Goal: Task Accomplishment & Management: Use online tool/utility

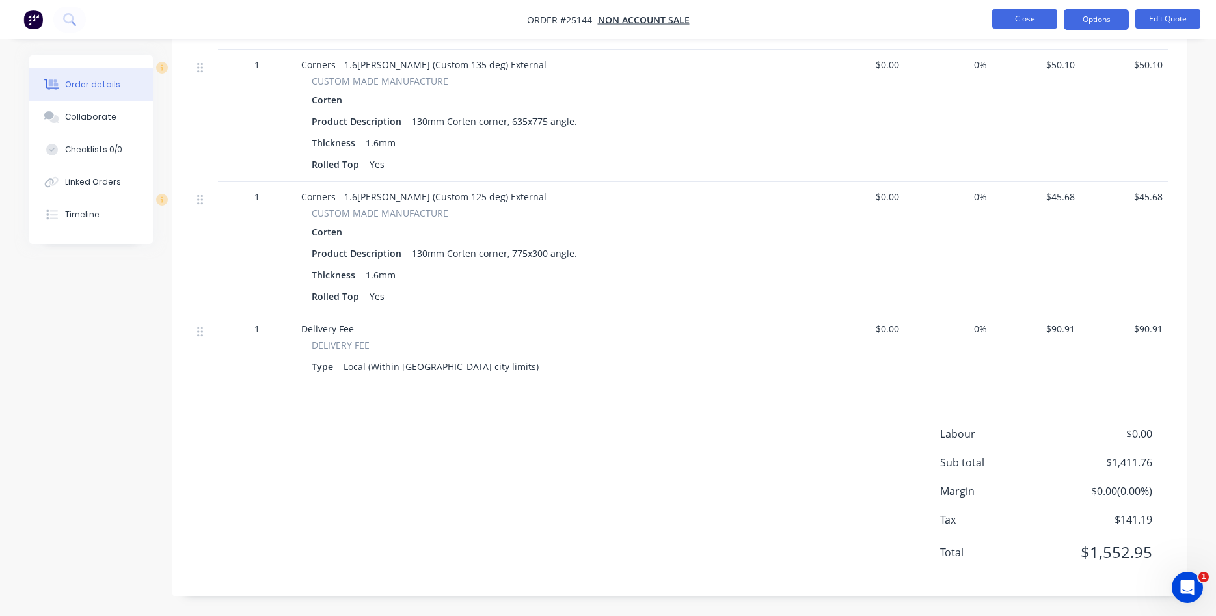
click at [1028, 25] on button "Close" at bounding box center [1024, 19] width 65 height 20
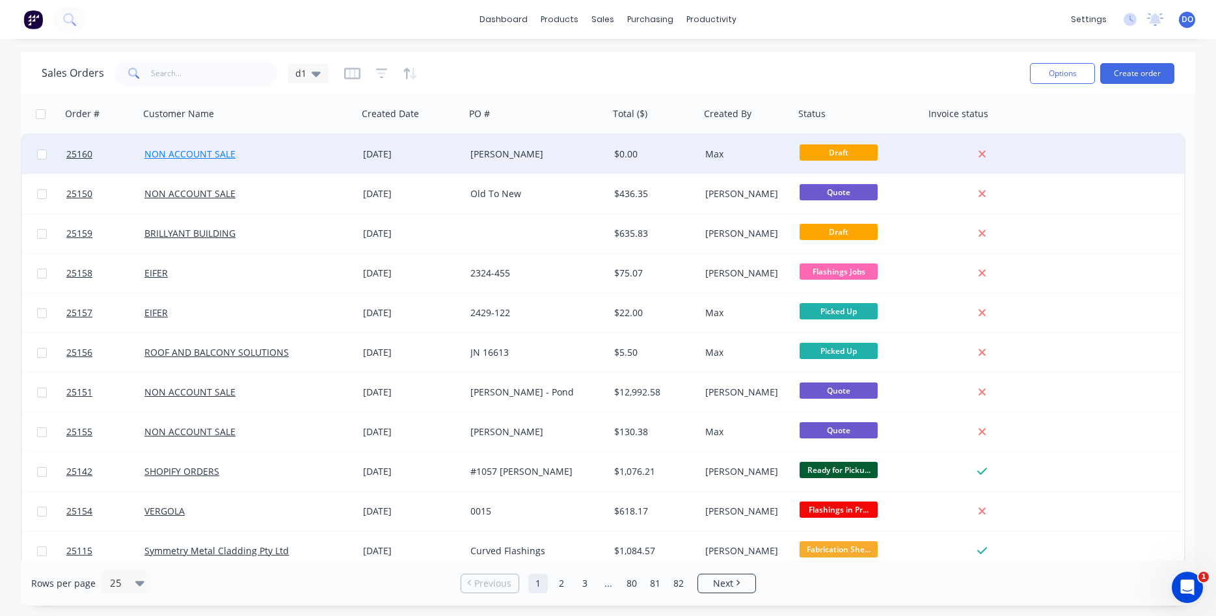
click at [193, 157] on link "NON ACCOUNT SALE" at bounding box center [189, 154] width 91 height 12
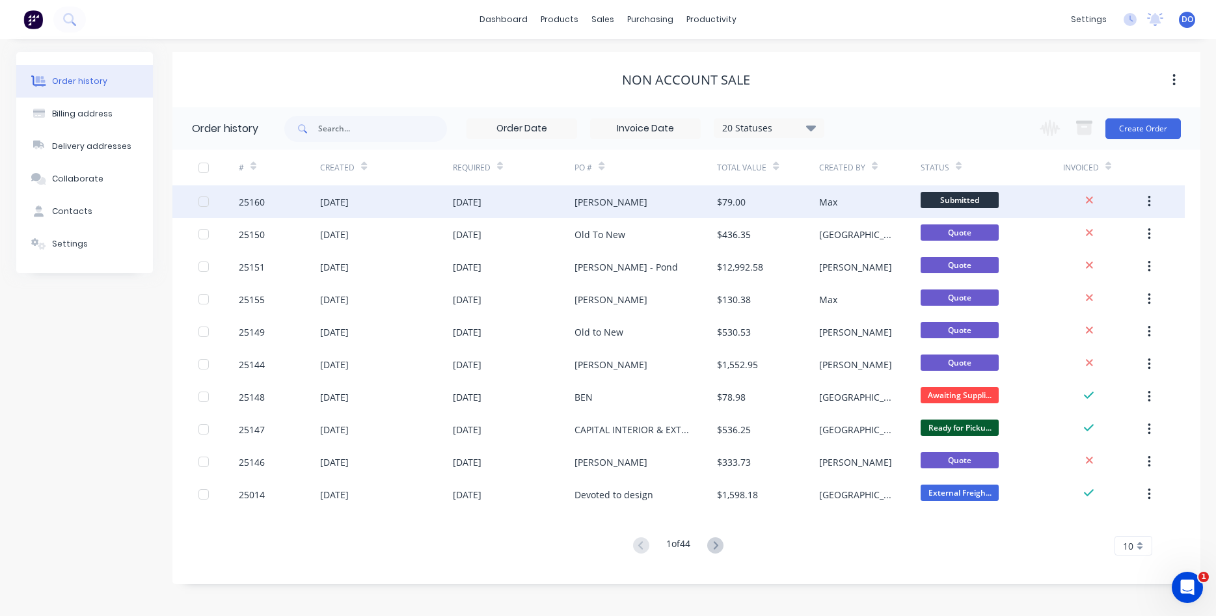
click at [535, 199] on div "[DATE]" at bounding box center [514, 201] width 122 height 33
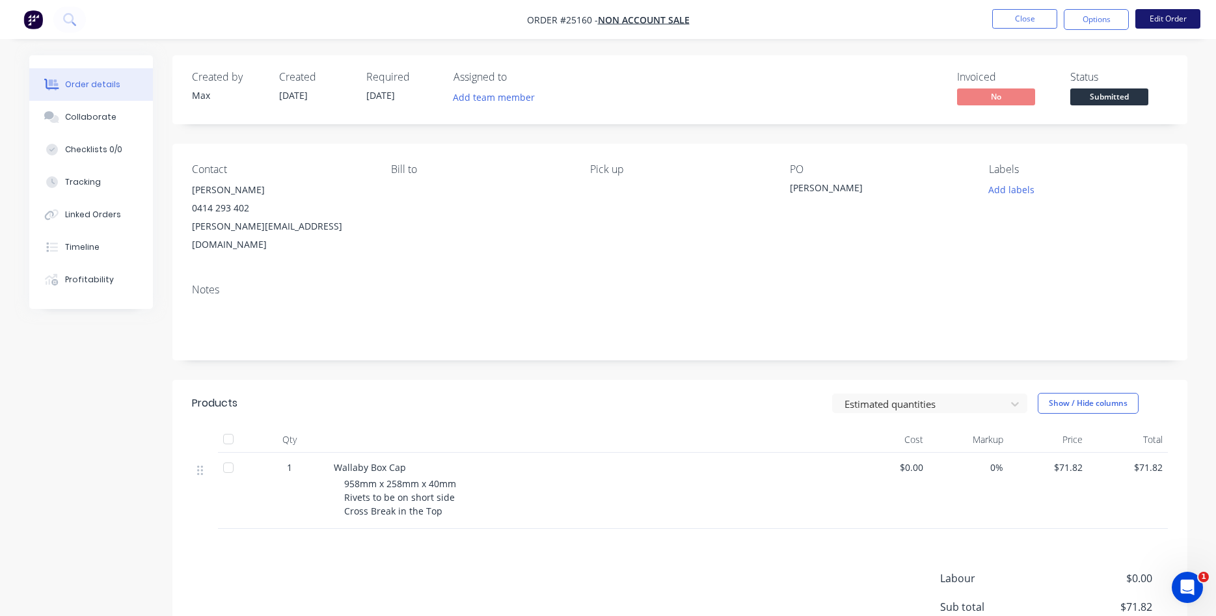
click at [1158, 23] on button "Edit Order" at bounding box center [1167, 19] width 65 height 20
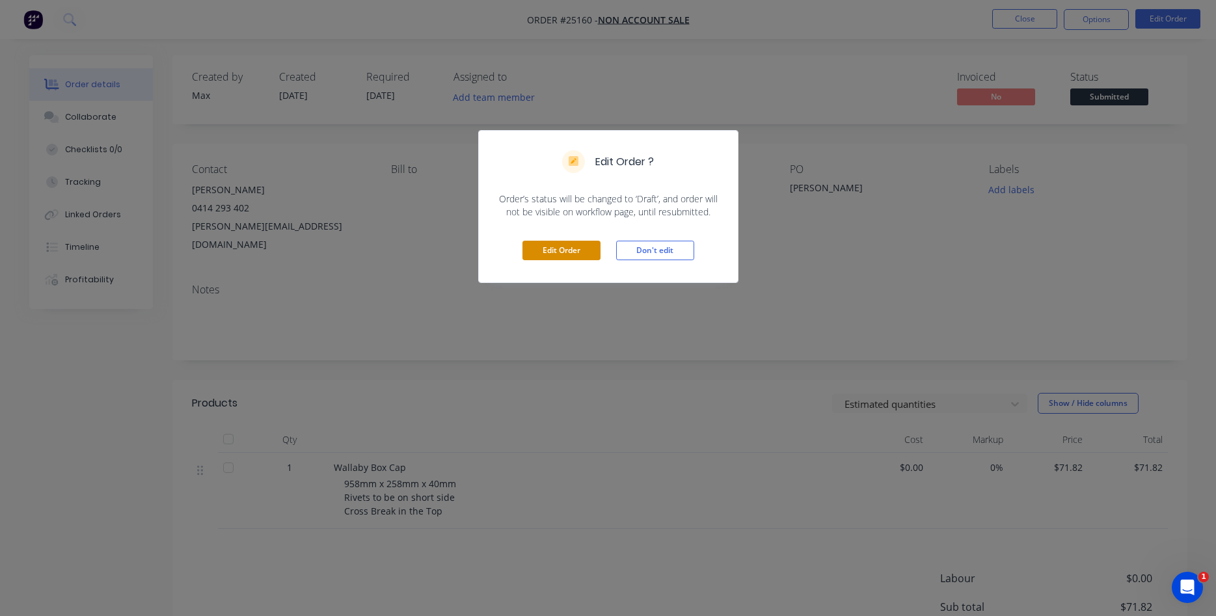
click at [580, 254] on button "Edit Order" at bounding box center [561, 251] width 78 height 20
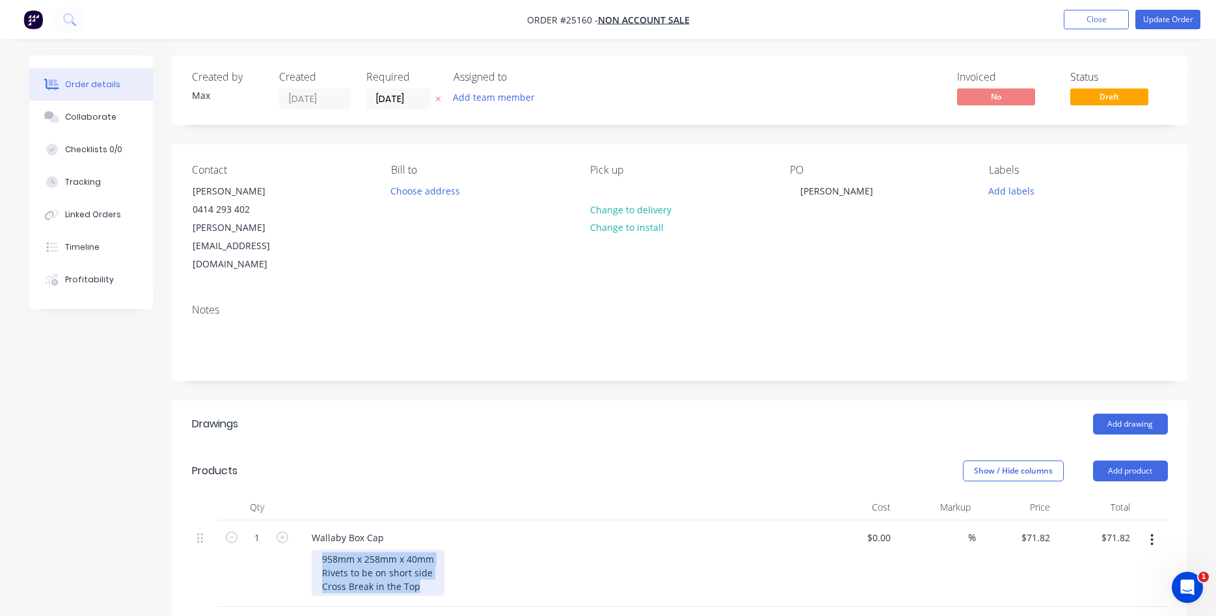
drag, startPoint x: 424, startPoint y: 552, endPoint x: 304, endPoint y: 497, distance: 132.4
click at [312, 550] on div "958mm x 258mm x 40mm Rivets to be on short side Cross Break in the Top" at bounding box center [378, 573] width 133 height 46
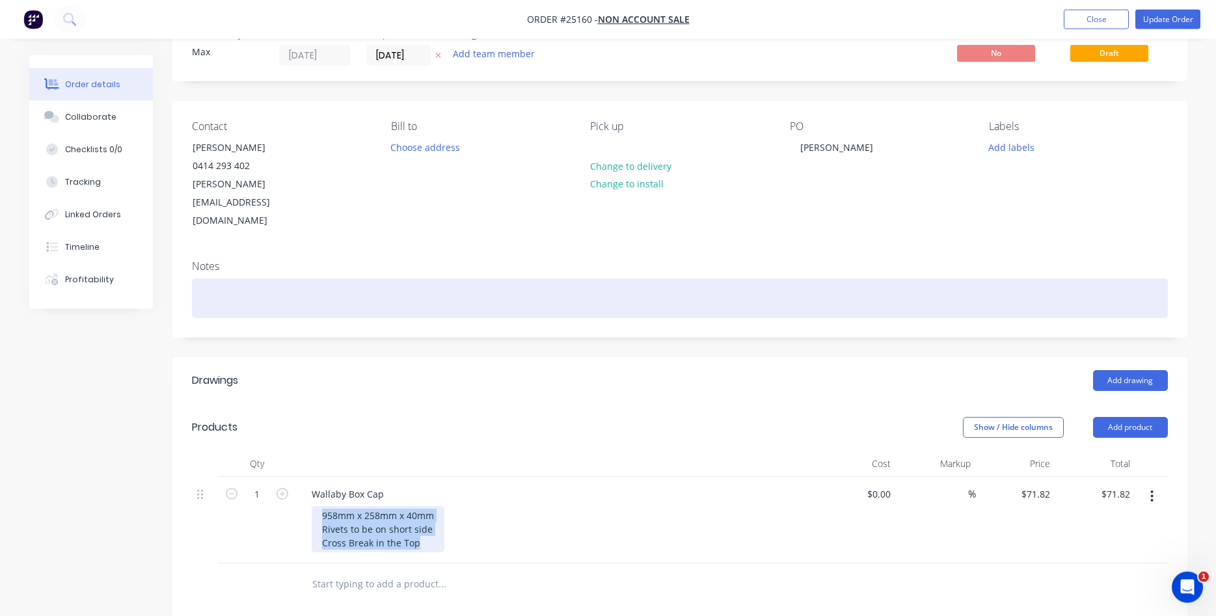
scroll to position [133, 0]
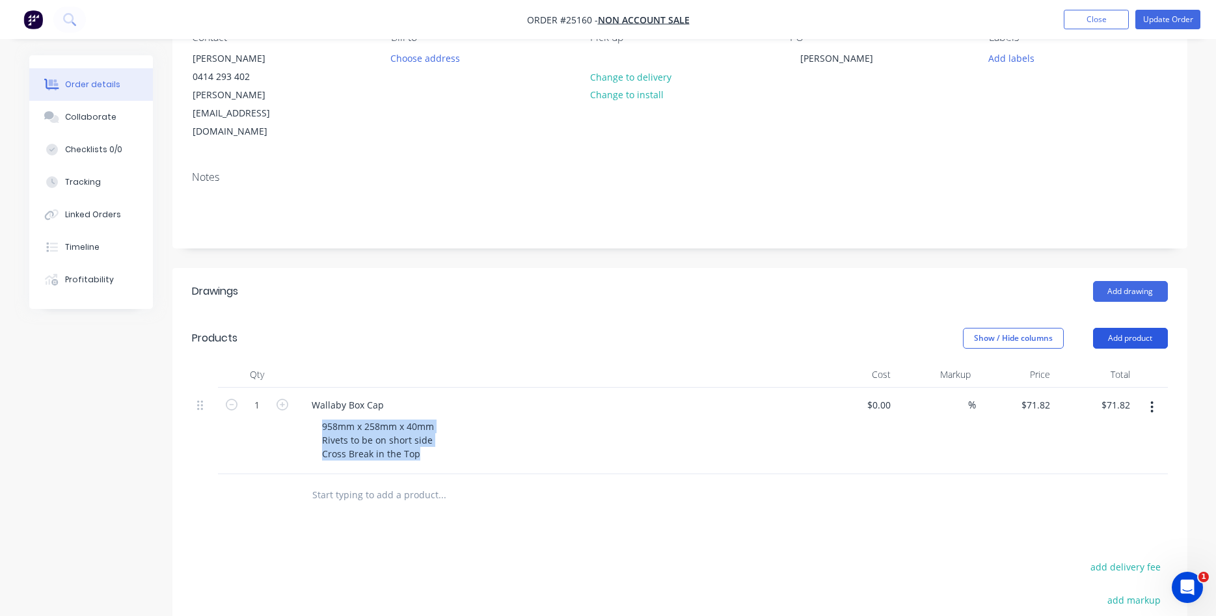
click at [1119, 328] on button "Add product" at bounding box center [1130, 338] width 75 height 21
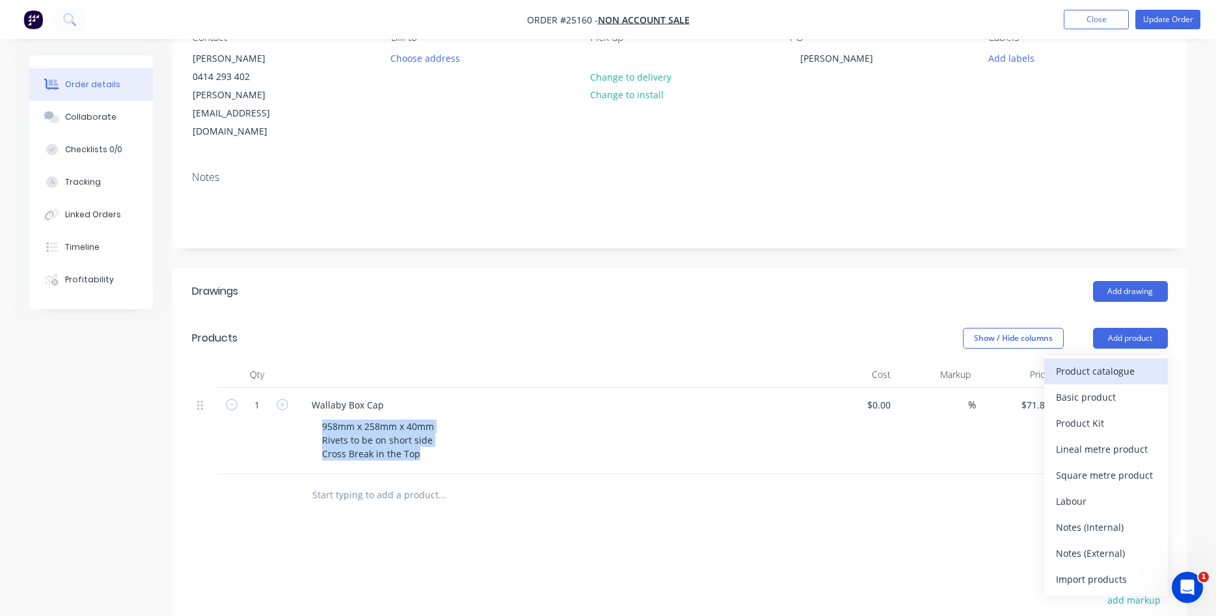
click at [1095, 362] on div "Product catalogue" at bounding box center [1106, 371] width 100 height 19
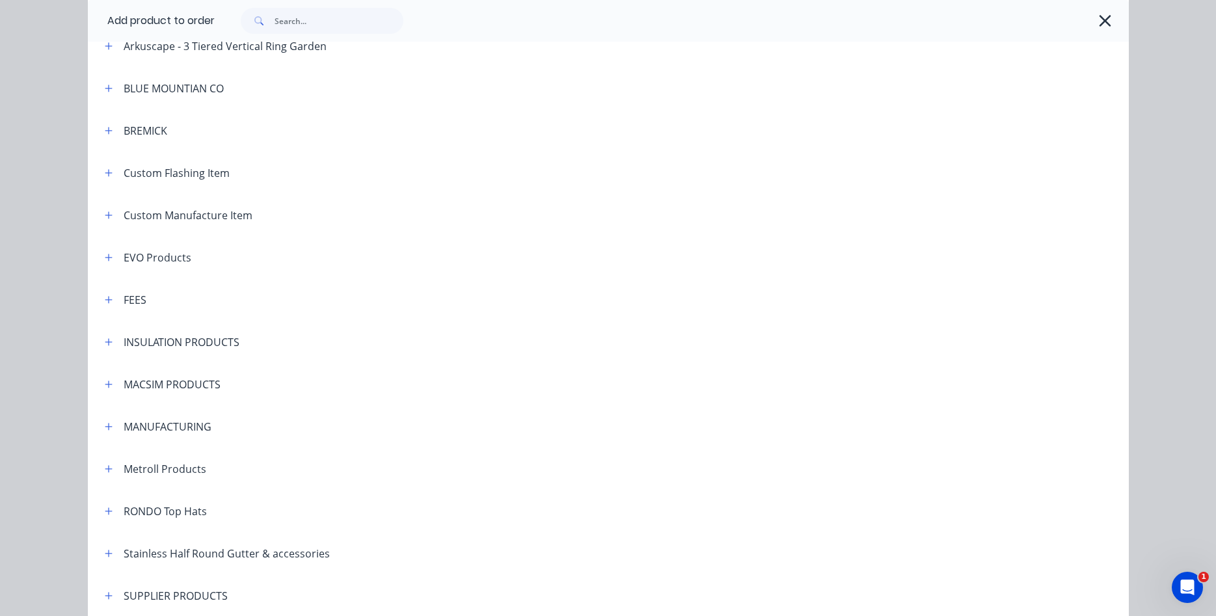
scroll to position [742, 0]
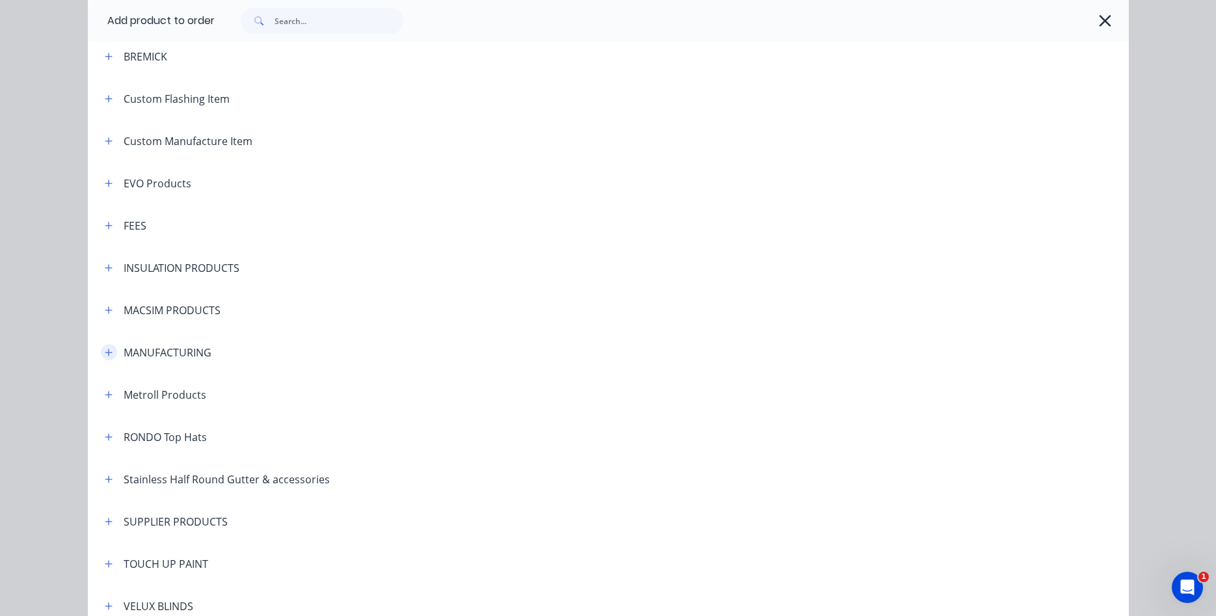
click at [107, 351] on icon "button" at bounding box center [109, 352] width 8 height 9
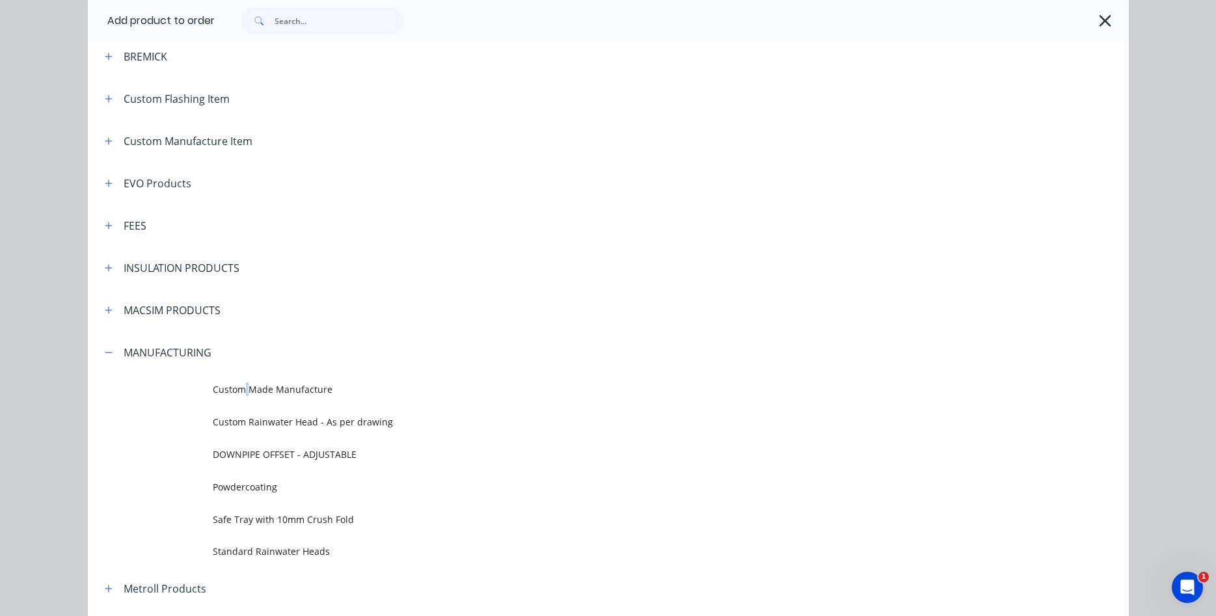
click at [247, 393] on span "Custom Made Manufacture" at bounding box center [579, 389] width 732 height 14
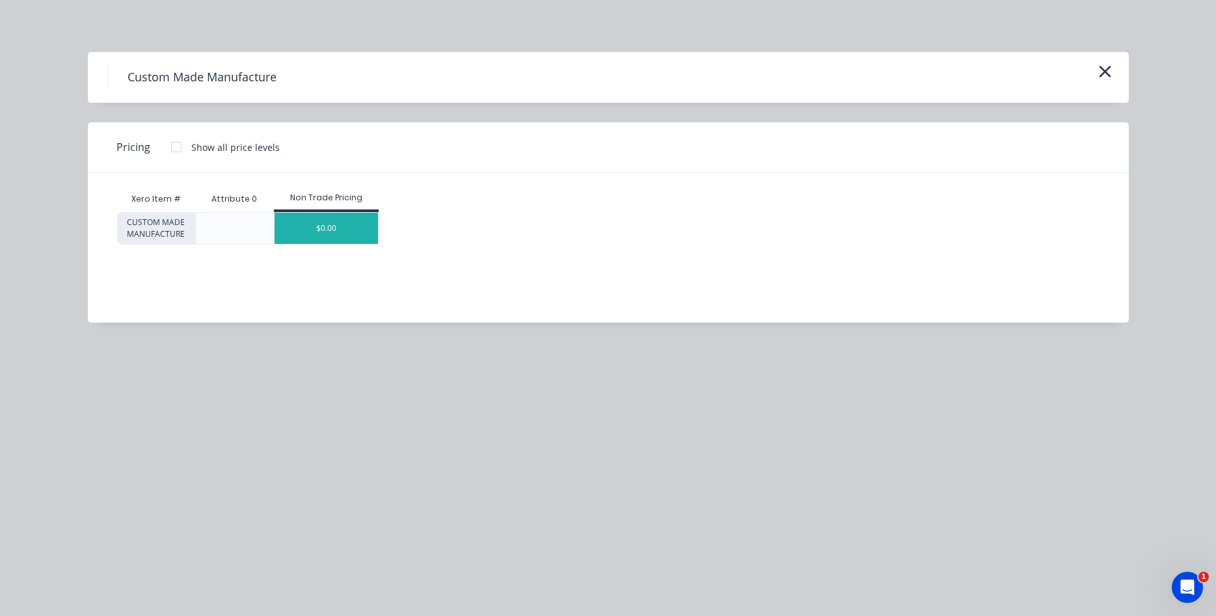
click at [336, 232] on div "$0.00" at bounding box center [325, 228] width 103 height 31
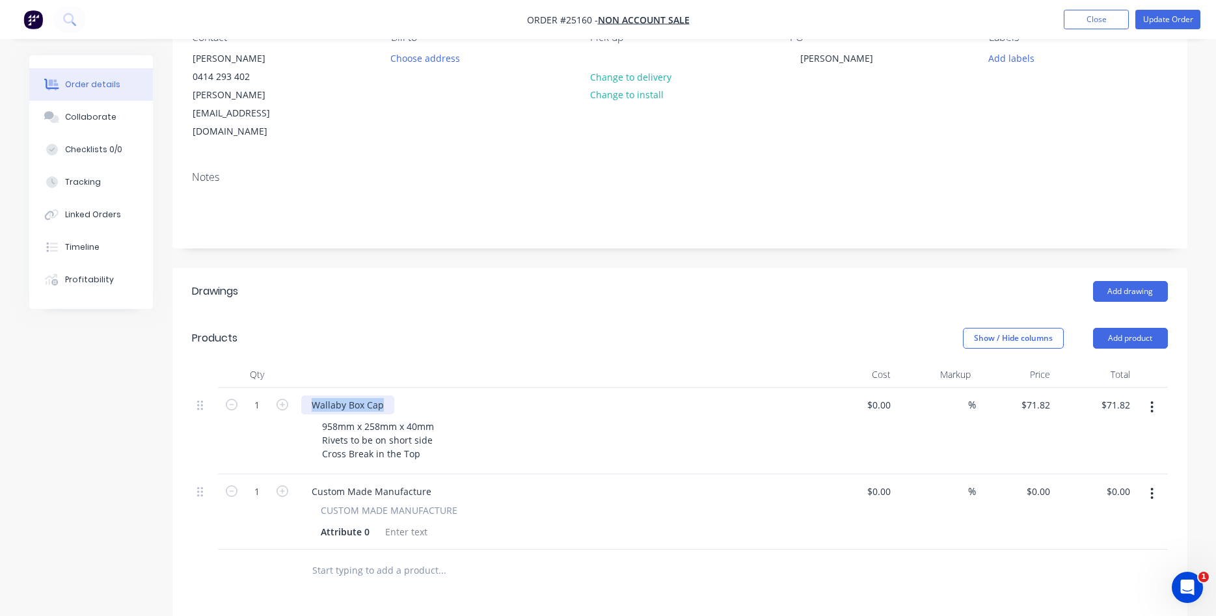
drag, startPoint x: 381, startPoint y: 367, endPoint x: 303, endPoint y: 374, distance: 77.7
click at [303, 395] on div "Wallaby Box Cap" at bounding box center [347, 404] width 93 height 19
copy div "Wallaby Box Cap"
click at [360, 482] on div "Custom Made Manufacture" at bounding box center [371, 491] width 140 height 19
drag, startPoint x: 427, startPoint y: 457, endPoint x: 299, endPoint y: 451, distance: 127.6
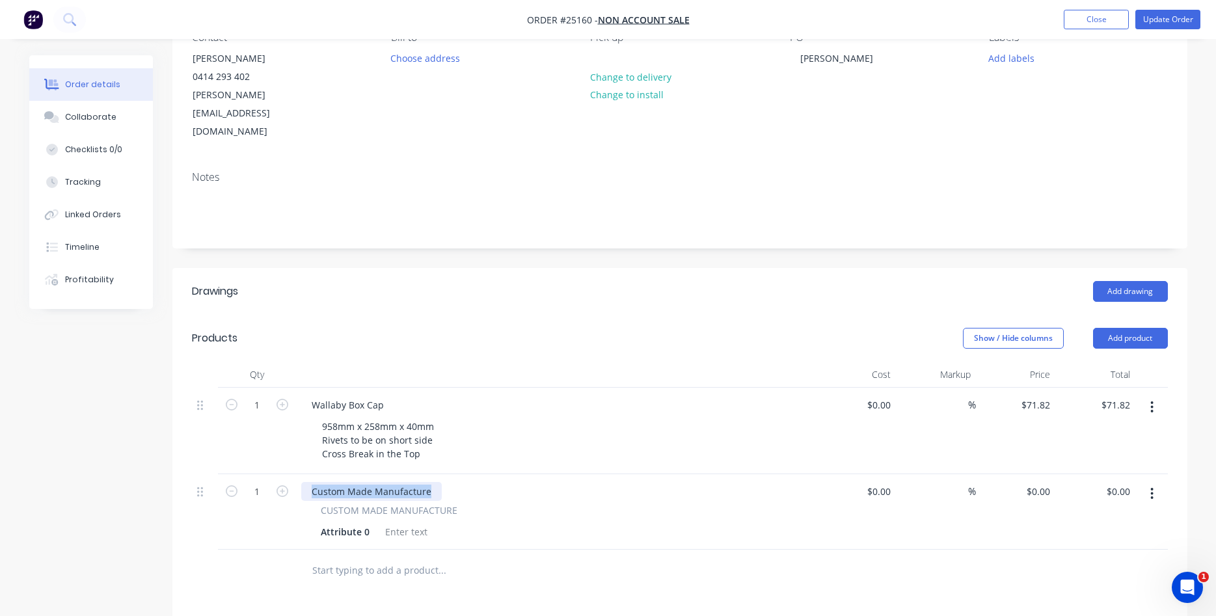
click at [301, 482] on div "Custom Made Manufacture" at bounding box center [371, 491] width 140 height 19
paste div
drag, startPoint x: 425, startPoint y: 421, endPoint x: 313, endPoint y: 385, distance: 117.7
click at [313, 417] on div "958mm x 258mm x 40mm Rivets to be on short side Cross Break in the Top" at bounding box center [378, 440] width 133 height 46
copy div "958mm x 258mm x 40mm Rivets to be on short side Cross Break in the Top"
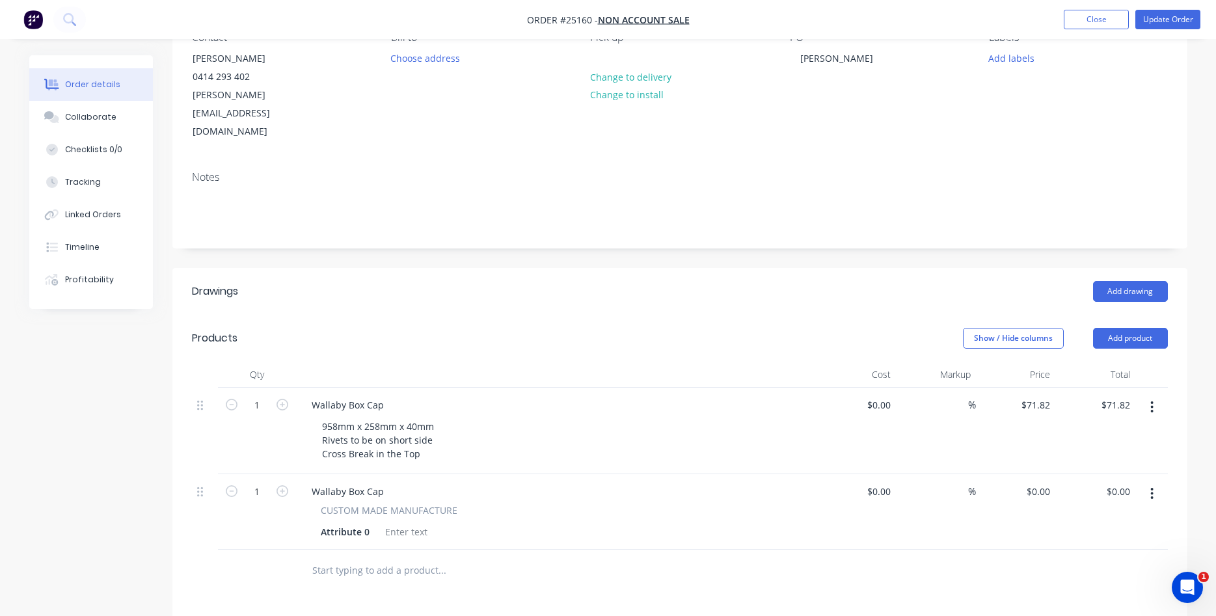
click at [353, 503] on span "CUSTOM MADE MANUFACTURE" at bounding box center [389, 510] width 137 height 14
click at [385, 482] on div "Wallaby Box Cap" at bounding box center [347, 491] width 93 height 19
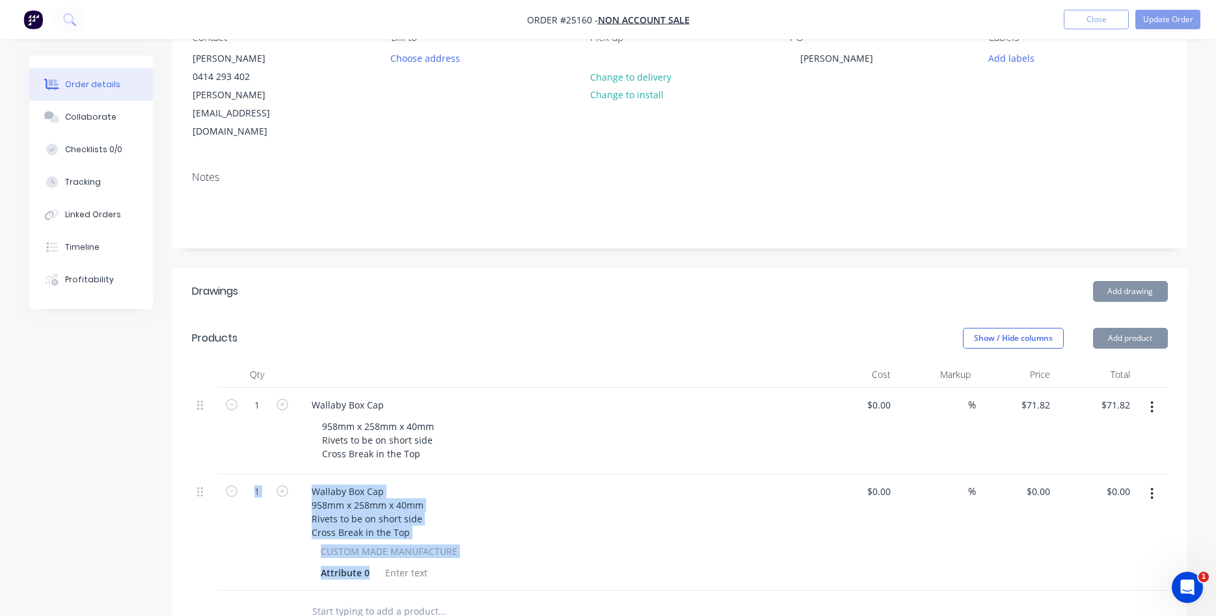
drag, startPoint x: 368, startPoint y: 540, endPoint x: 250, endPoint y: 522, distance: 119.1
click at [315, 563] on div "Attribute 0" at bounding box center [344, 572] width 59 height 19
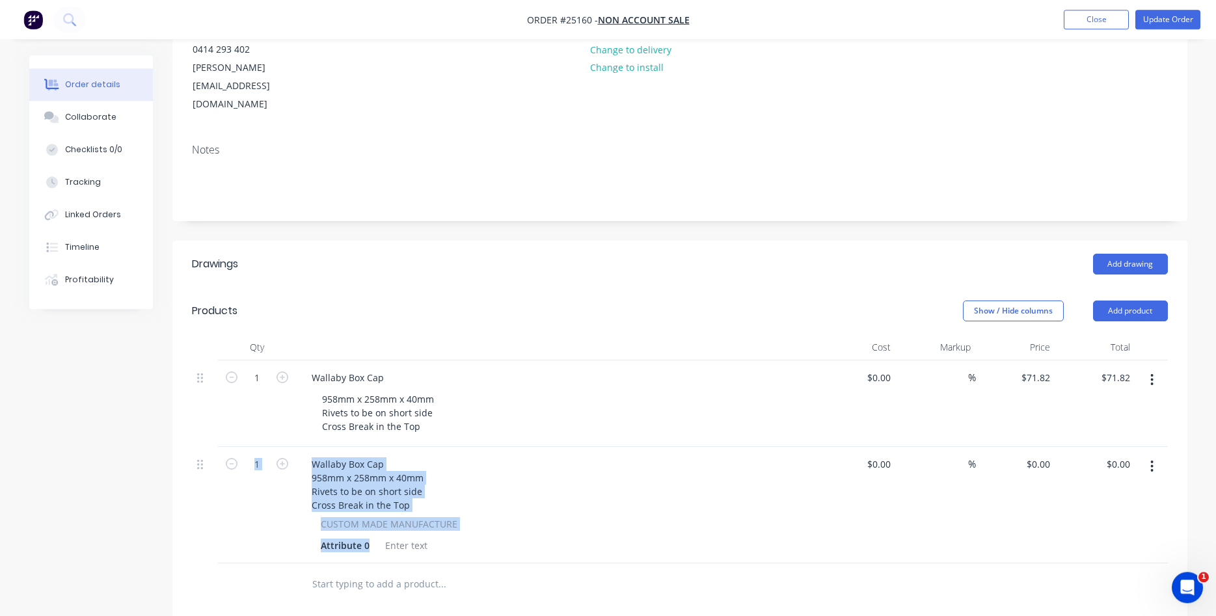
scroll to position [166, 0]
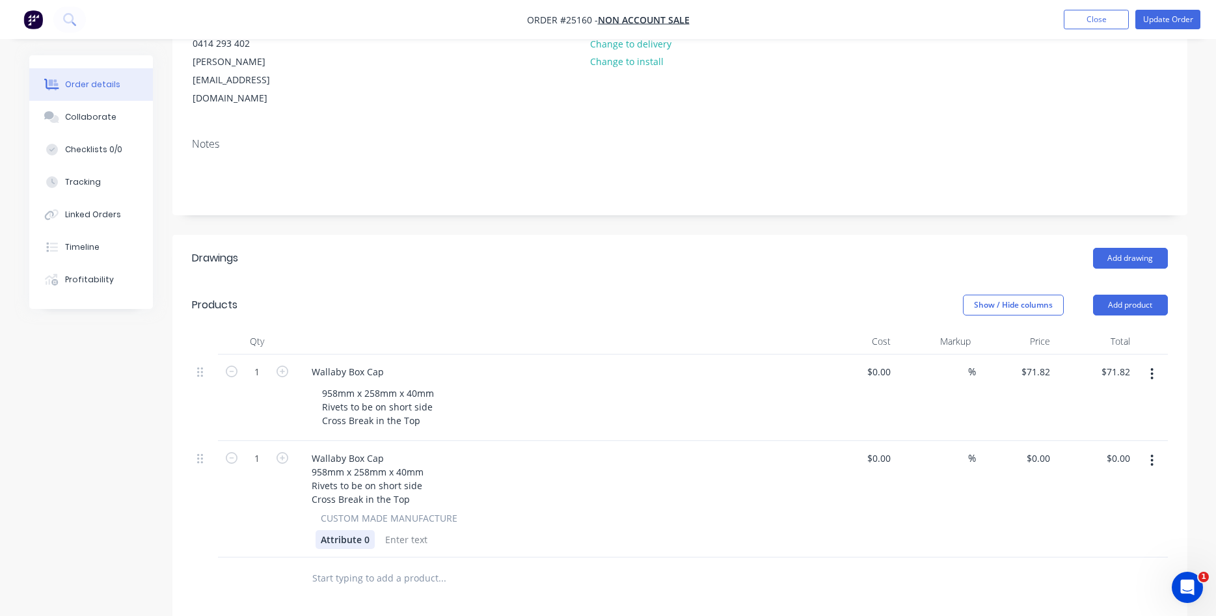
click at [360, 530] on div "Attribute 0" at bounding box center [344, 539] width 59 height 19
drag, startPoint x: 367, startPoint y: 501, endPoint x: 314, endPoint y: 506, distance: 52.9
click at [315, 530] on div "Attribute 0" at bounding box center [344, 539] width 59 height 19
click at [1052, 449] on input "0" at bounding box center [1040, 458] width 30 height 19
type input "$71.82"
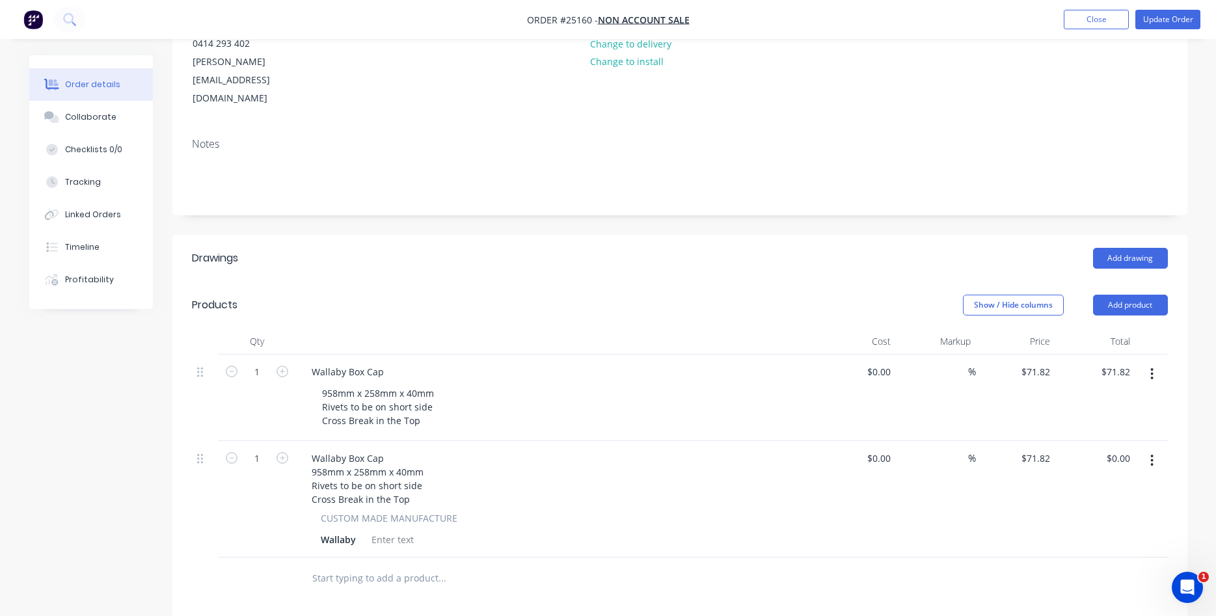
type input "$71.82"
click at [1155, 362] on button "button" at bounding box center [1151, 373] width 31 height 23
click at [1083, 477] on div "Delete" at bounding box center [1106, 486] width 100 height 19
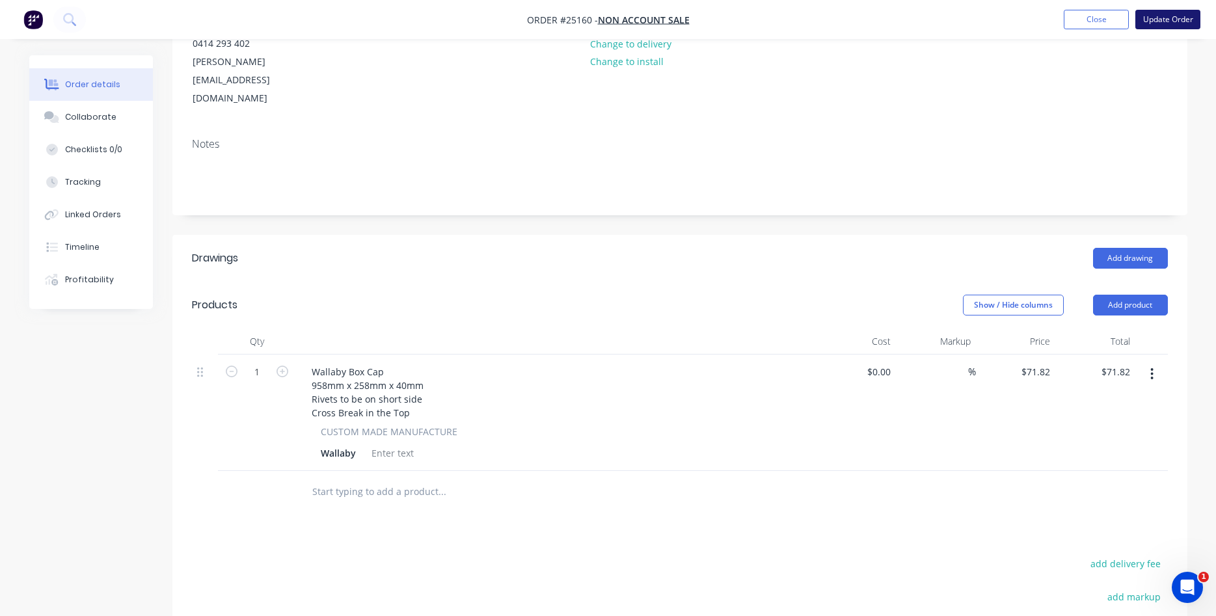
click at [1173, 19] on button "Update Order" at bounding box center [1167, 20] width 65 height 20
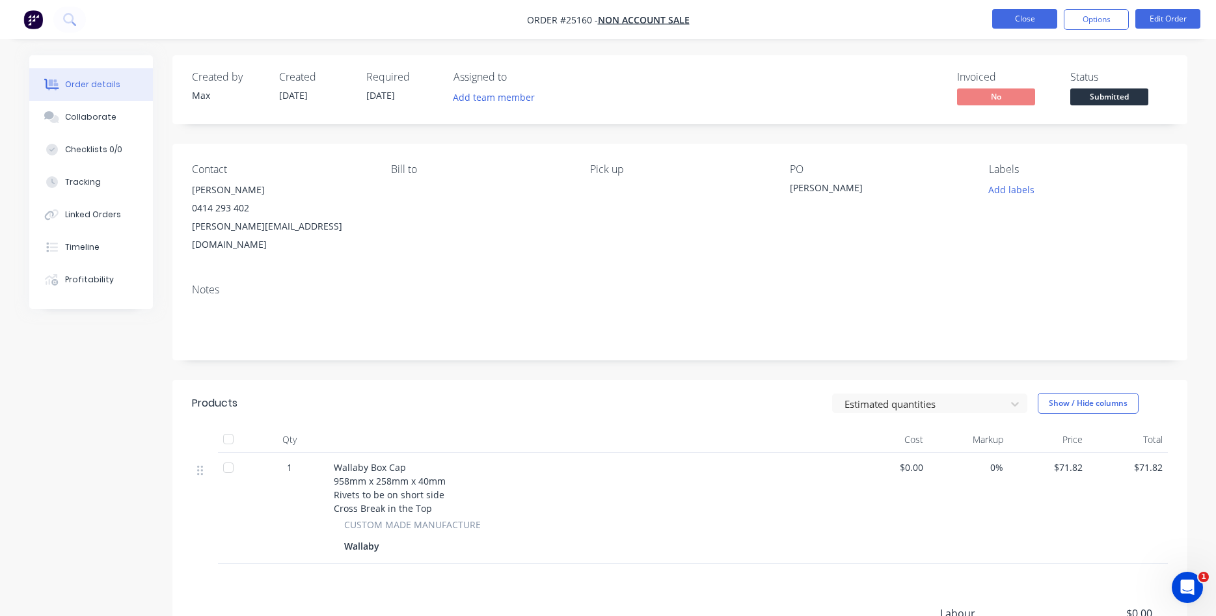
click at [1022, 21] on button "Close" at bounding box center [1024, 19] width 65 height 20
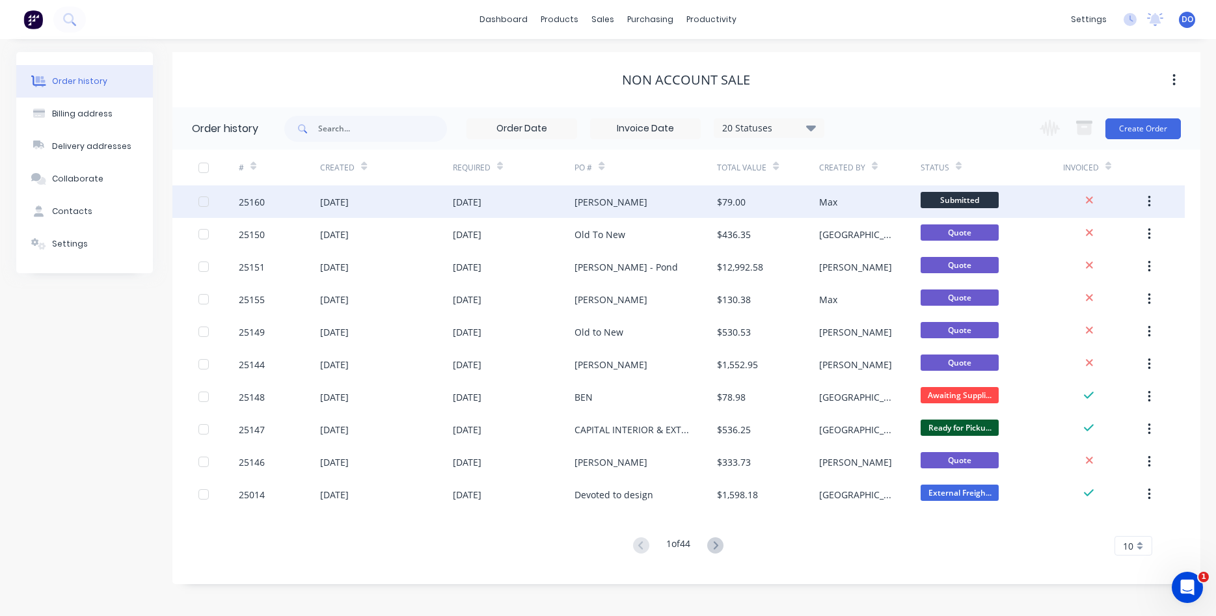
click at [733, 202] on div "$79.00" at bounding box center [731, 202] width 29 height 14
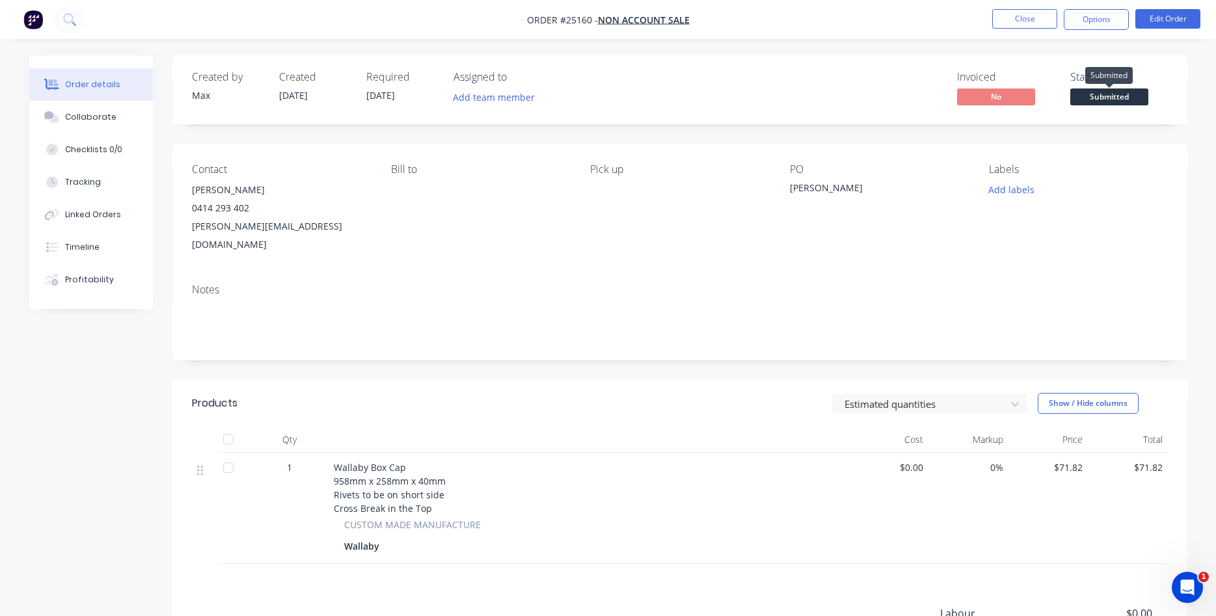
click at [1110, 99] on span "Submitted" at bounding box center [1109, 96] width 78 height 16
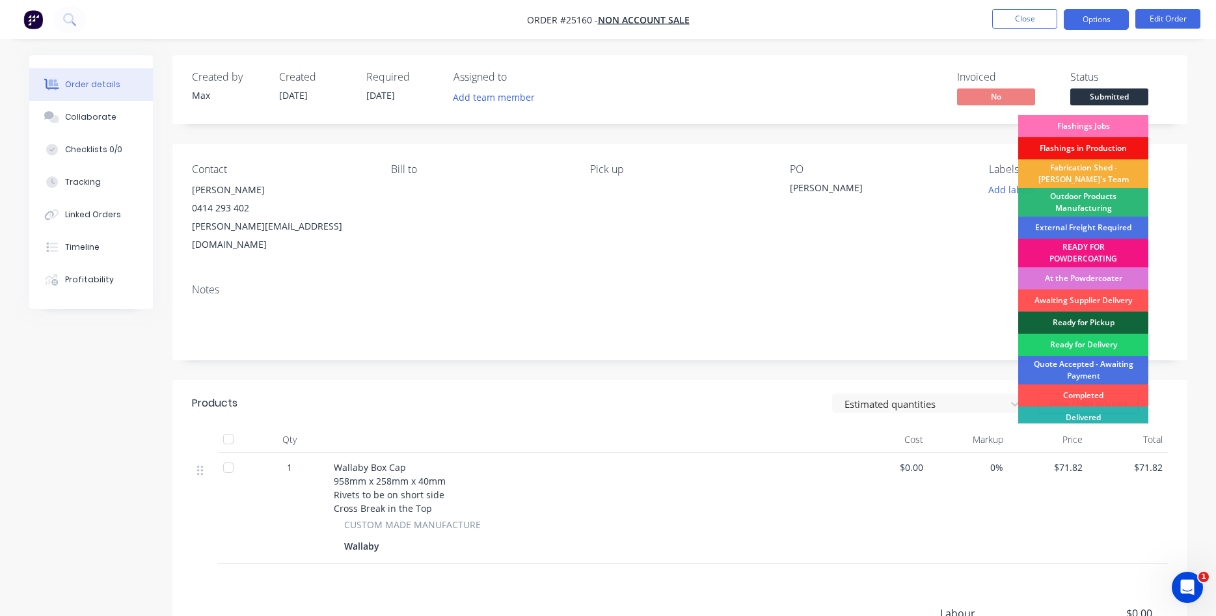
click at [1087, 18] on button "Options" at bounding box center [1095, 19] width 65 height 21
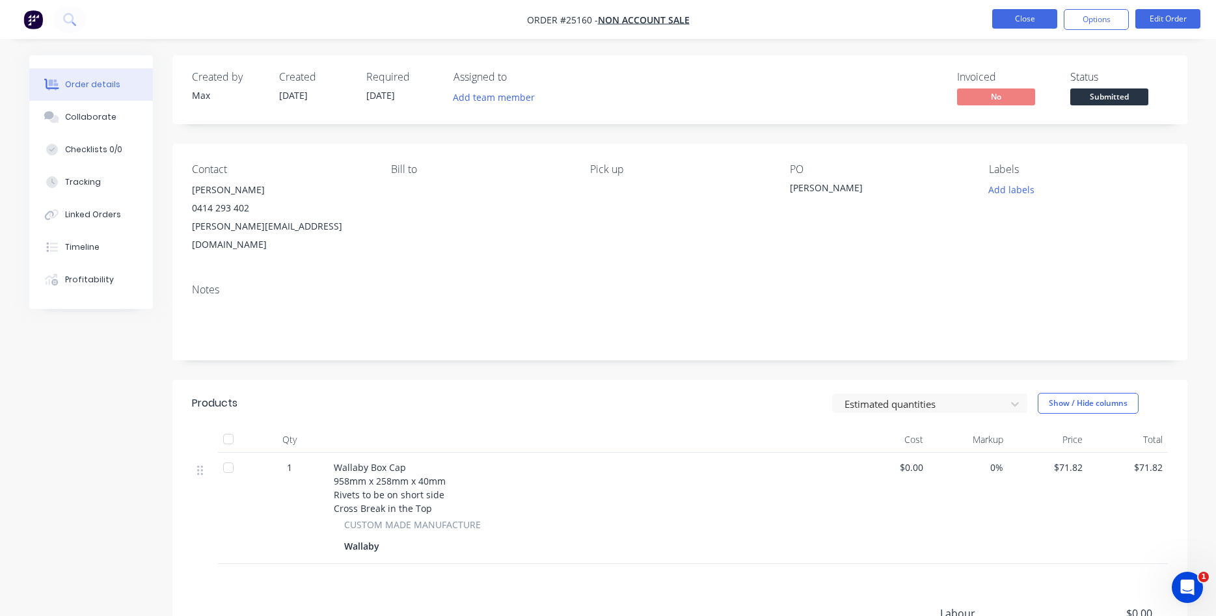
click at [1015, 20] on button "Close" at bounding box center [1024, 19] width 65 height 20
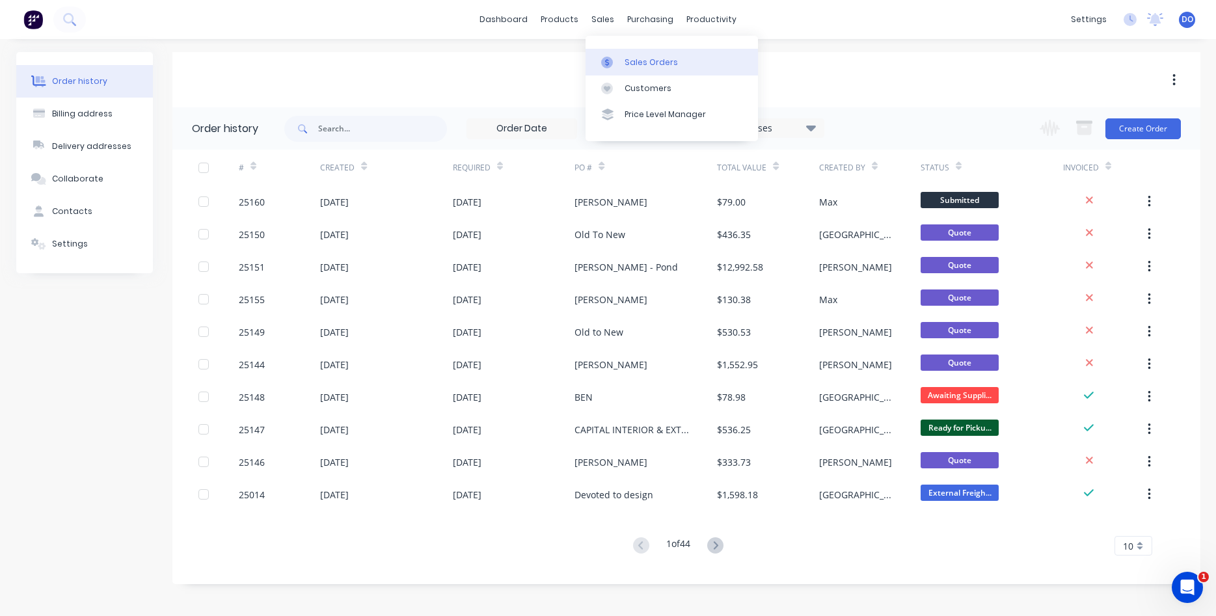
click at [637, 65] on div "Sales Orders" at bounding box center [650, 63] width 53 height 12
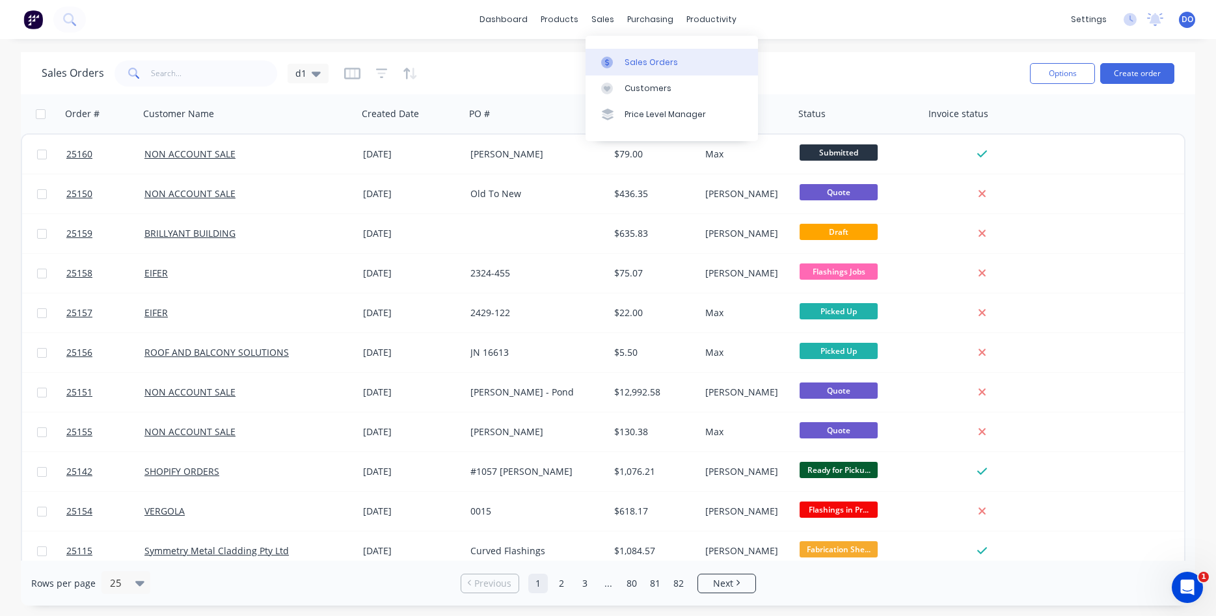
click at [634, 66] on div "Sales Orders" at bounding box center [650, 63] width 53 height 12
click at [678, 62] on link "Sales Orders" at bounding box center [671, 62] width 172 height 26
click at [1140, 79] on button "Create order" at bounding box center [1137, 73] width 74 height 21
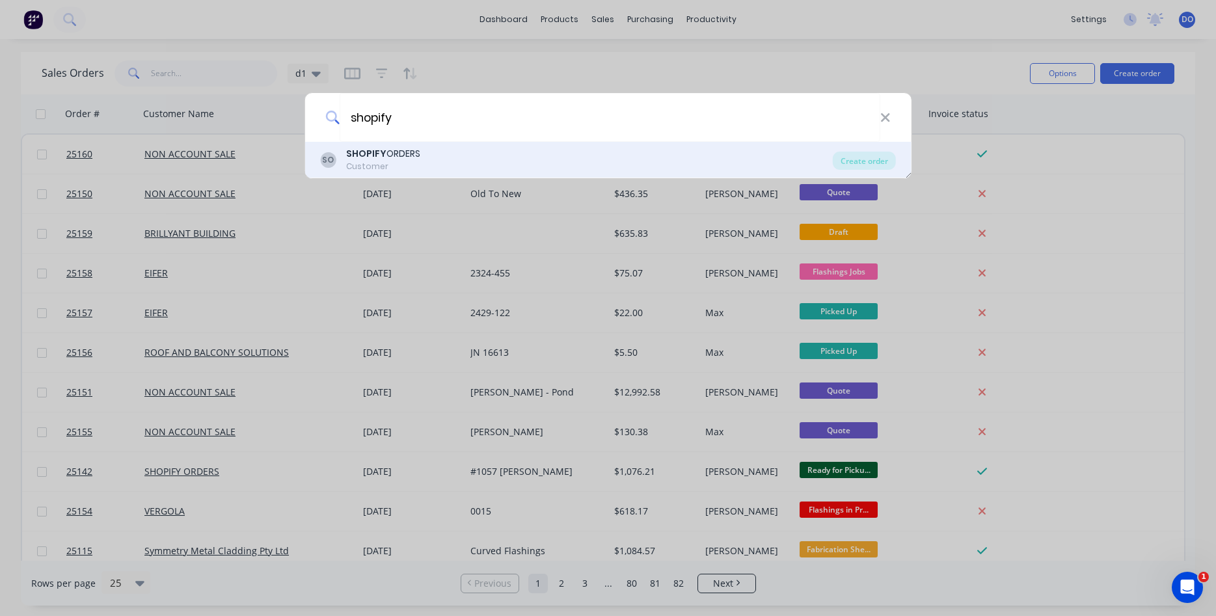
type input "shopify"
click at [402, 158] on div "SHOPIFY ORDERS" at bounding box center [383, 154] width 74 height 14
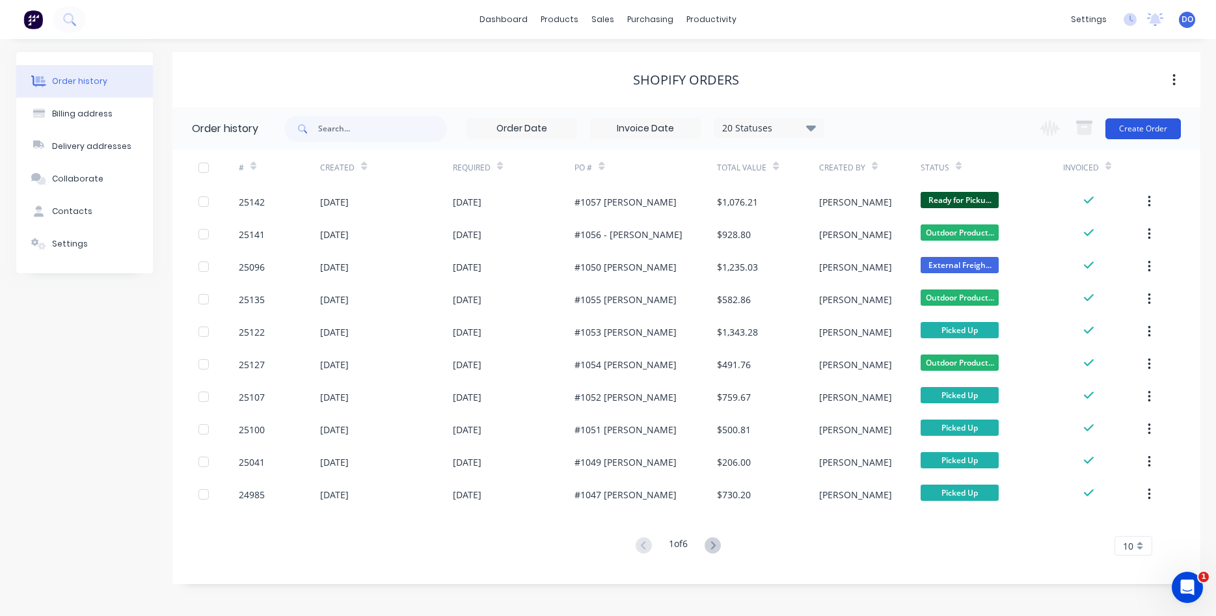
click at [1156, 126] on button "Create Order" at bounding box center [1142, 128] width 75 height 21
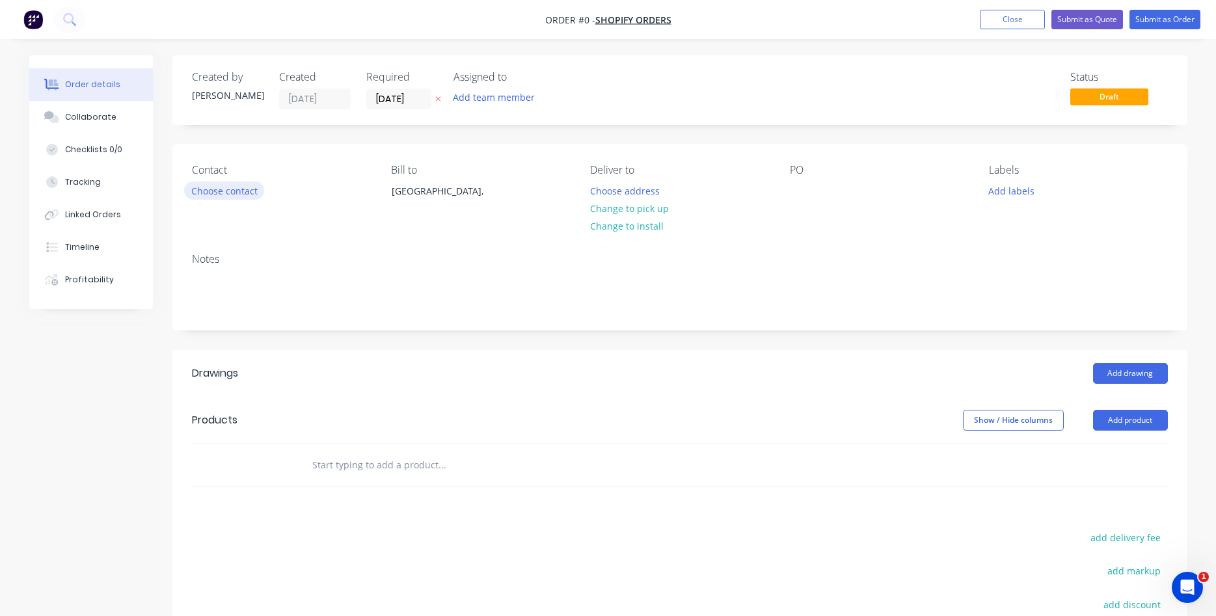
click at [239, 192] on button "Choose contact" at bounding box center [224, 190] width 80 height 18
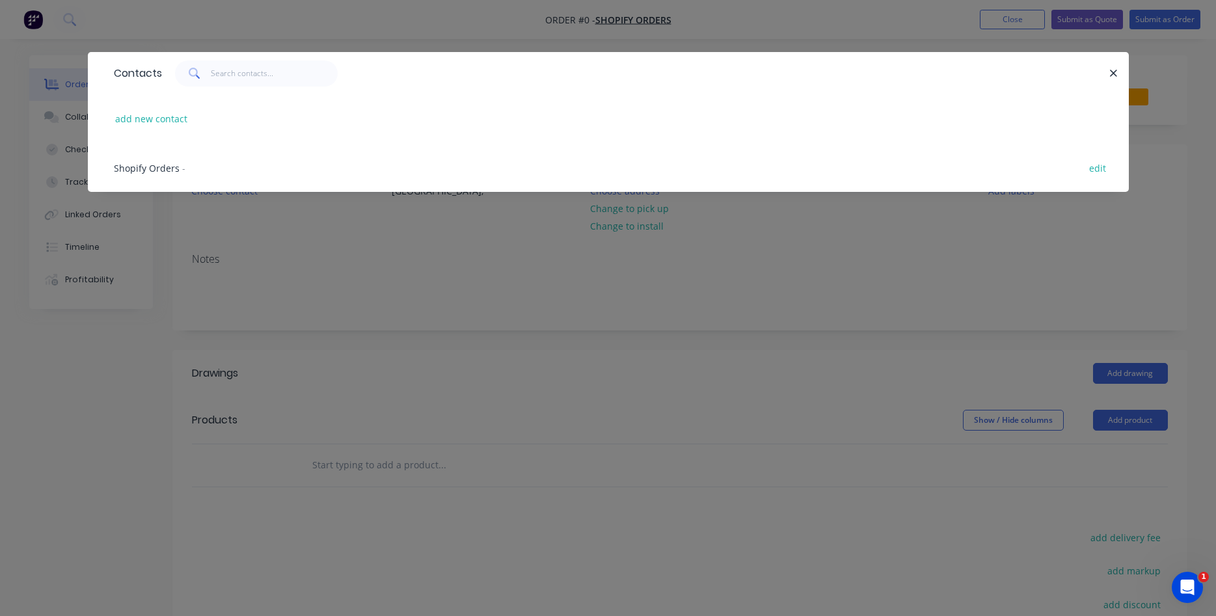
click at [140, 168] on span "Shopify Orders" at bounding box center [147, 168] width 66 height 12
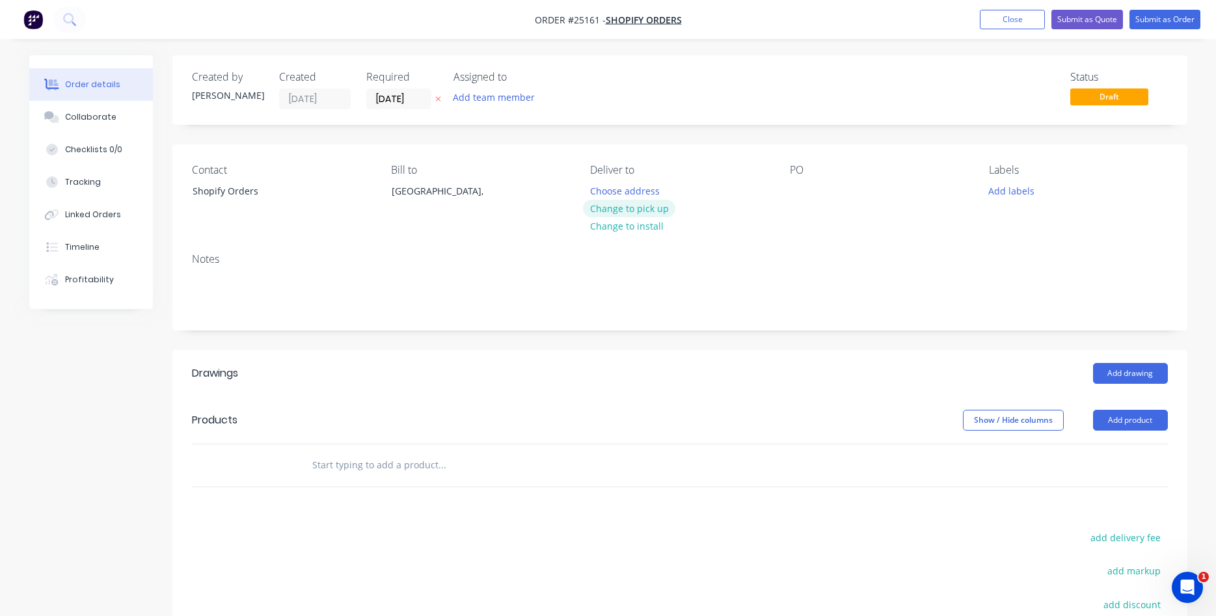
click at [635, 207] on button "Change to pick up" at bounding box center [629, 209] width 92 height 18
click at [797, 191] on div at bounding box center [800, 190] width 21 height 19
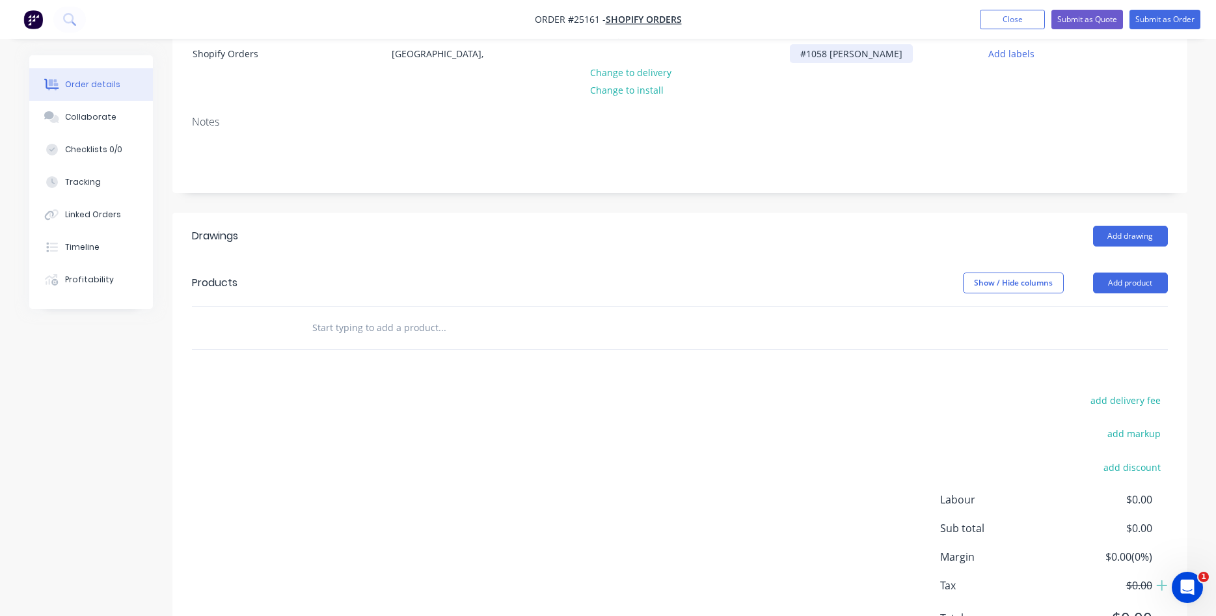
scroll to position [199, 0]
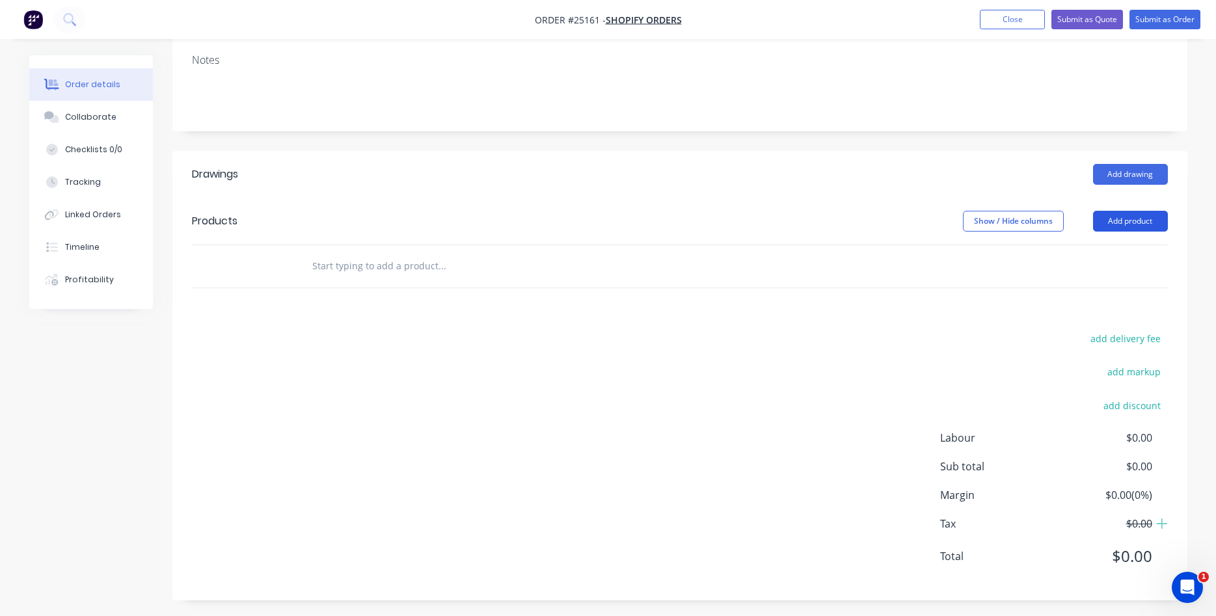
click at [1130, 221] on button "Add product" at bounding box center [1130, 221] width 75 height 21
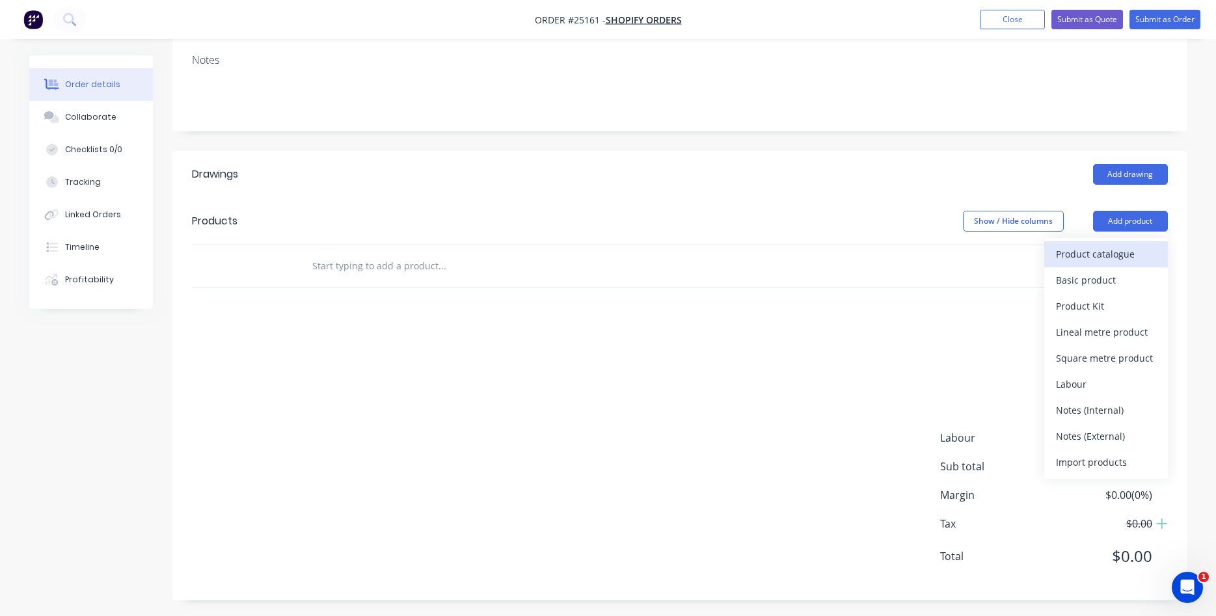
click at [1105, 252] on div "Product catalogue" at bounding box center [1106, 254] width 100 height 19
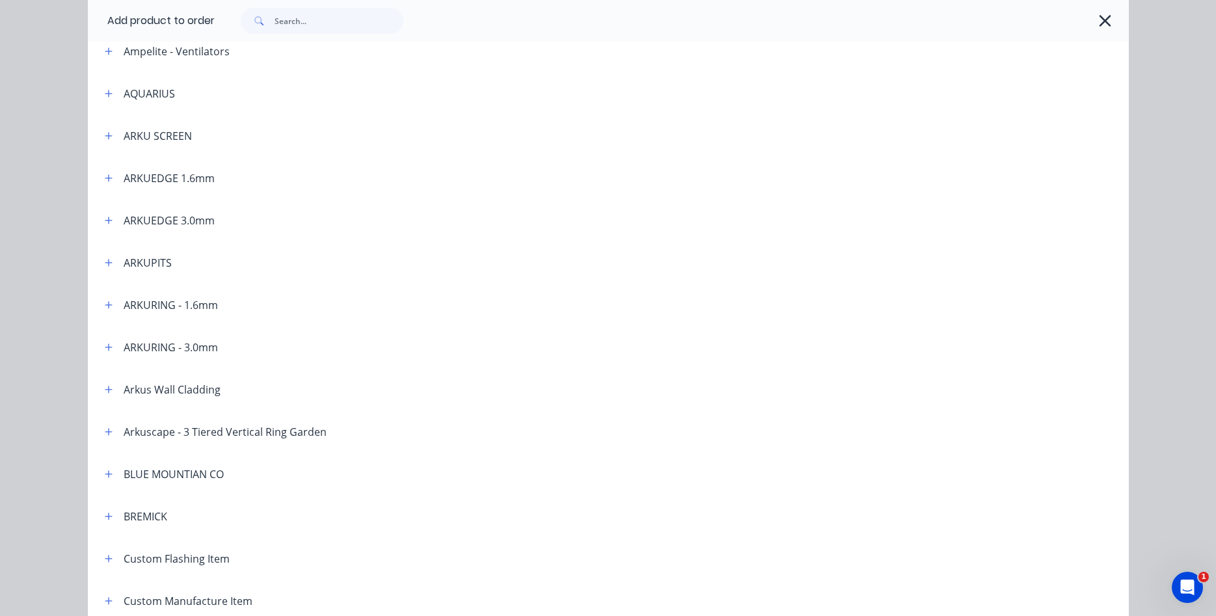
scroll to position [297, 0]
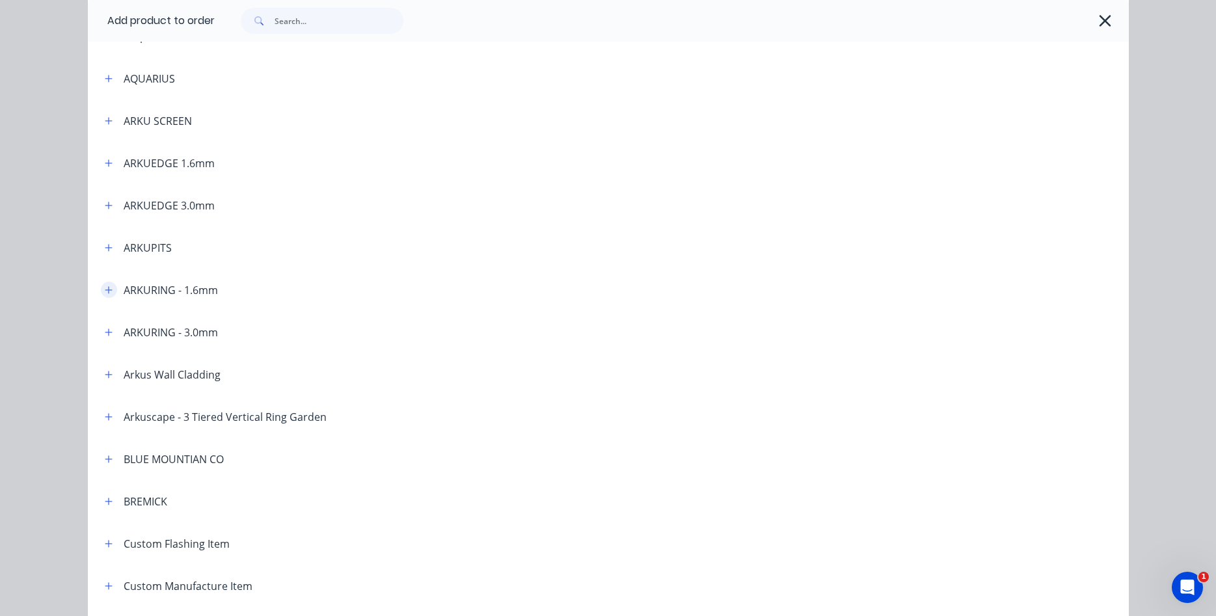
click at [105, 289] on icon "button" at bounding box center [109, 290] width 8 height 9
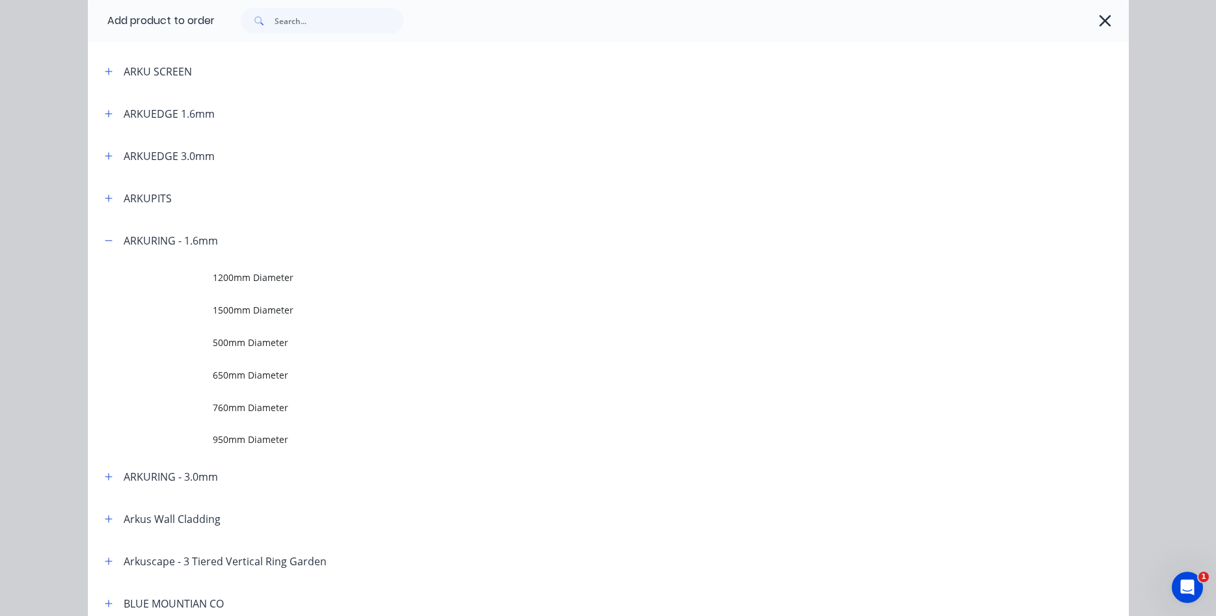
scroll to position [371, 0]
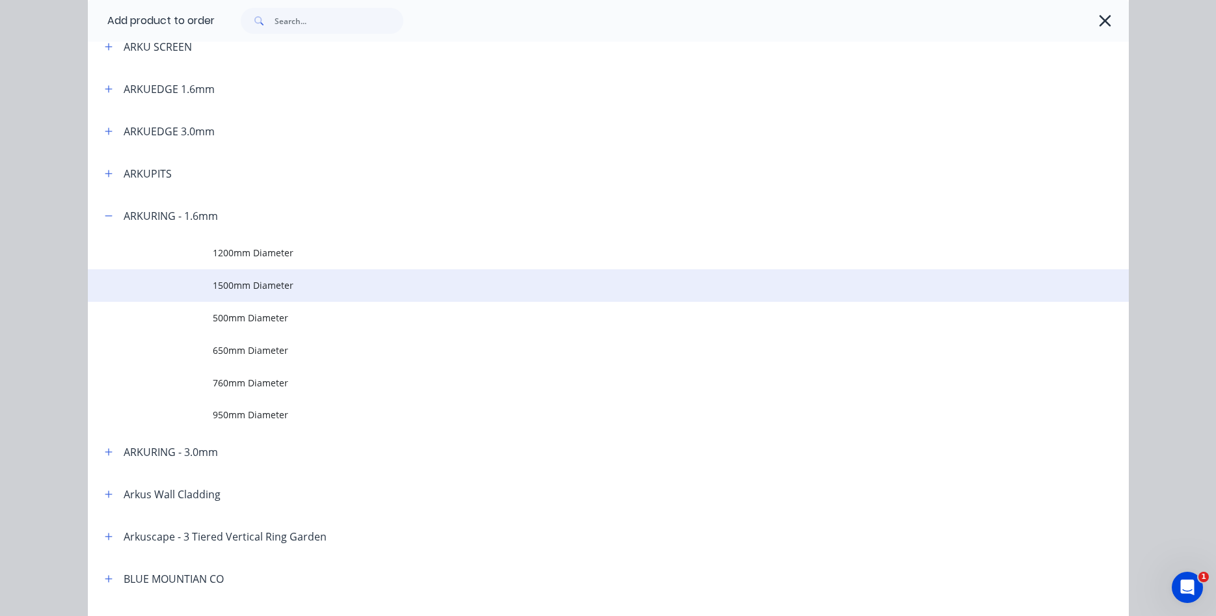
click at [269, 287] on span "1500mm Diameter" at bounding box center [579, 285] width 732 height 14
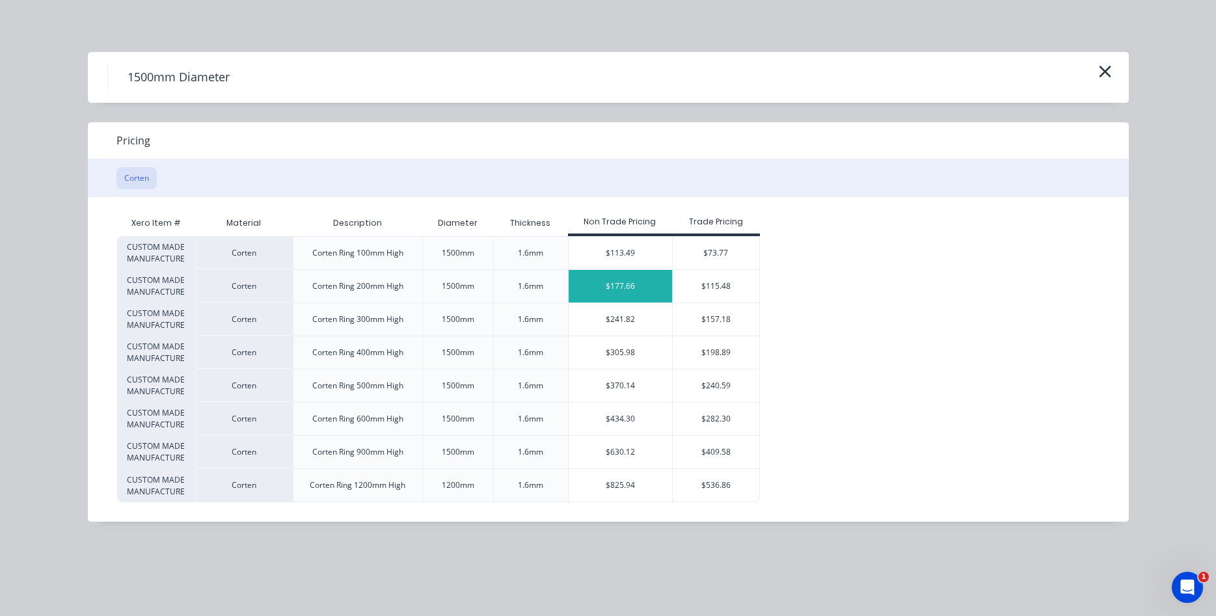
click at [628, 294] on div "$177.66" at bounding box center [620, 286] width 104 height 33
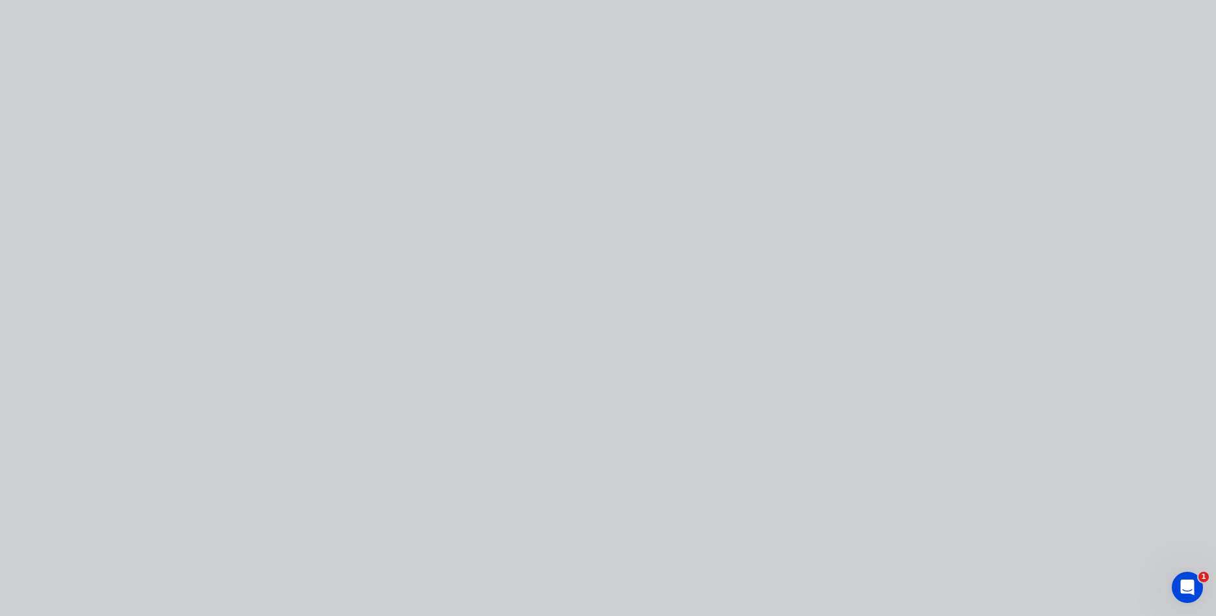
type input "$177.66"
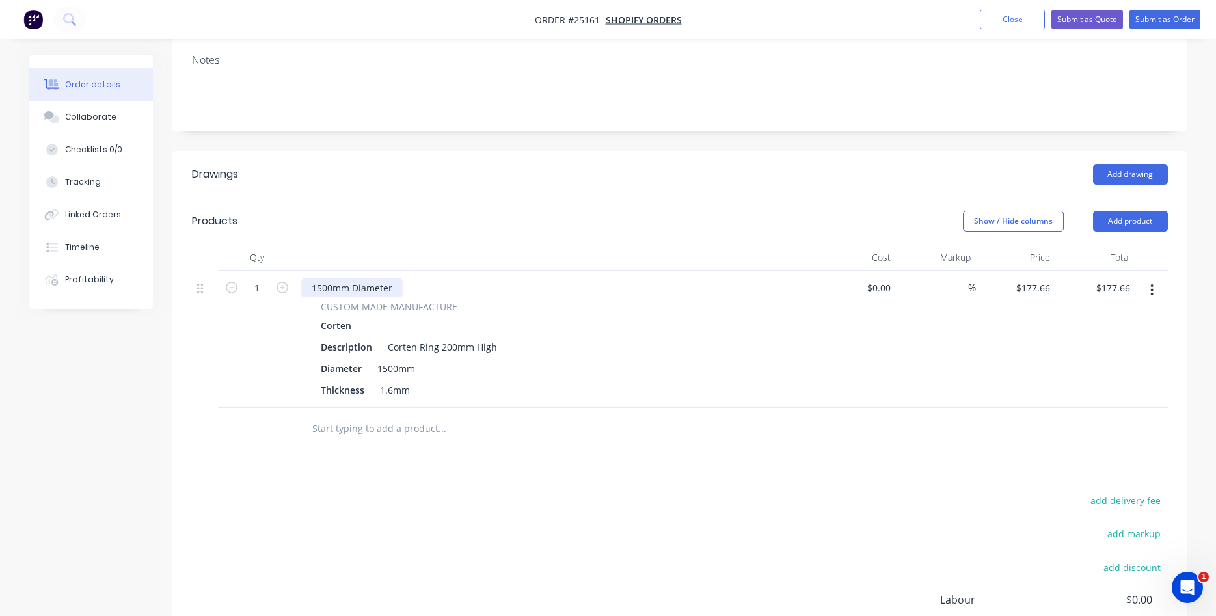
click at [323, 292] on div "1500mm Diameter" at bounding box center [351, 287] width 101 height 19
click at [392, 371] on div "1500mm" at bounding box center [396, 368] width 48 height 19
click at [386, 371] on div "1500mm" at bounding box center [396, 368] width 48 height 19
click at [1039, 293] on input "177.66" at bounding box center [1037, 287] width 35 height 19
type input "$247.56"
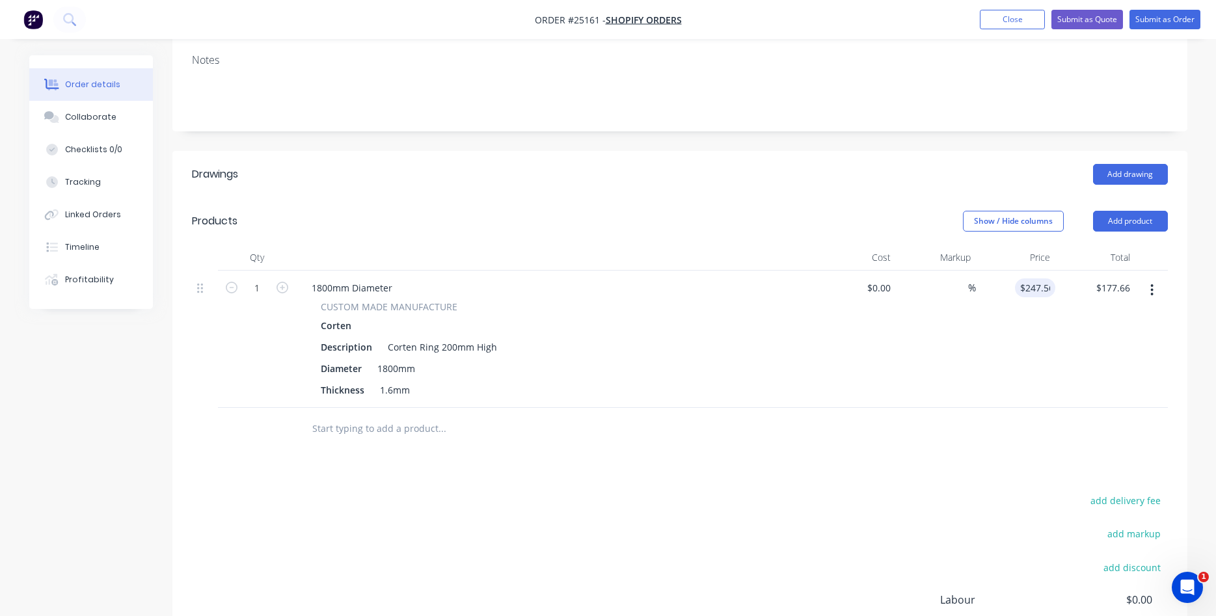
type input "$247.56"
click at [1043, 341] on div "$247.56 247.56" at bounding box center [1016, 339] width 80 height 137
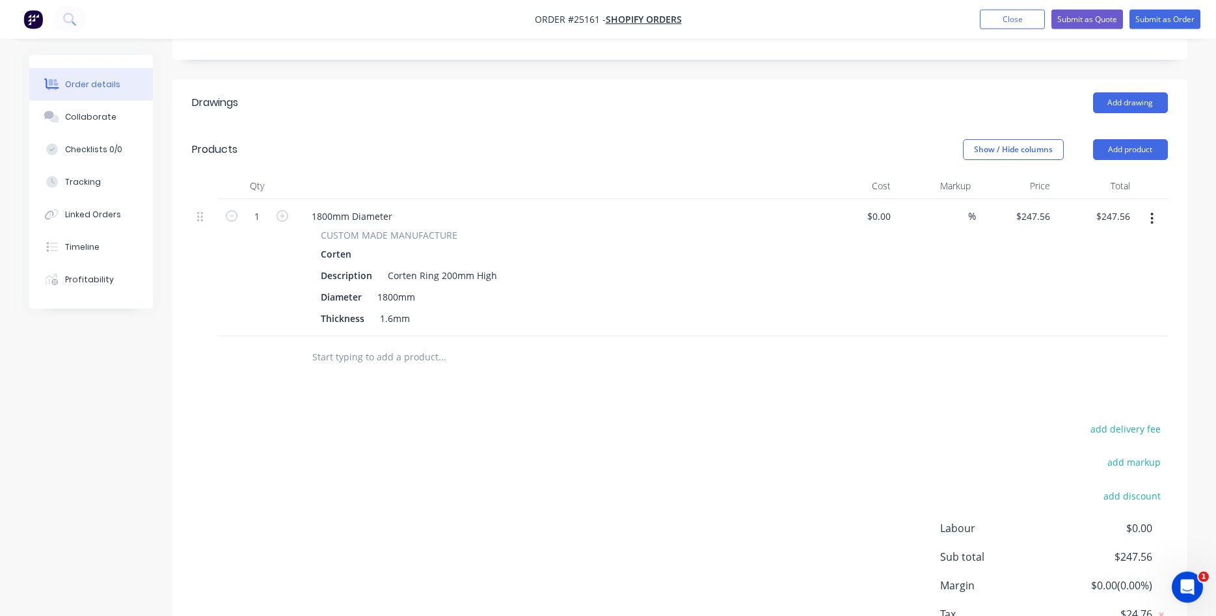
scroll to position [299, 0]
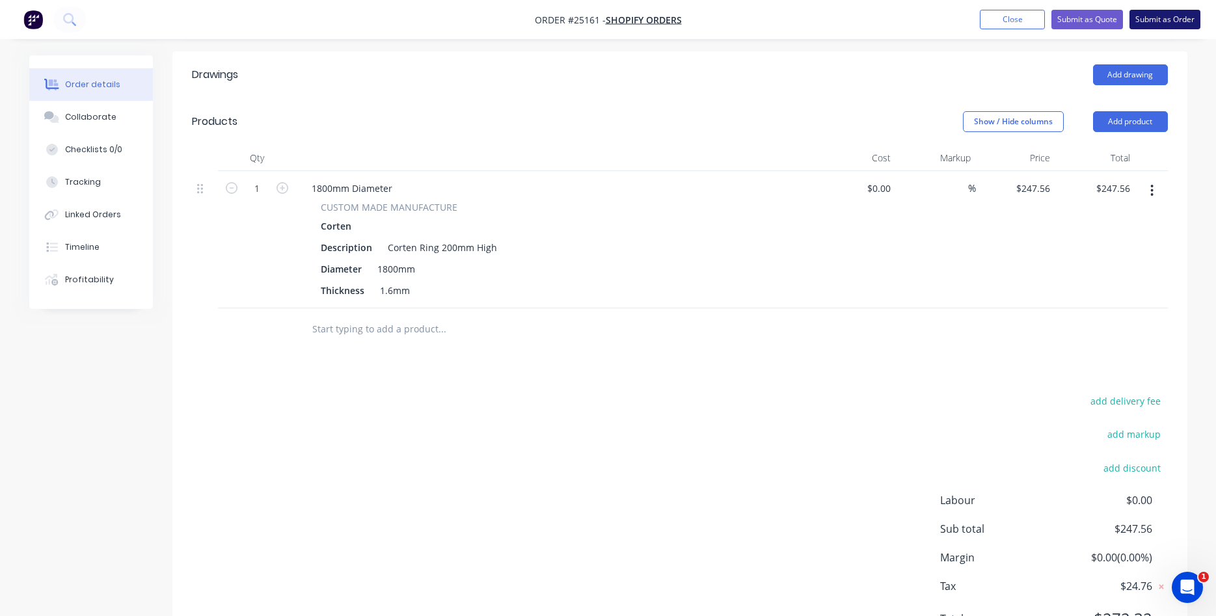
click at [1155, 18] on button "Submit as Order" at bounding box center [1164, 20] width 71 height 20
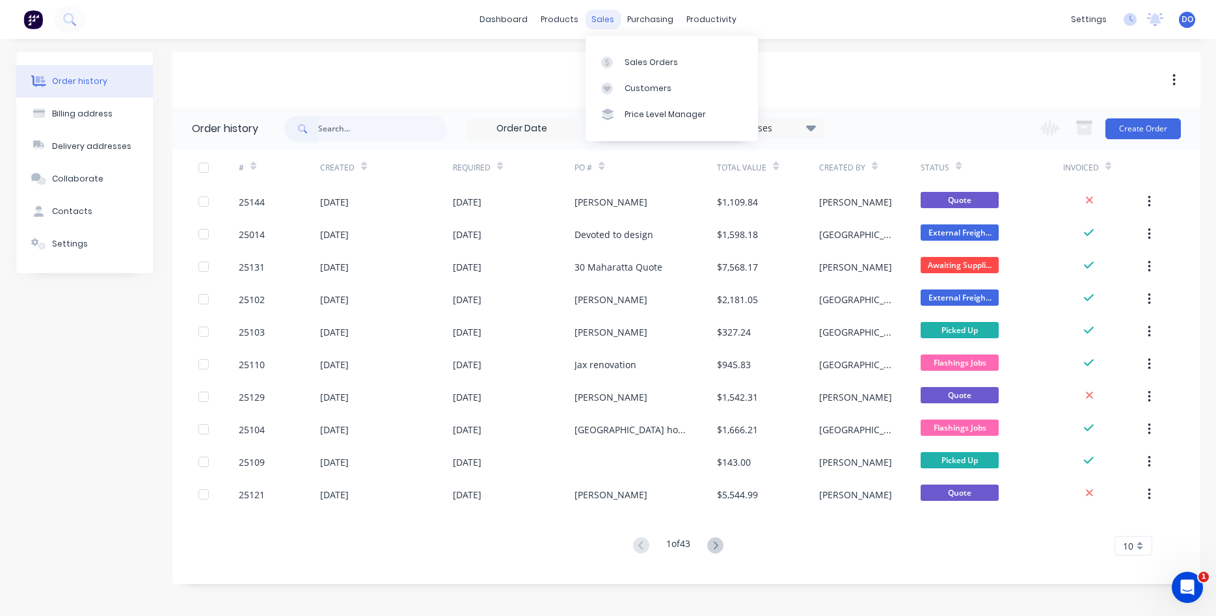
click at [595, 17] on div "sales" at bounding box center [603, 20] width 36 height 20
click at [645, 64] on div "Sales Orders" at bounding box center [650, 63] width 53 height 12
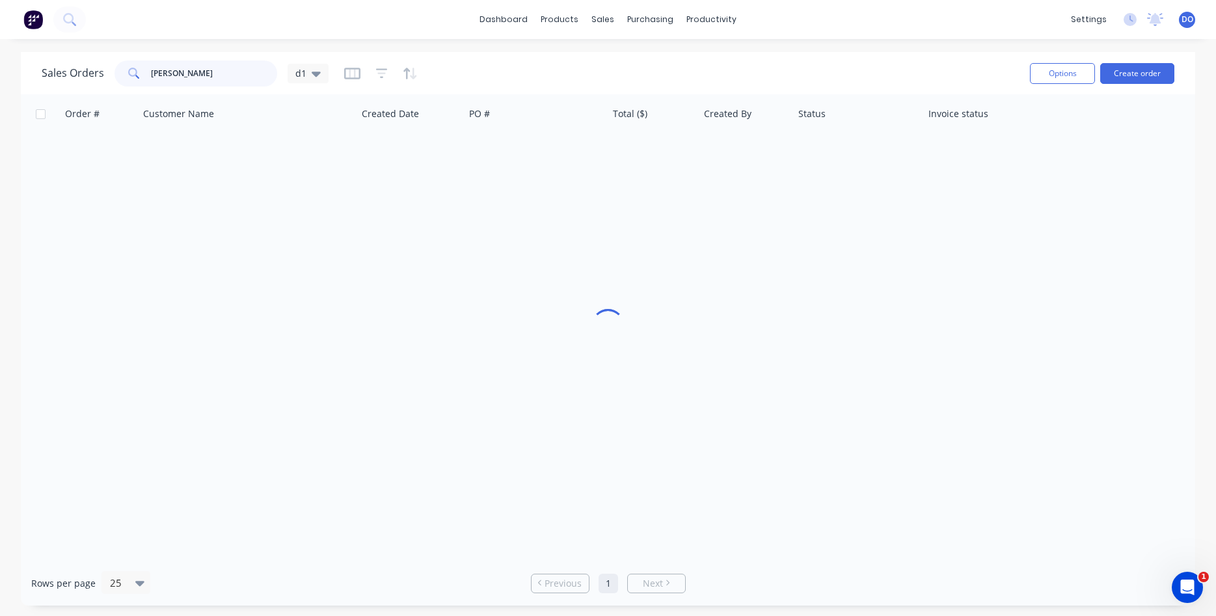
drag, startPoint x: 182, startPoint y: 78, endPoint x: 148, endPoint y: 72, distance: 35.0
click at [151, 72] on input "lianne" at bounding box center [214, 73] width 127 height 26
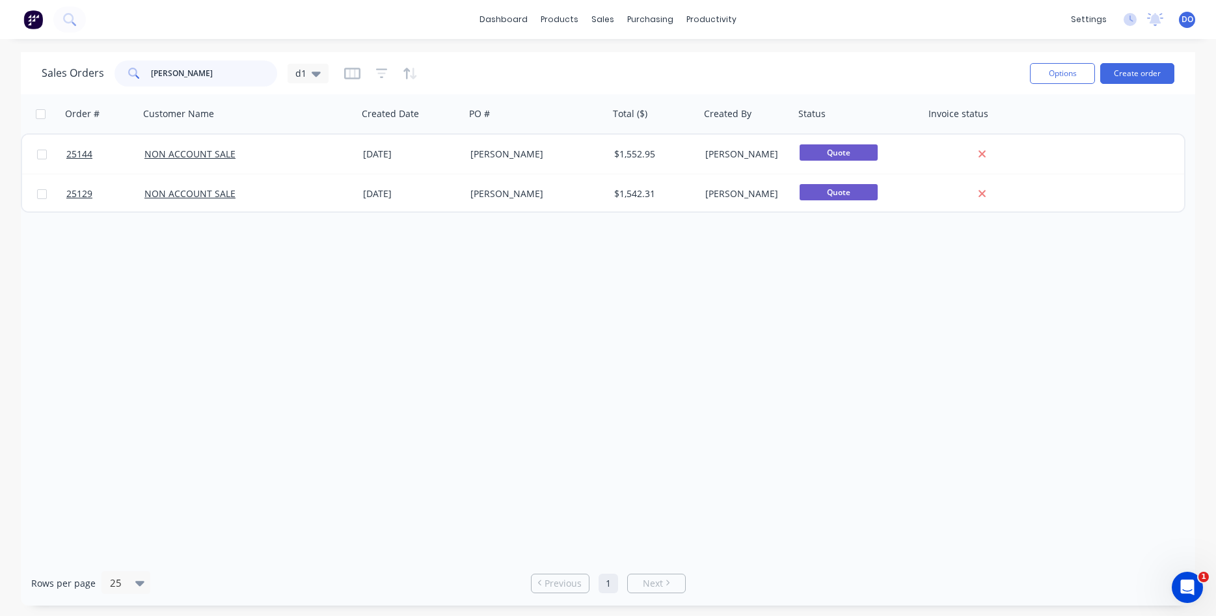
type input "louise"
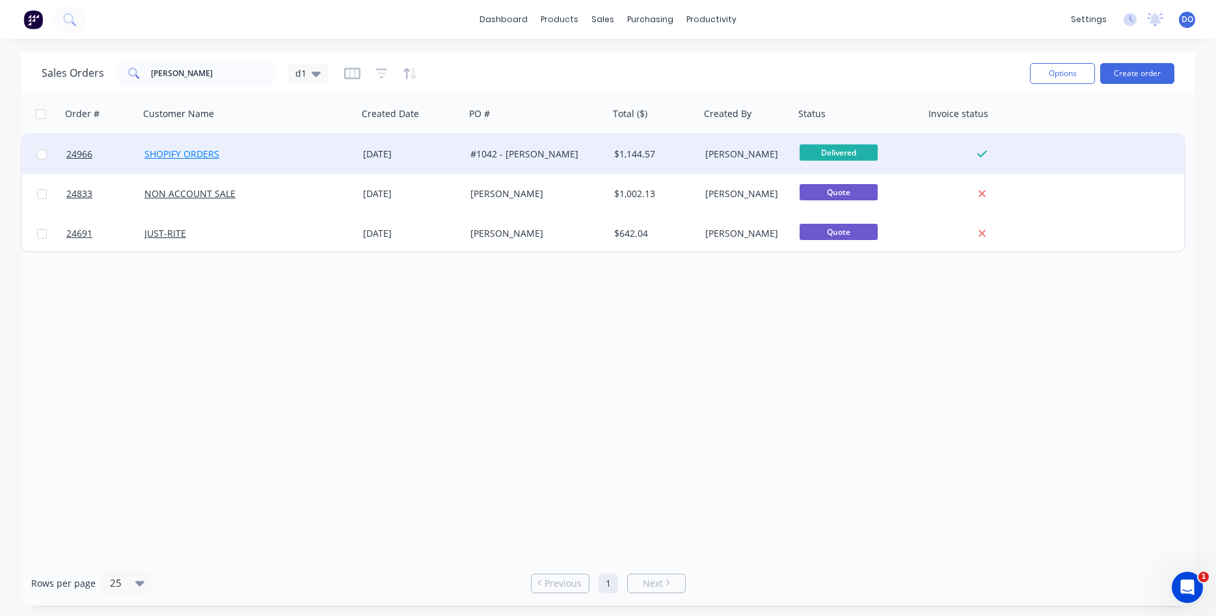
click at [184, 152] on link "SHOPIFY ORDERS" at bounding box center [181, 154] width 75 height 12
click at [75, 161] on link "24966" at bounding box center [105, 154] width 78 height 39
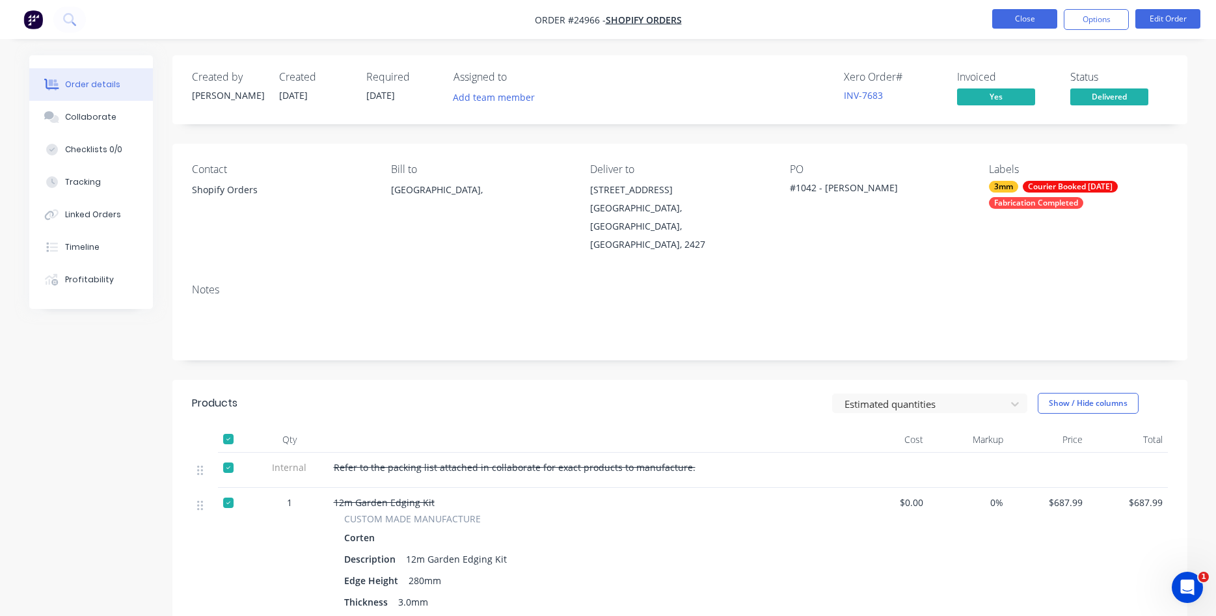
click at [1026, 20] on button "Close" at bounding box center [1024, 19] width 65 height 20
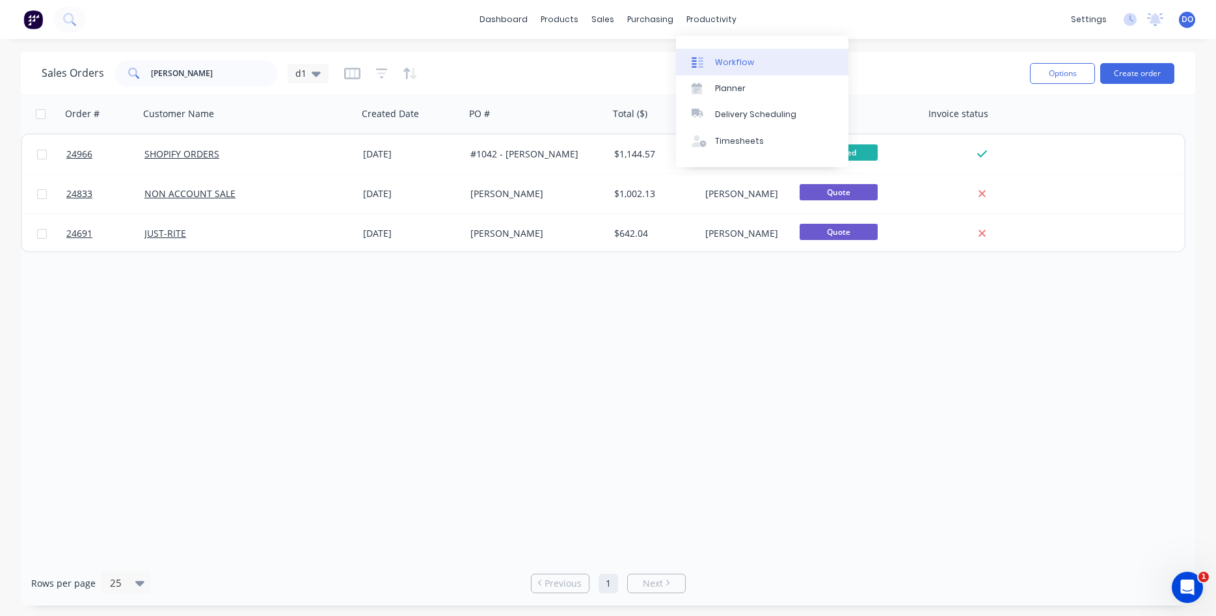
click at [719, 59] on div "Workflow" at bounding box center [734, 63] width 39 height 12
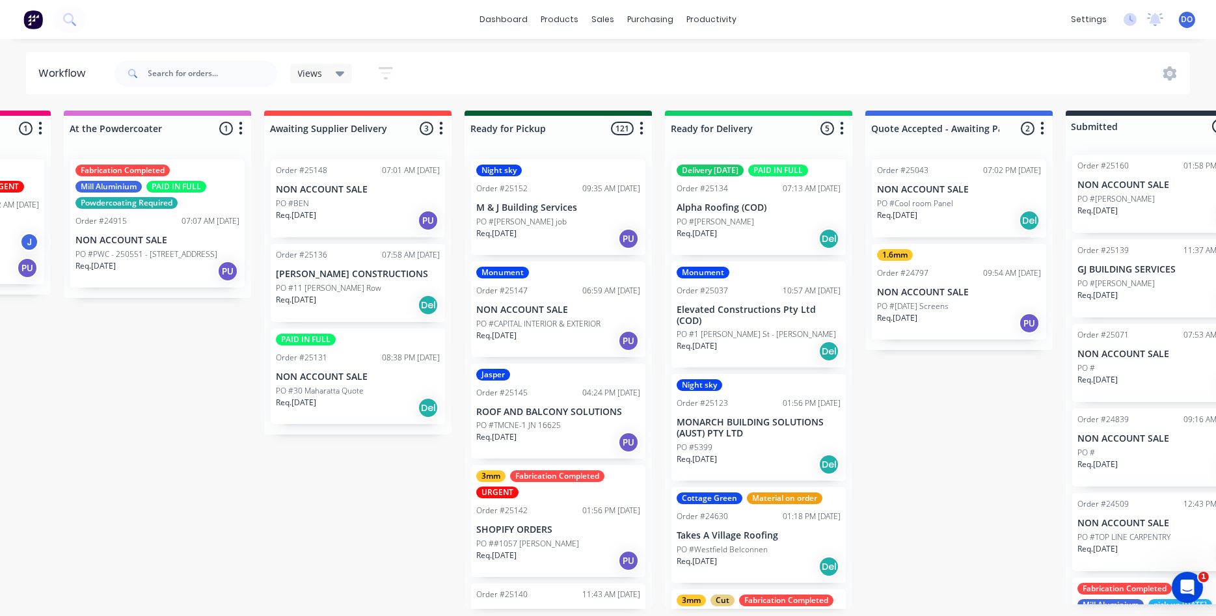
scroll to position [0, 1178]
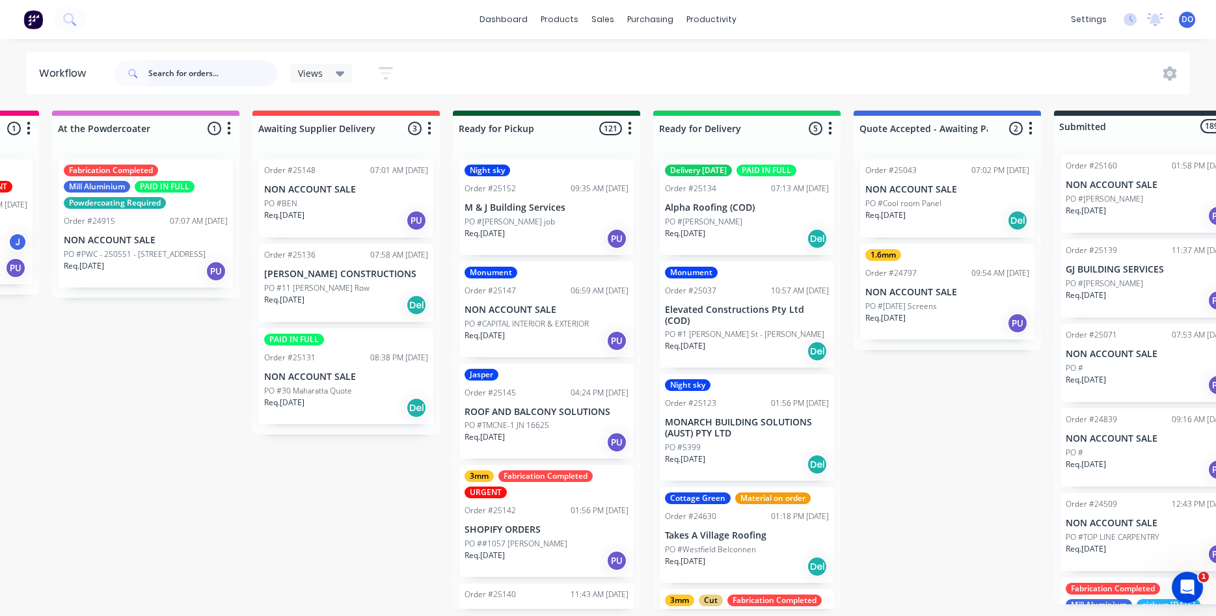
click at [176, 75] on input "text" at bounding box center [212, 73] width 129 height 26
type input "shopify"
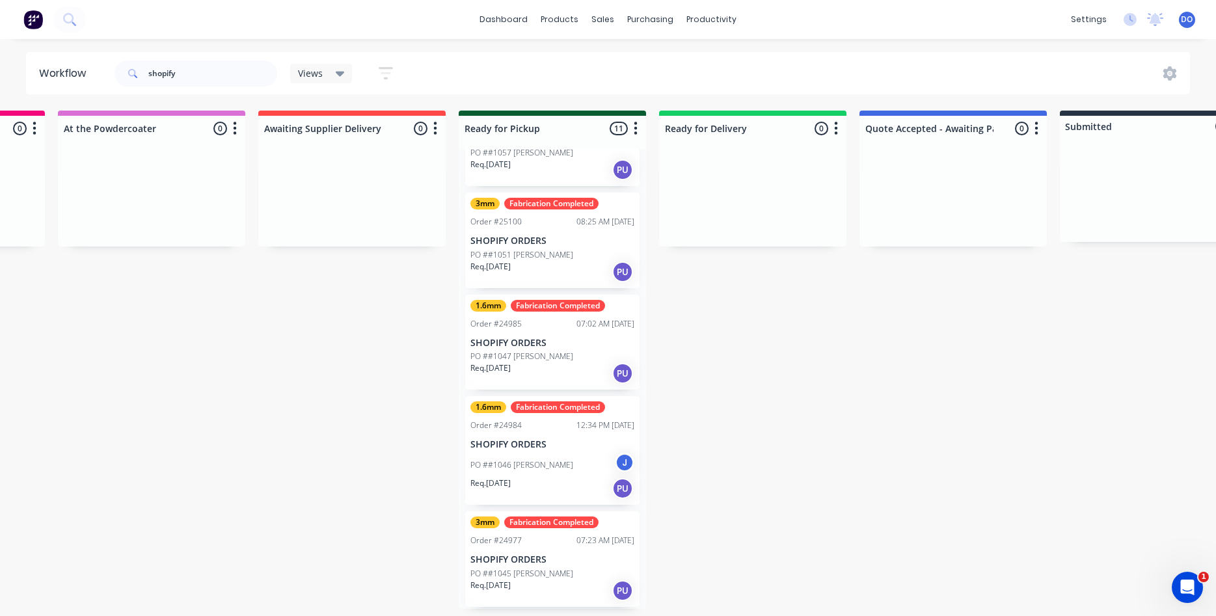
scroll to position [148, 0]
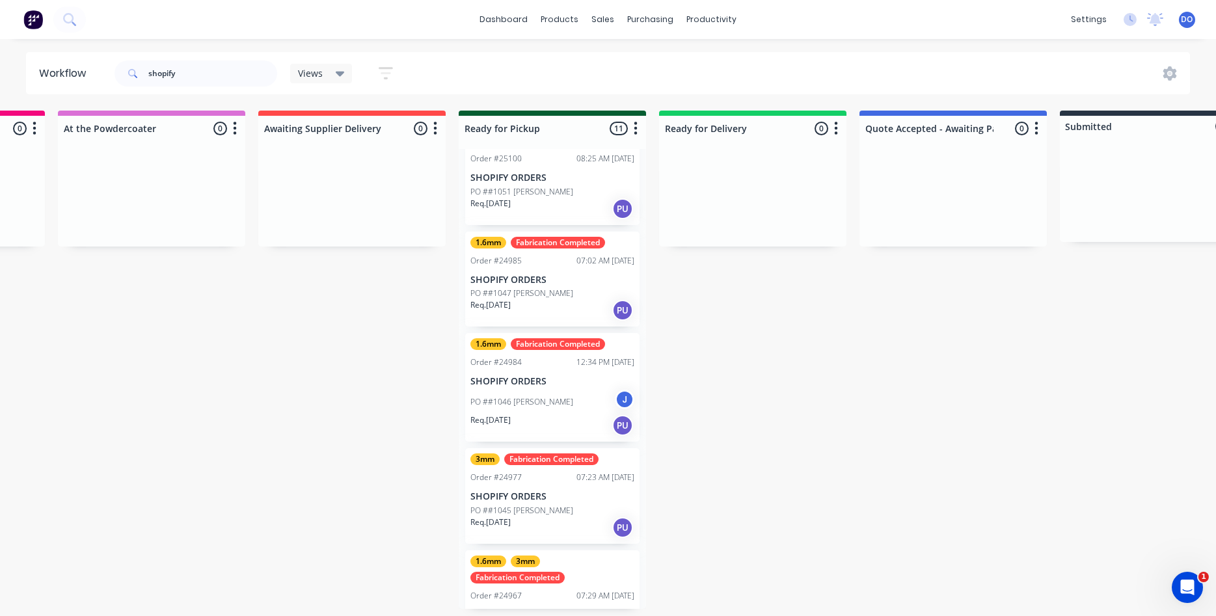
click at [561, 196] on p "PO ##1051 Stephen O'Neill" at bounding box center [521, 192] width 103 height 12
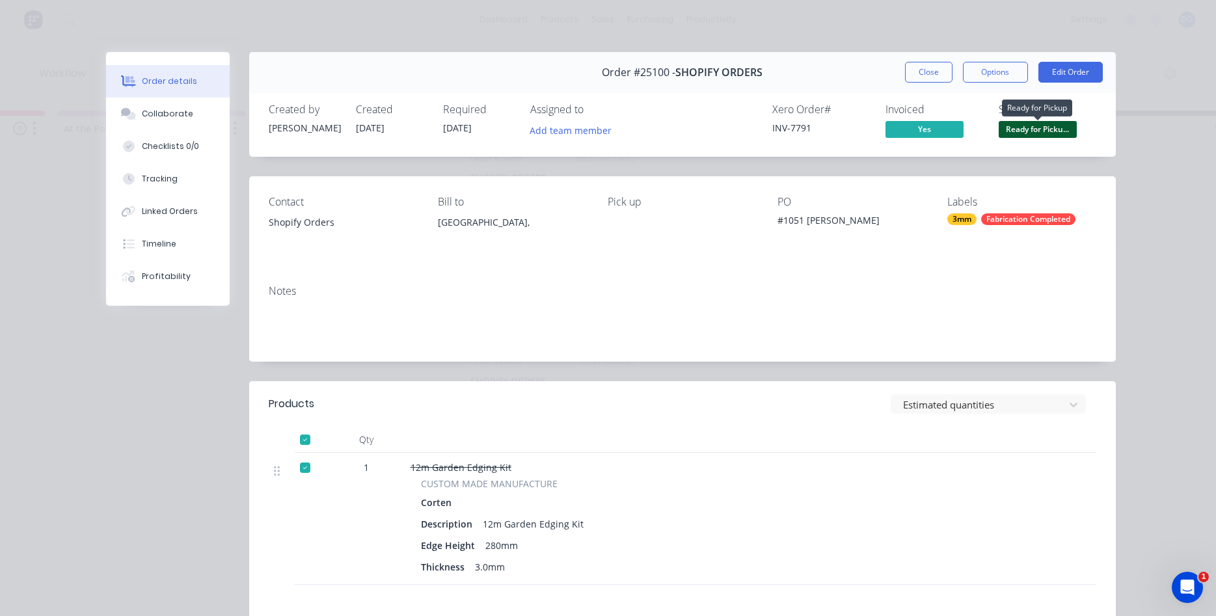
click at [1043, 127] on span "Ready for Picku..." at bounding box center [1037, 129] width 78 height 16
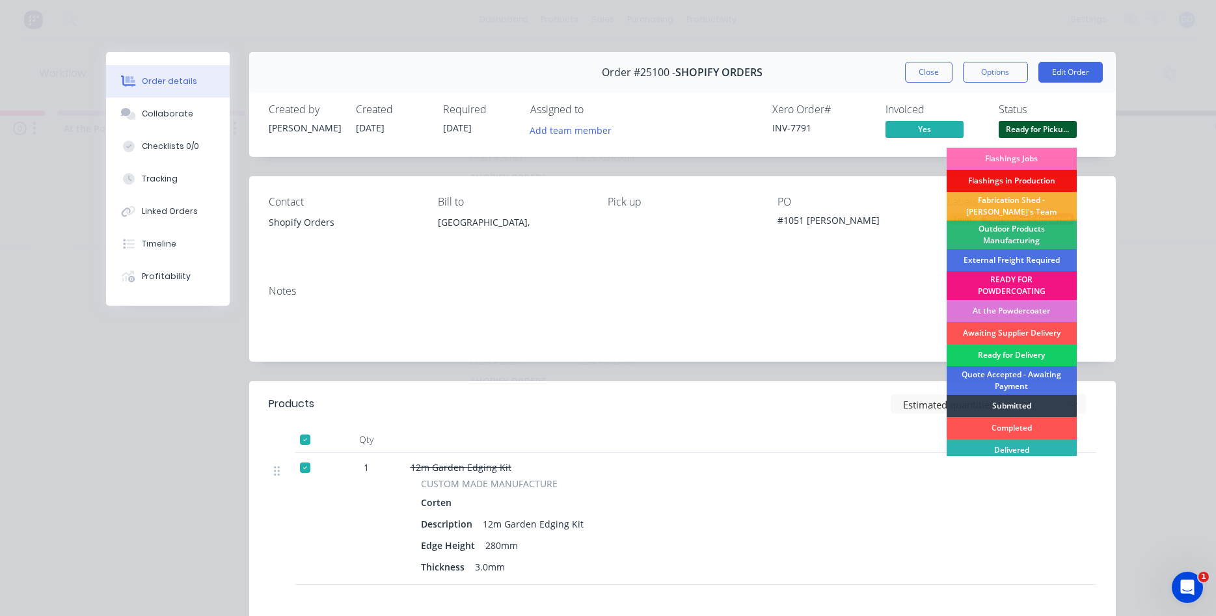
scroll to position [27, 0]
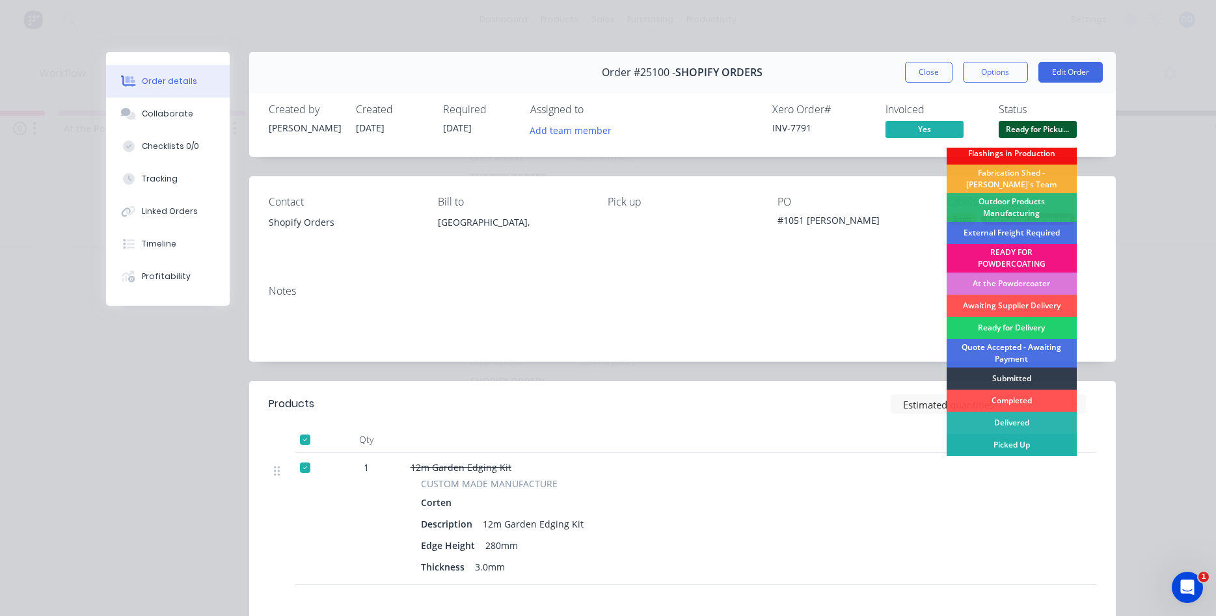
click at [1002, 447] on div "Picked Up" at bounding box center [1011, 445] width 130 height 22
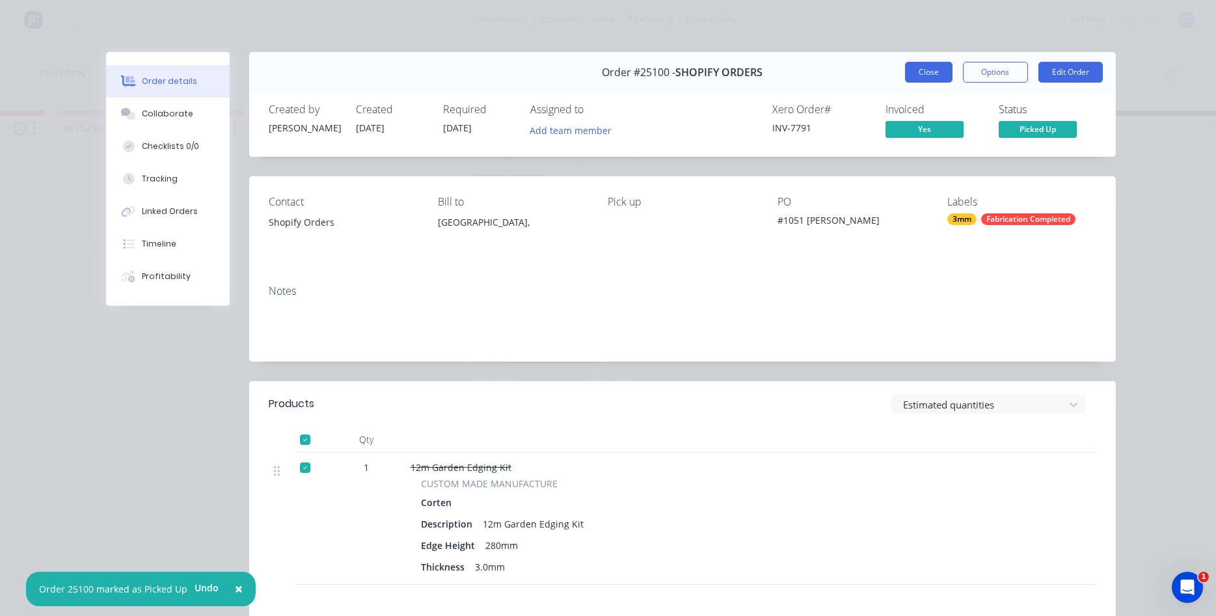
click at [926, 63] on button "Close" at bounding box center [928, 72] width 47 height 21
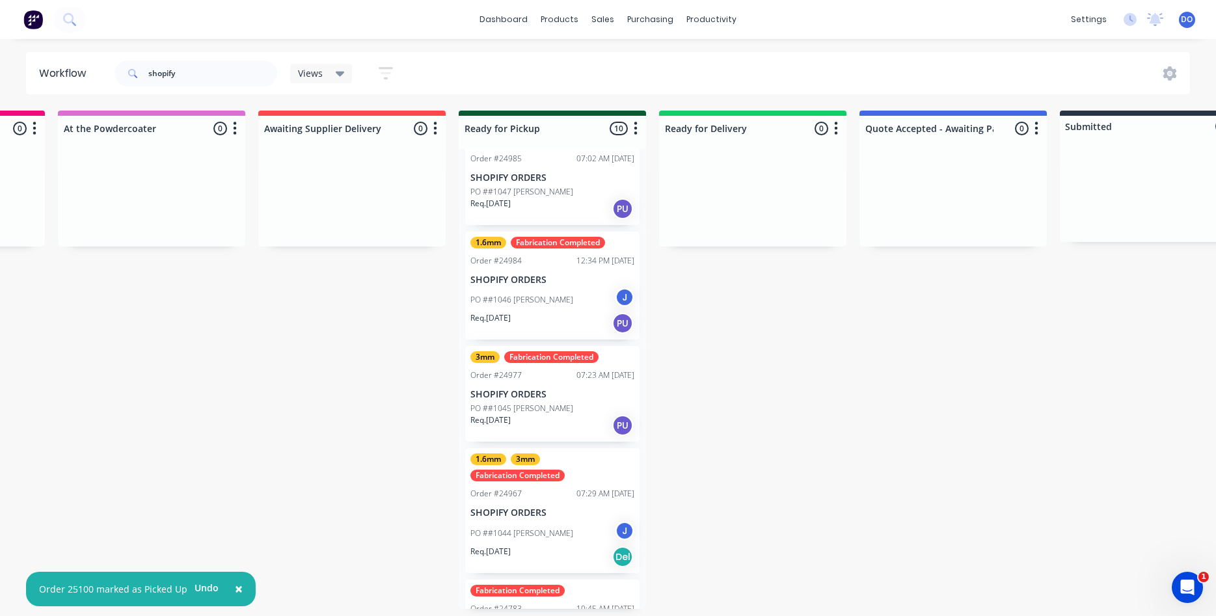
click at [536, 317] on div "Req. 19/09/25 PU" at bounding box center [552, 323] width 164 height 22
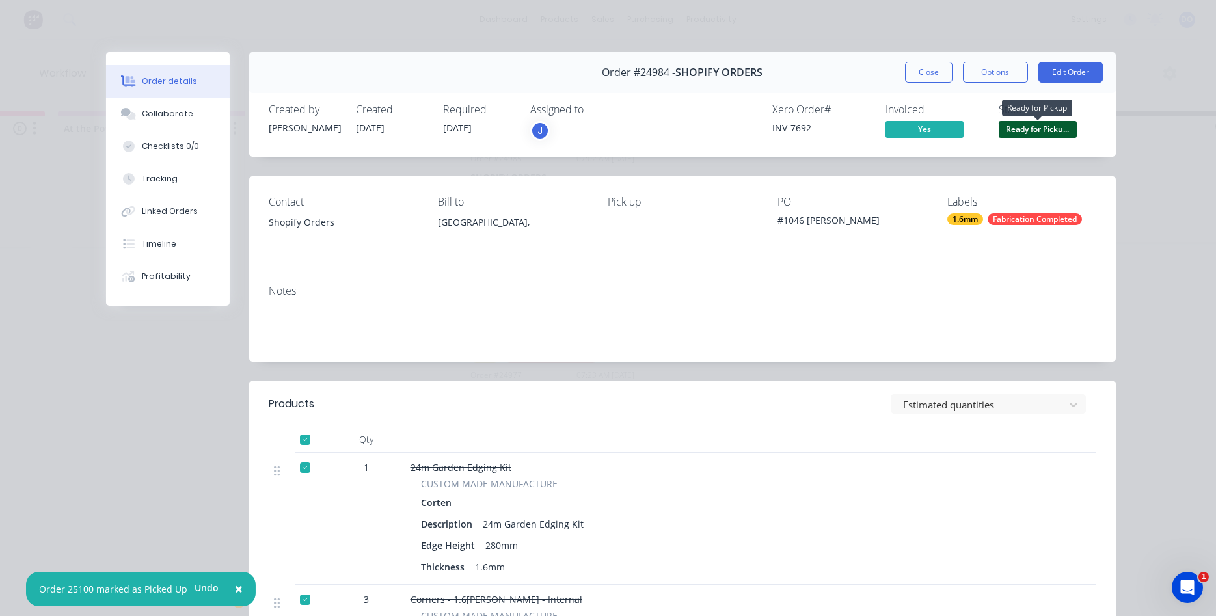
click at [1032, 128] on span "Ready for Picku..." at bounding box center [1037, 129] width 78 height 16
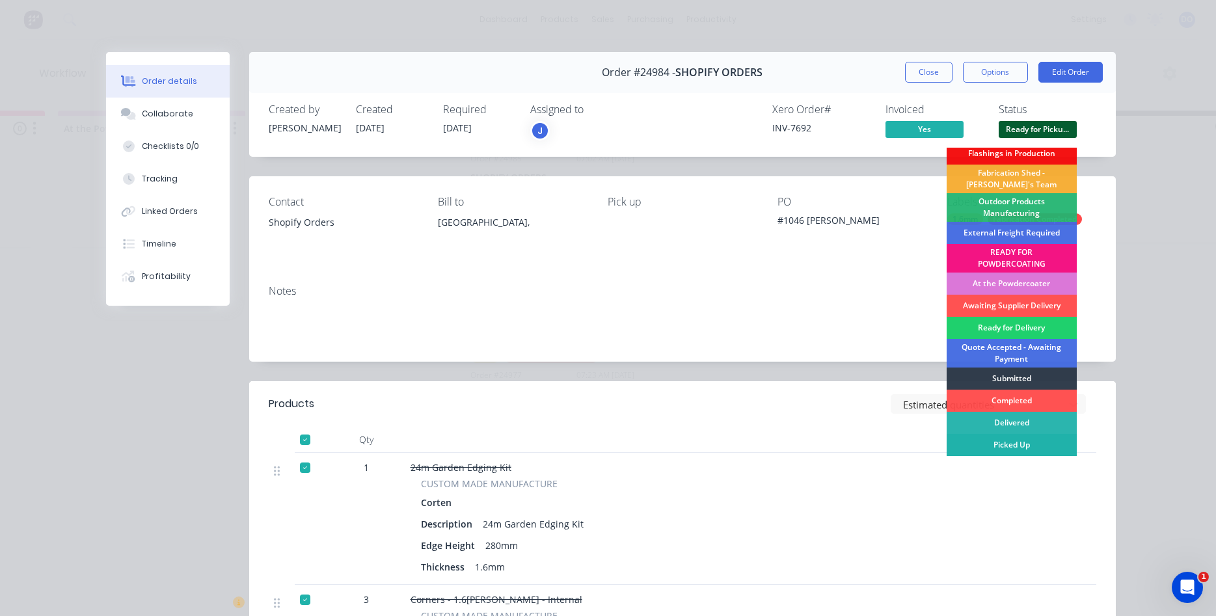
click at [1002, 448] on div "Picked Up" at bounding box center [1011, 445] width 130 height 22
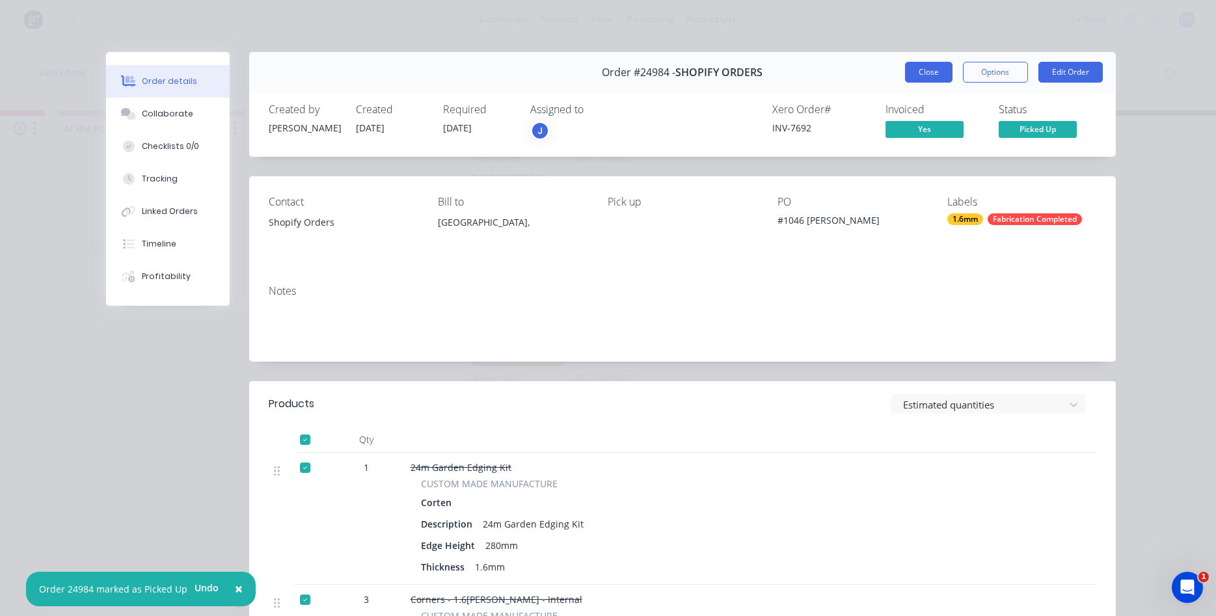
click at [927, 74] on button "Close" at bounding box center [928, 72] width 47 height 21
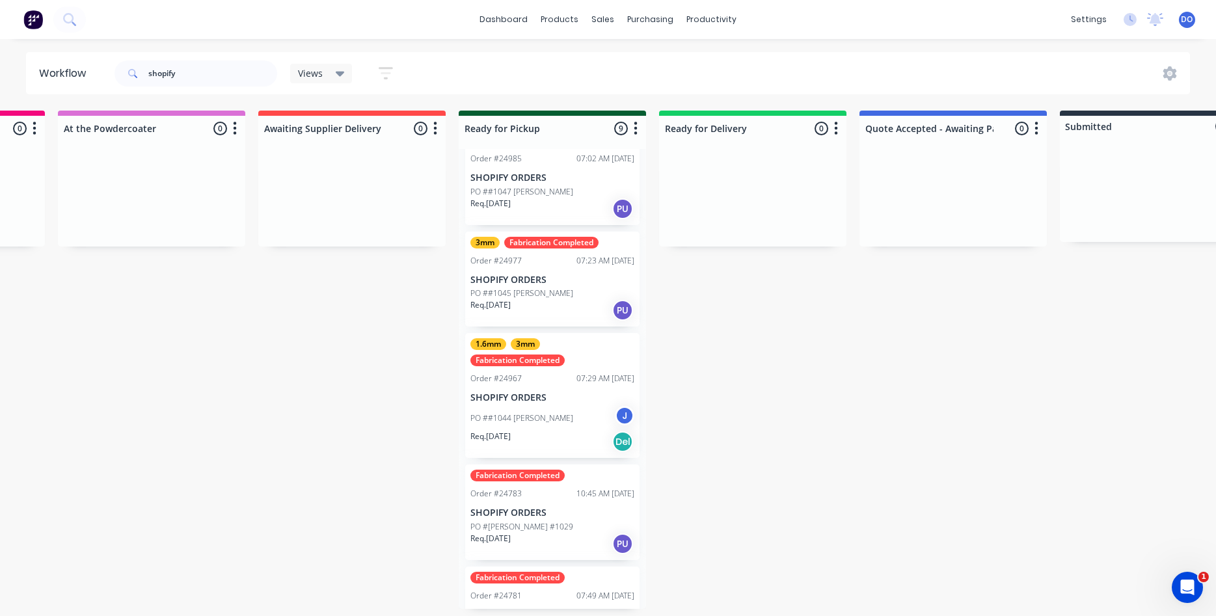
click at [544, 297] on p "PO ##1045 Clare D Falzon" at bounding box center [521, 293] width 103 height 12
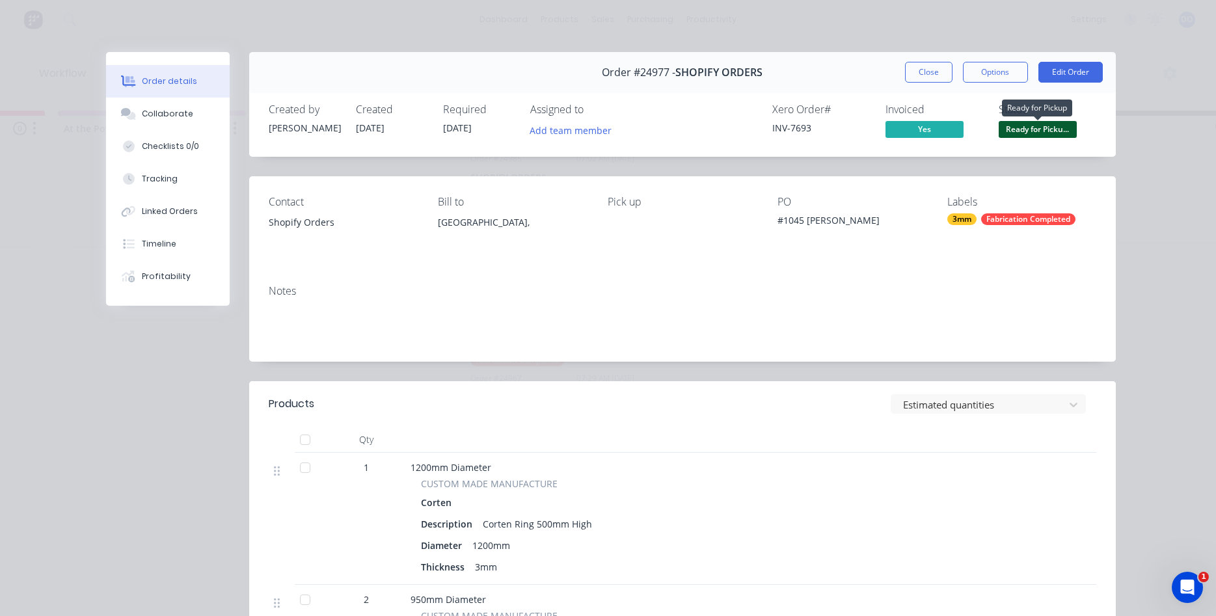
click at [1022, 132] on span "Ready for Picku..." at bounding box center [1037, 129] width 78 height 16
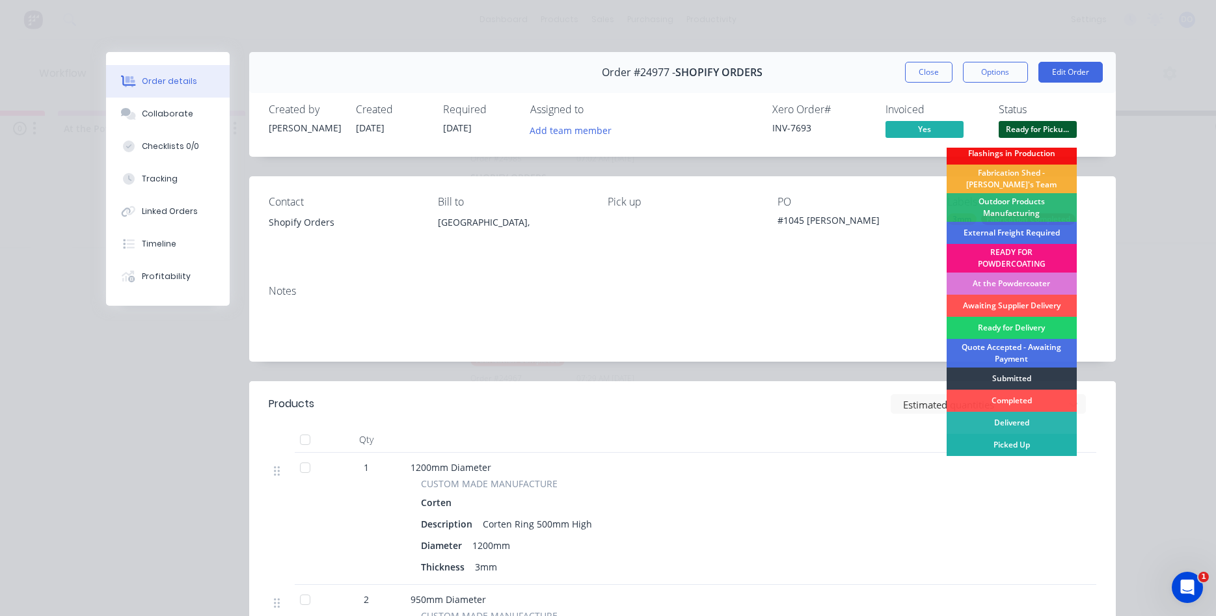
click at [1002, 447] on div "Picked Up" at bounding box center [1011, 445] width 130 height 22
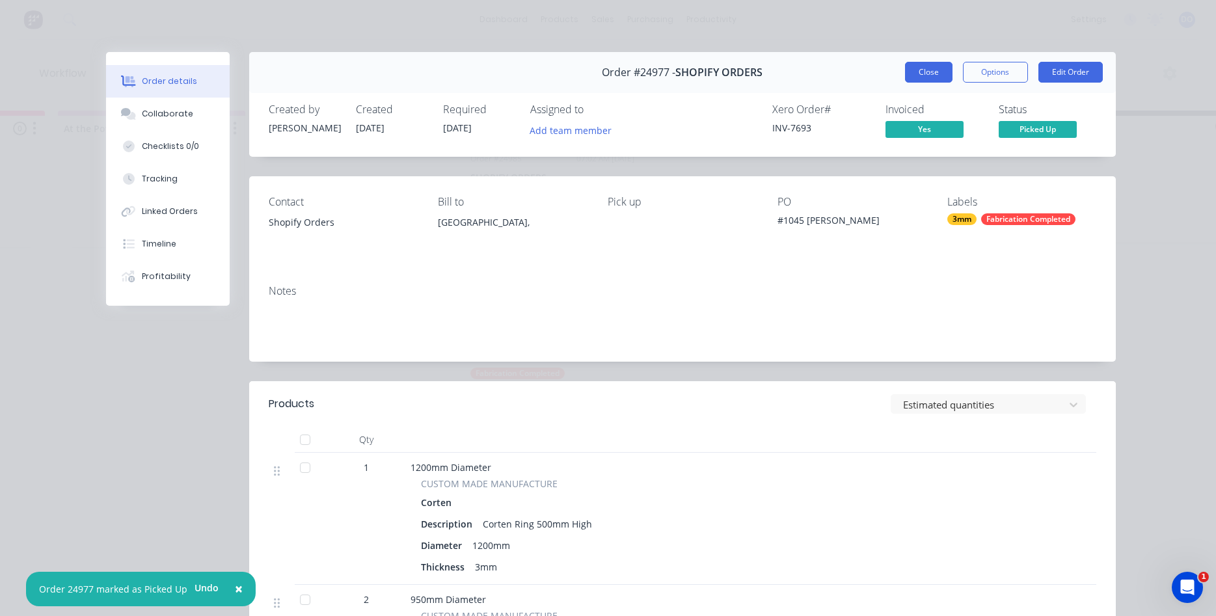
click at [918, 76] on button "Close" at bounding box center [928, 72] width 47 height 21
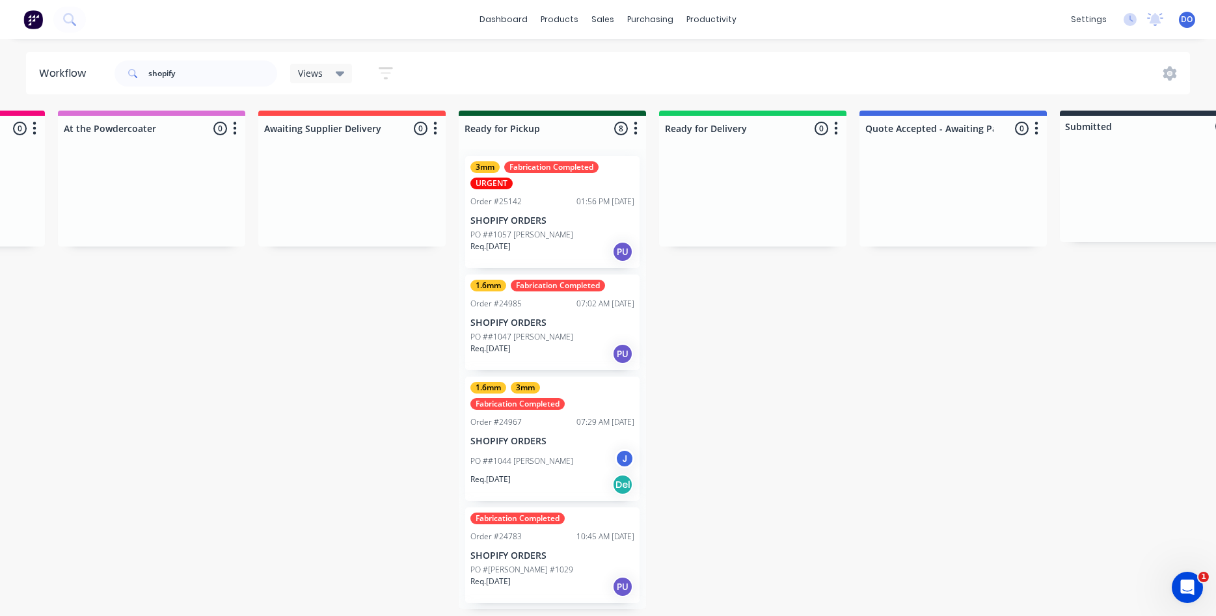
scroll to position [0, 0]
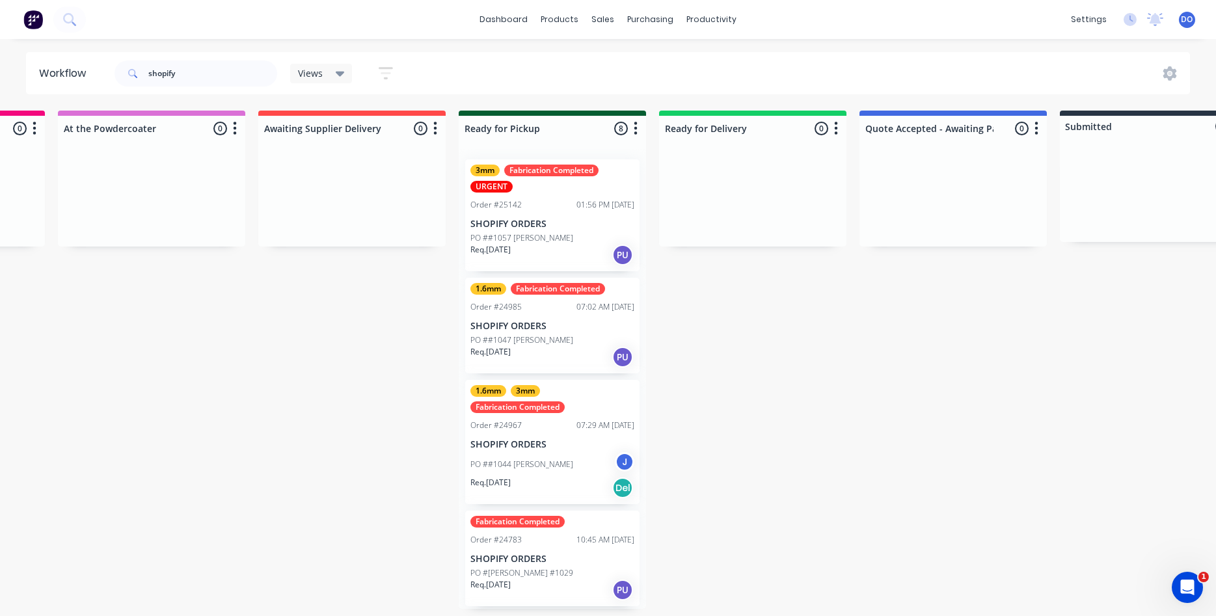
click at [540, 328] on p "SHOPIFY ORDERS" at bounding box center [552, 326] width 164 height 11
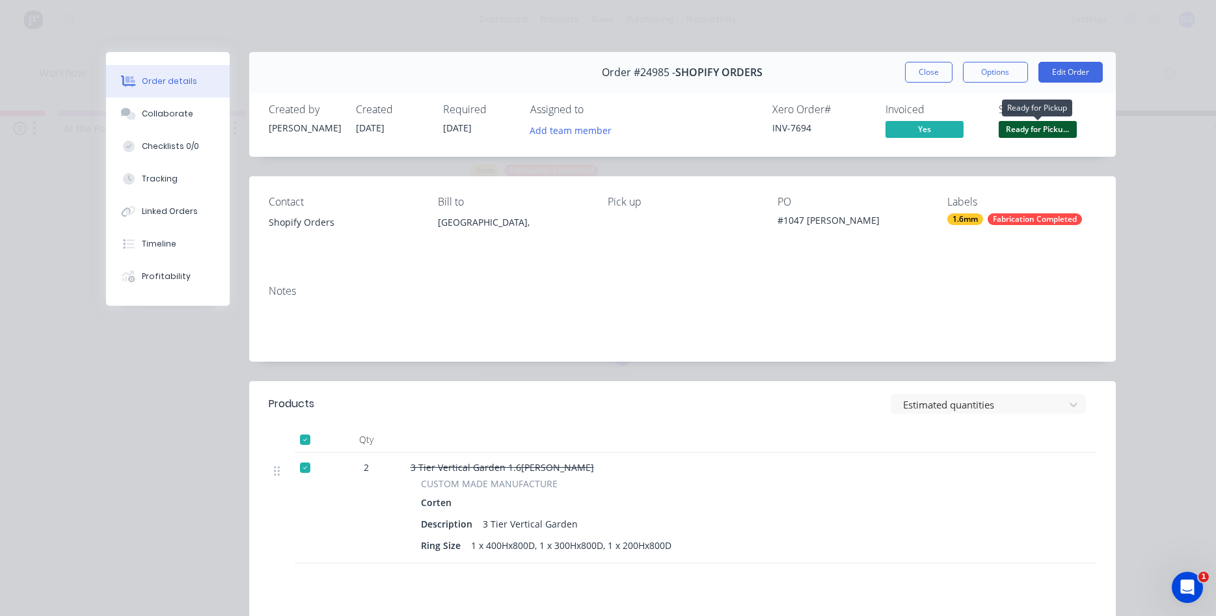
click at [1034, 128] on span "Ready for Picku..." at bounding box center [1037, 129] width 78 height 16
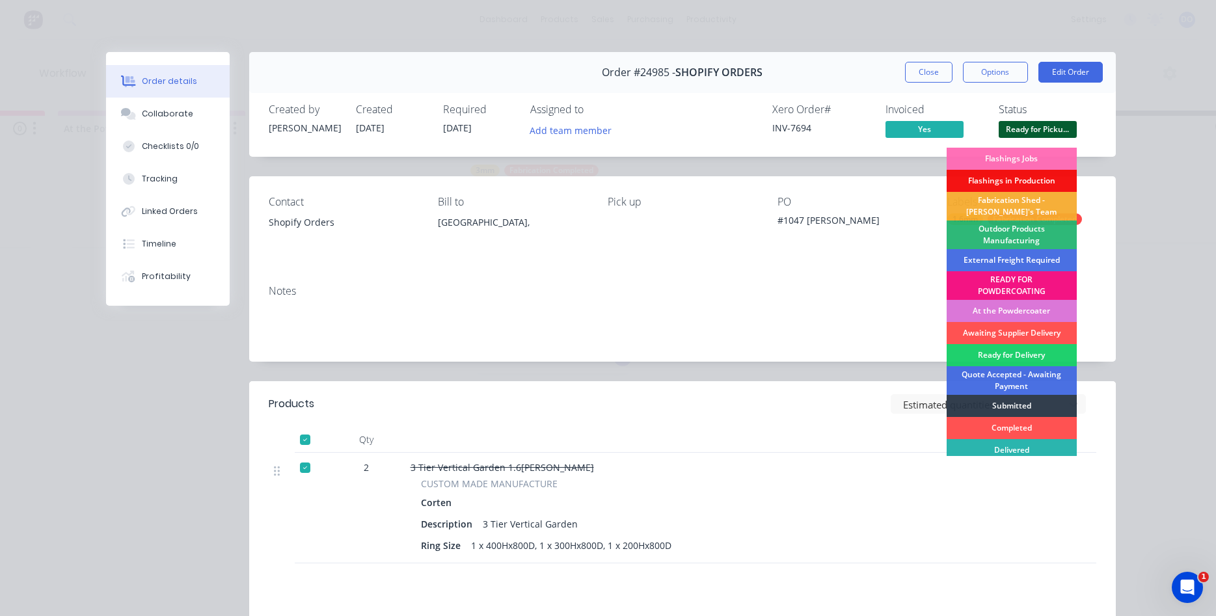
click at [848, 177] on div "Contact Shopify Orders Bill to Australia, Pick up PO #1047 Natasha Martin Label…" at bounding box center [682, 225] width 866 height 98
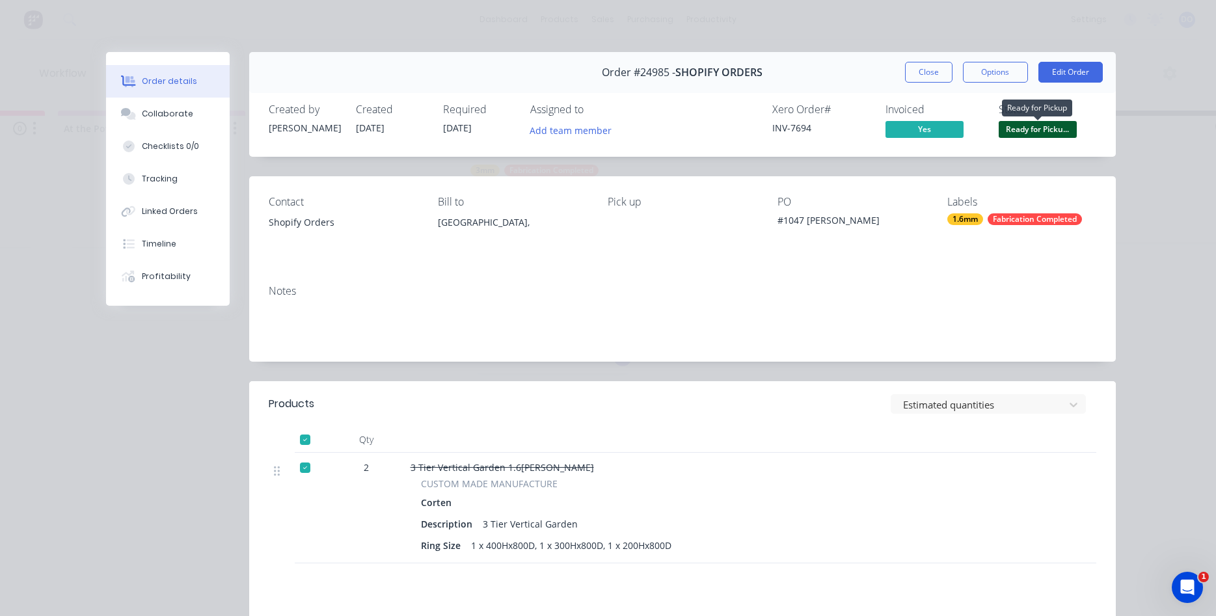
click at [1032, 127] on span "Ready for Picku..." at bounding box center [1037, 129] width 78 height 16
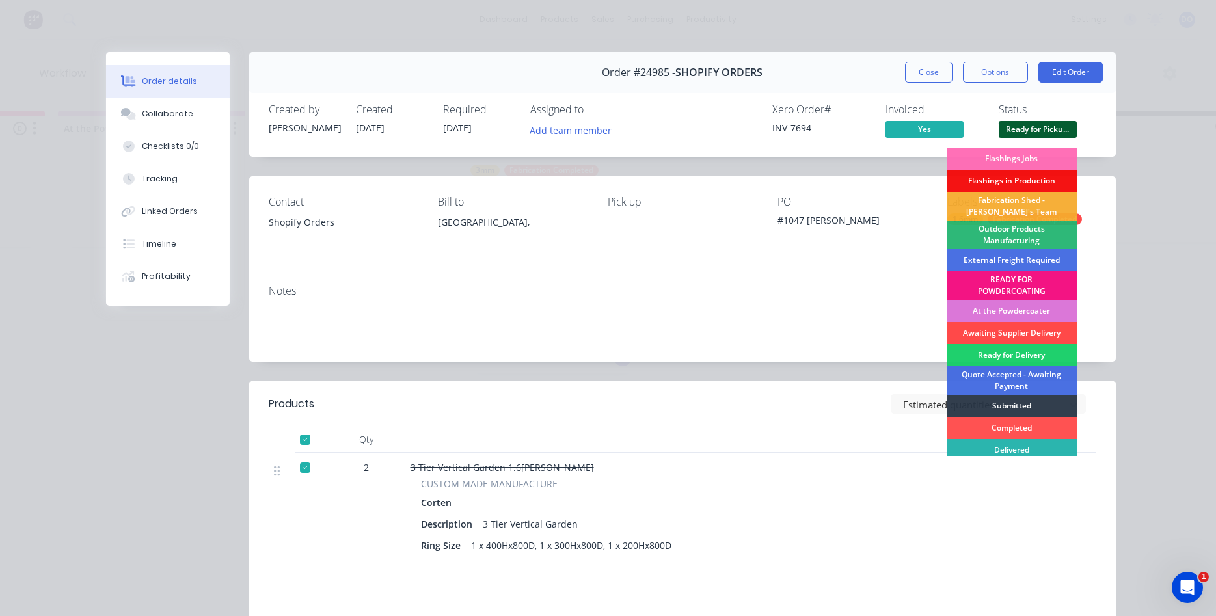
scroll to position [27, 0]
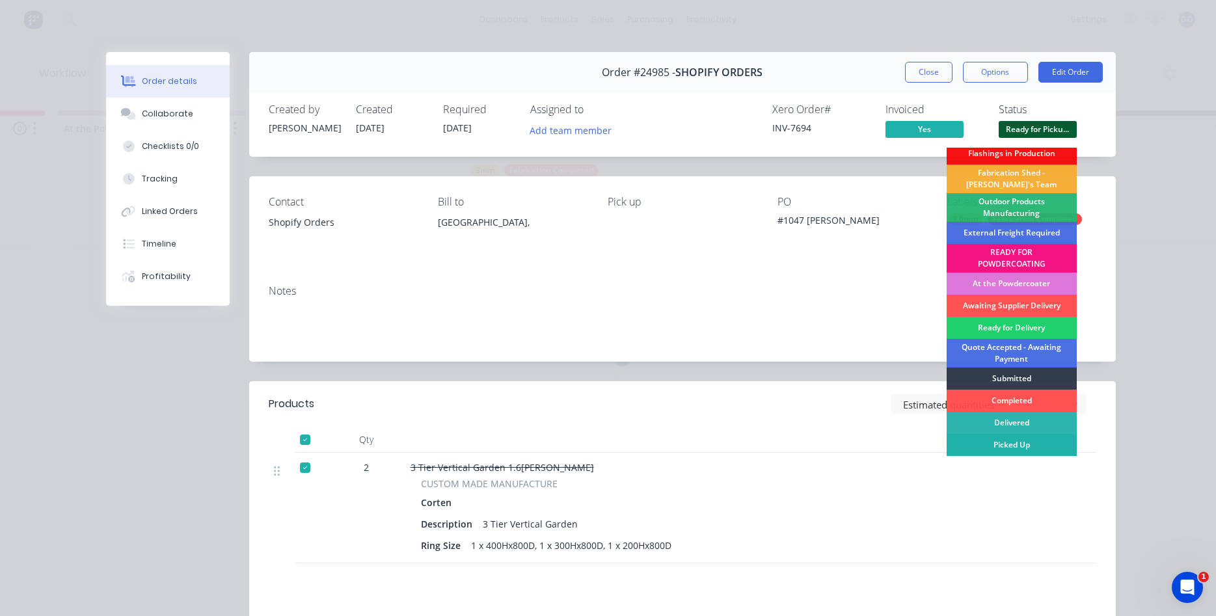
click at [1004, 448] on div "Picked Up" at bounding box center [1011, 445] width 130 height 22
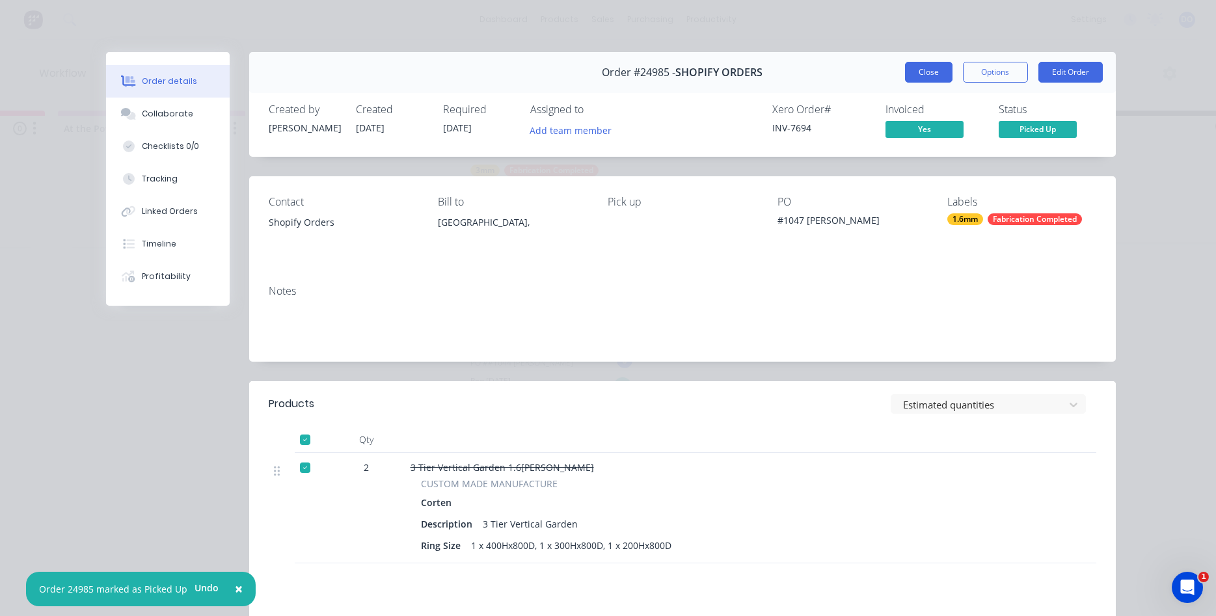
click at [927, 73] on button "Close" at bounding box center [928, 72] width 47 height 21
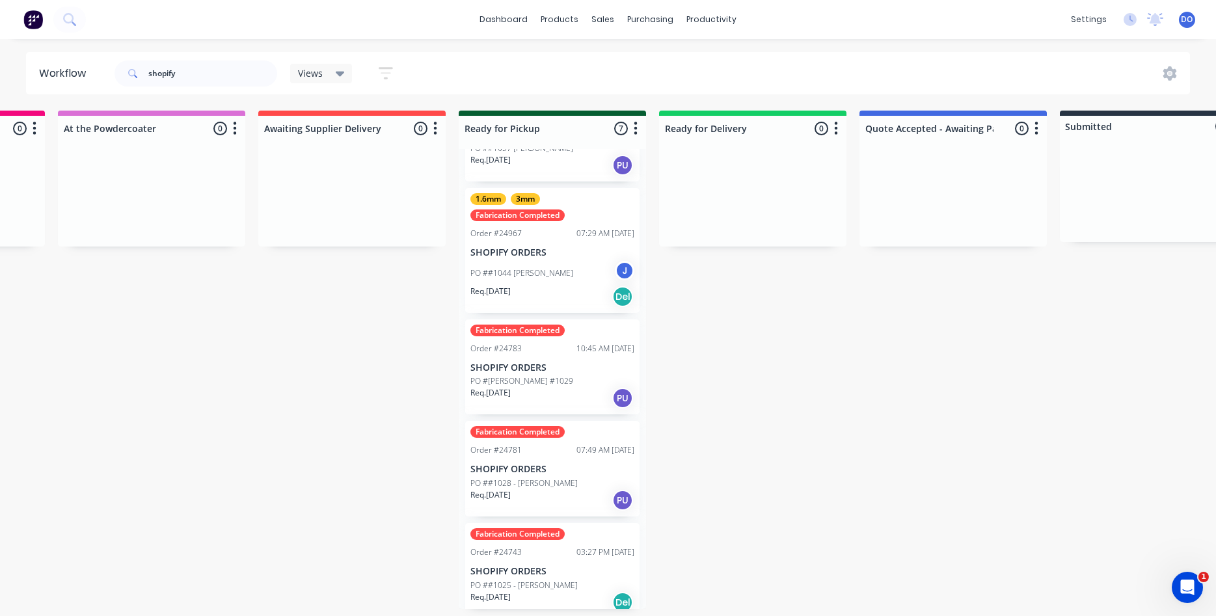
scroll to position [148, 0]
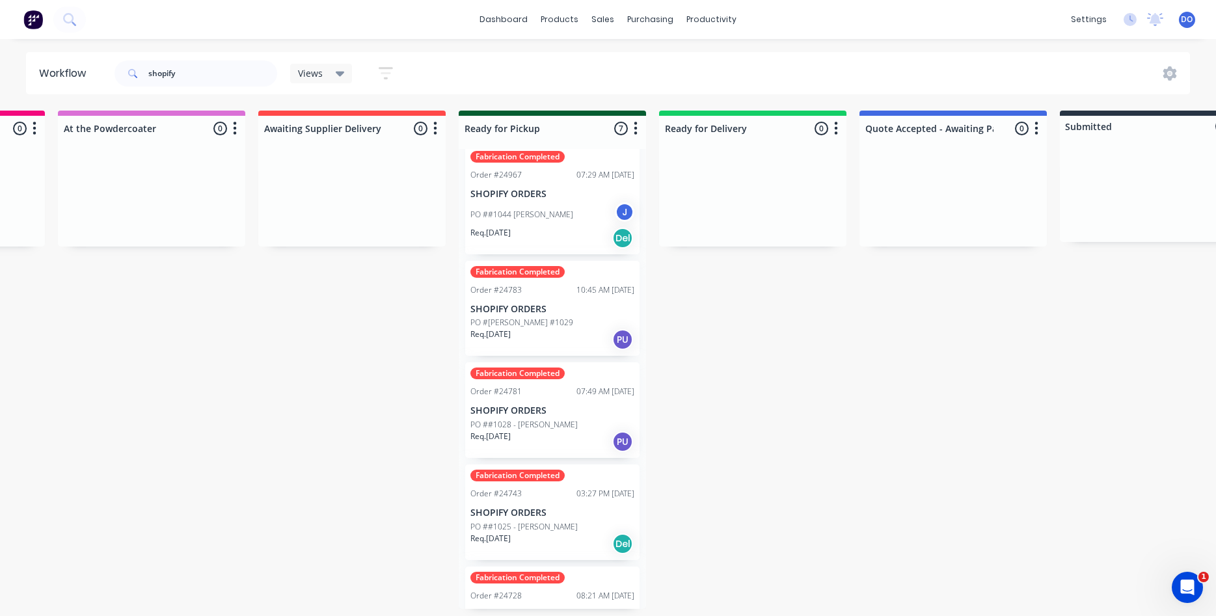
click at [578, 405] on div "Fabrication Completed Order #24781 07:49 AM 01/09/25 SHOPIFY ORDERS PO ##1028 -…" at bounding box center [552, 410] width 174 height 96
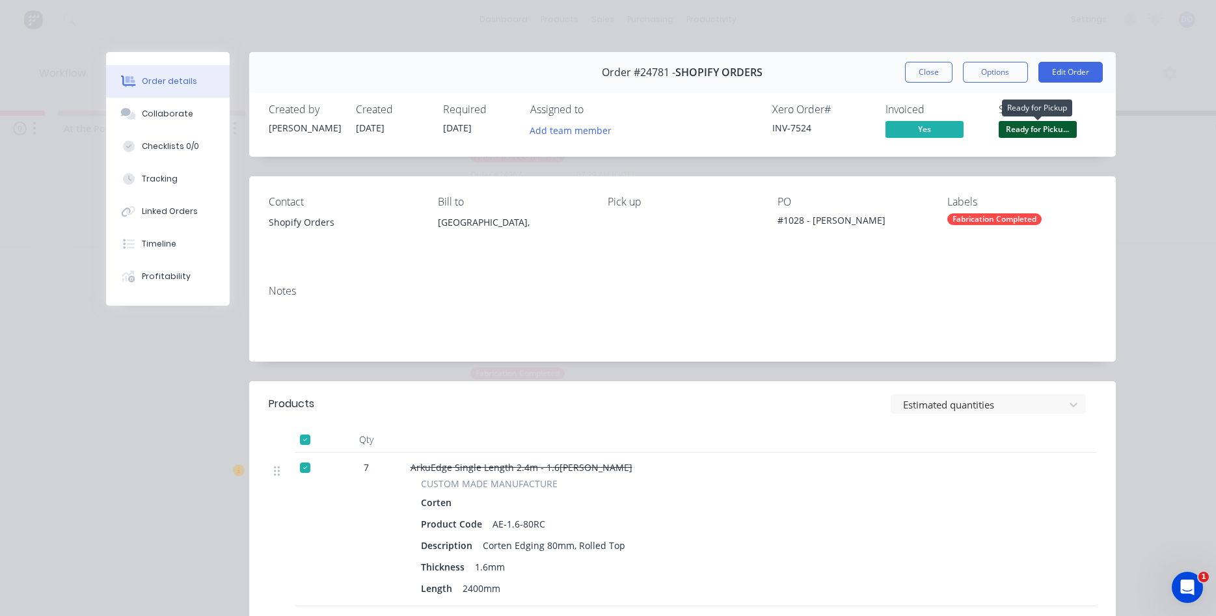
click at [1043, 126] on span "Ready for Picku..." at bounding box center [1037, 129] width 78 height 16
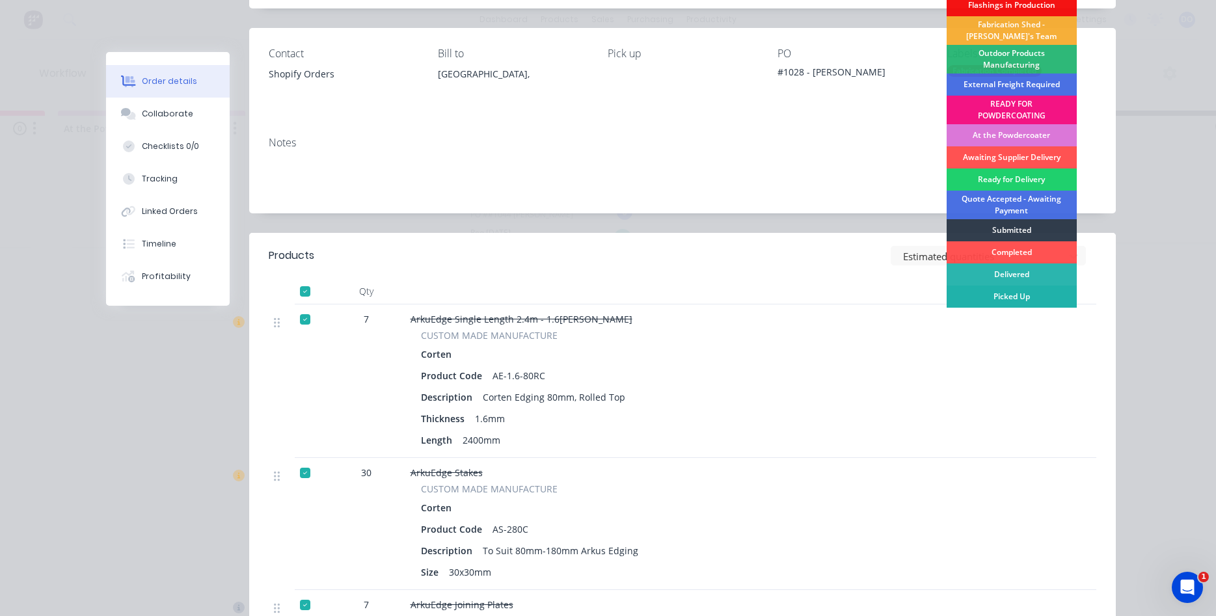
click at [1028, 297] on div "Picked Up" at bounding box center [1011, 297] width 130 height 22
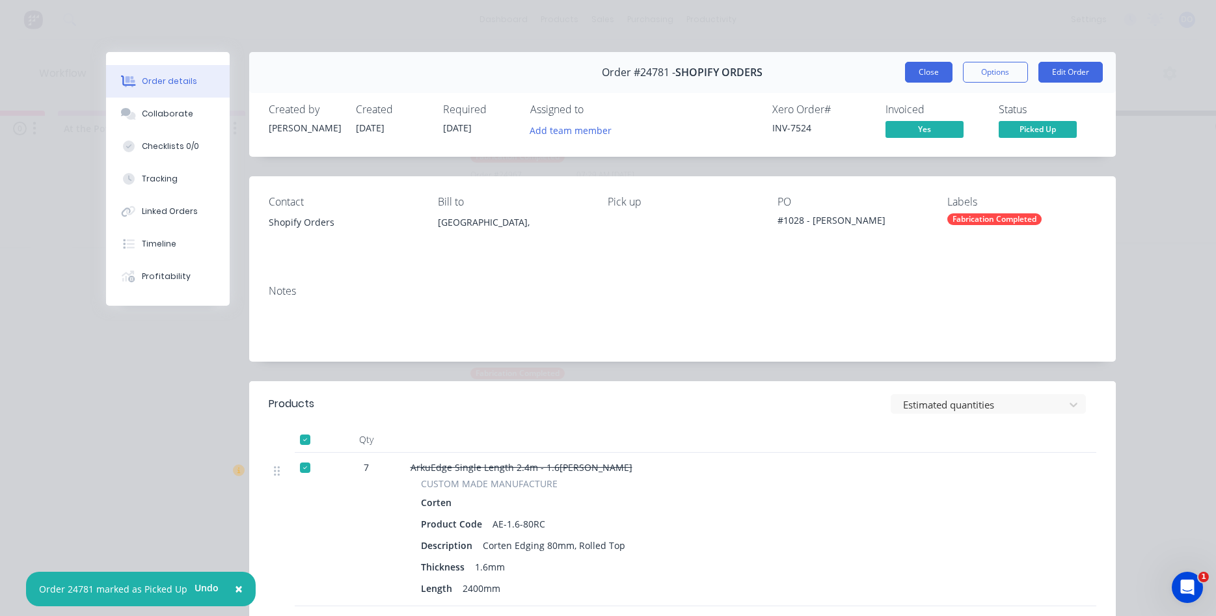
click at [925, 70] on button "Close" at bounding box center [928, 72] width 47 height 21
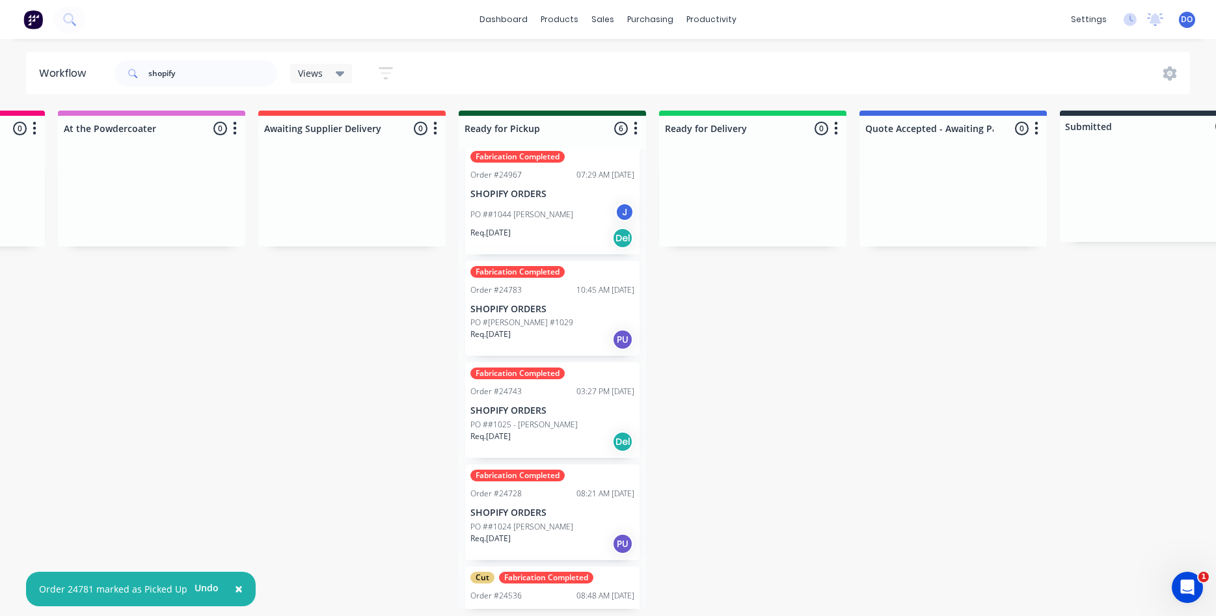
click at [518, 513] on p "SHOPIFY ORDERS" at bounding box center [552, 512] width 164 height 11
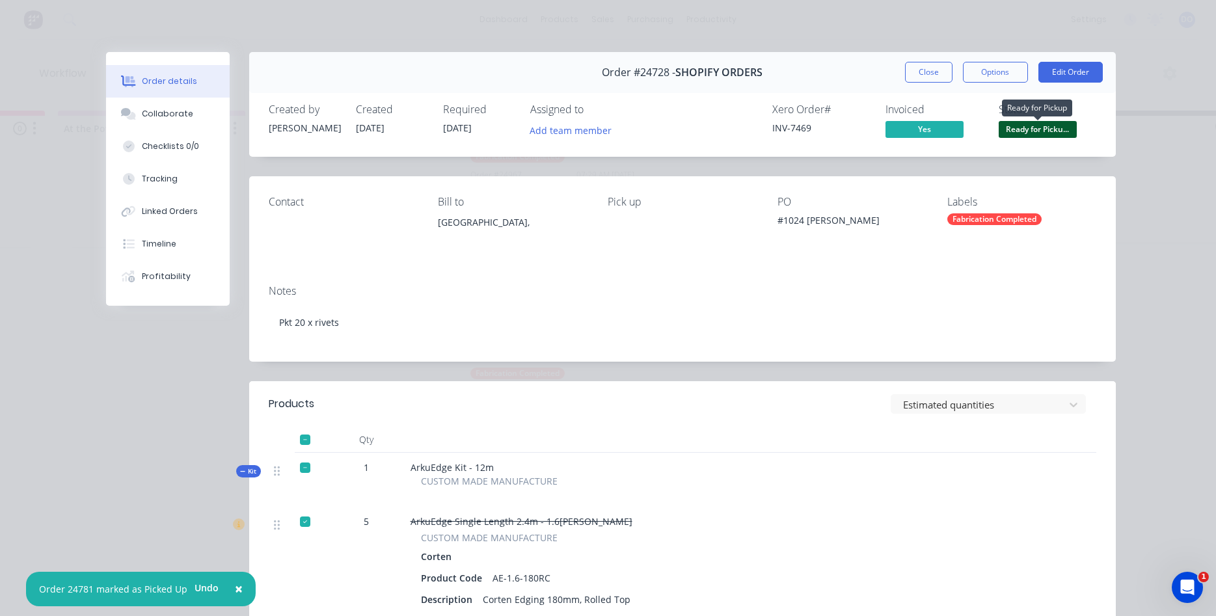
click at [1036, 131] on span "Ready for Picku..." at bounding box center [1037, 129] width 78 height 16
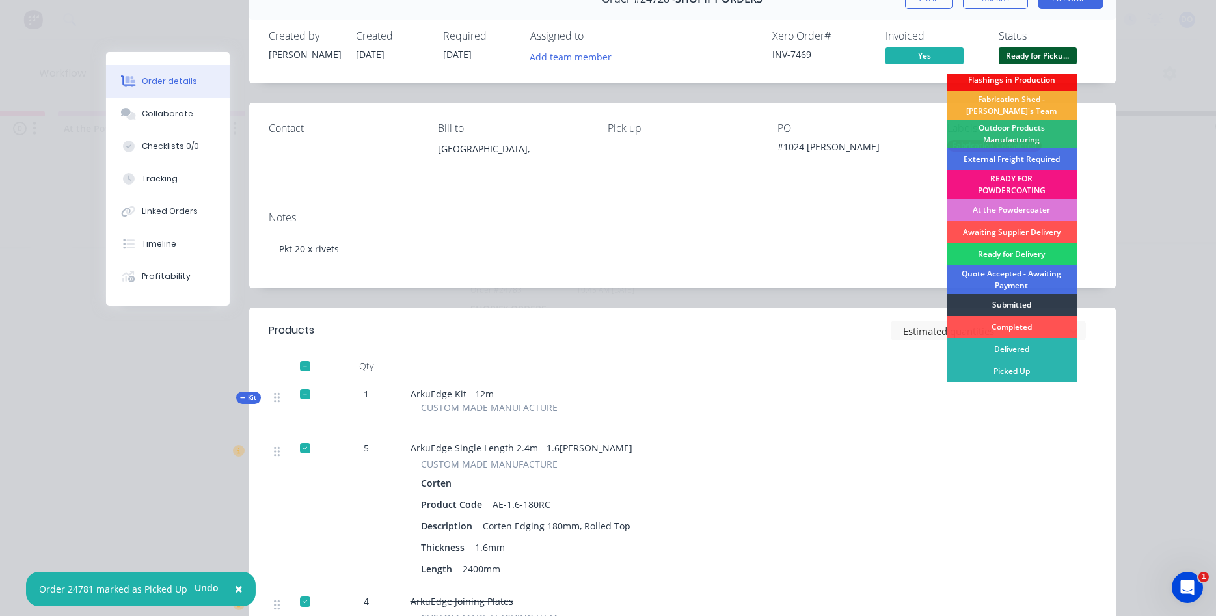
scroll to position [74, 0]
click at [1005, 376] on div "Picked Up" at bounding box center [1011, 371] width 130 height 22
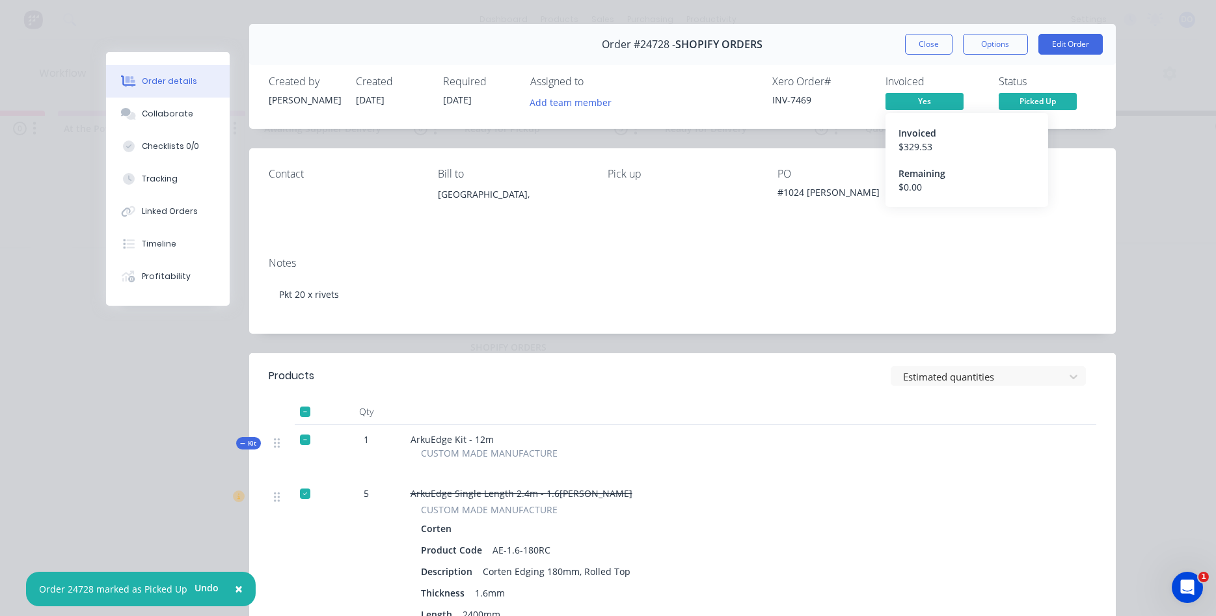
scroll to position [0, 0]
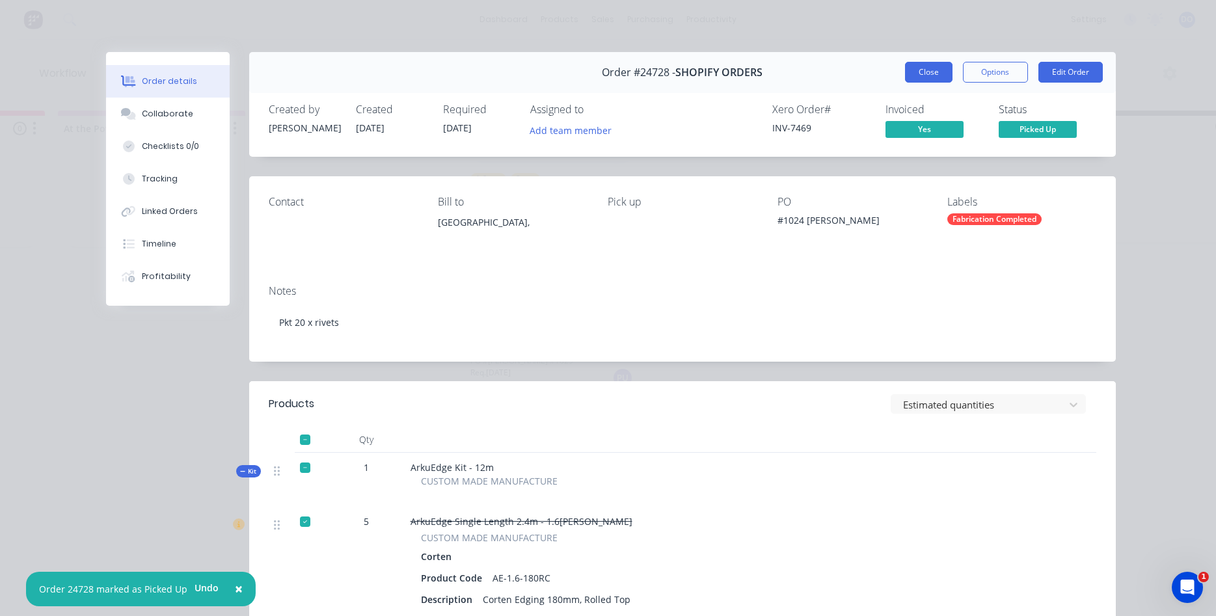
click at [921, 69] on button "Close" at bounding box center [928, 72] width 47 height 21
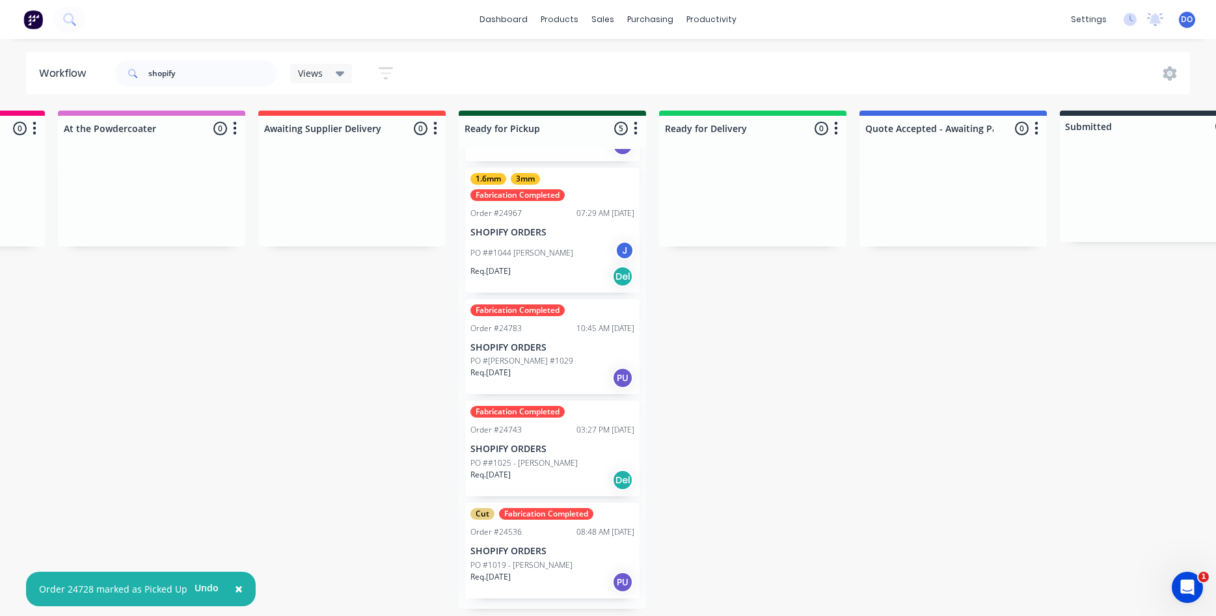
click at [537, 554] on p "SHOPIFY ORDERS" at bounding box center [552, 551] width 164 height 11
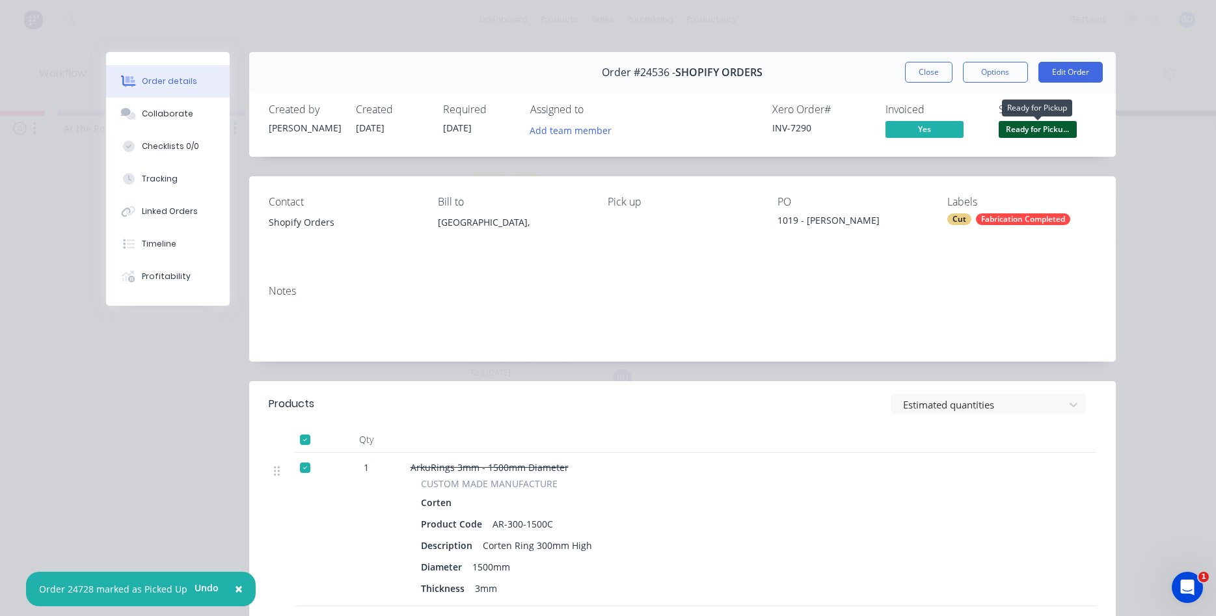
click at [1036, 129] on span "Ready for Picku..." at bounding box center [1037, 129] width 78 height 16
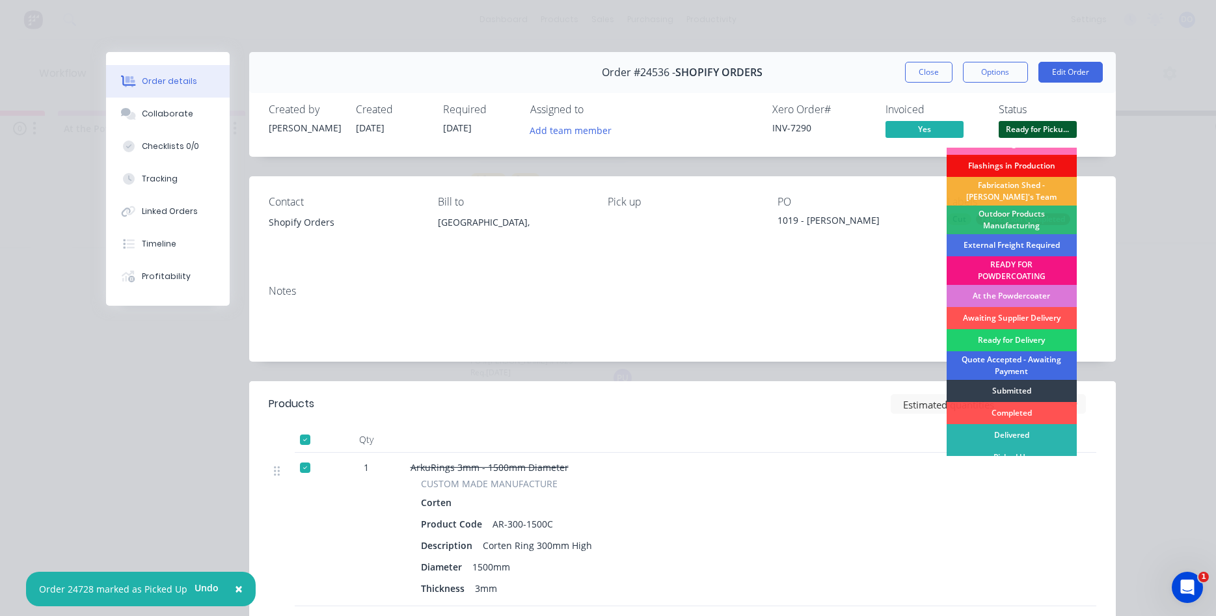
scroll to position [27, 0]
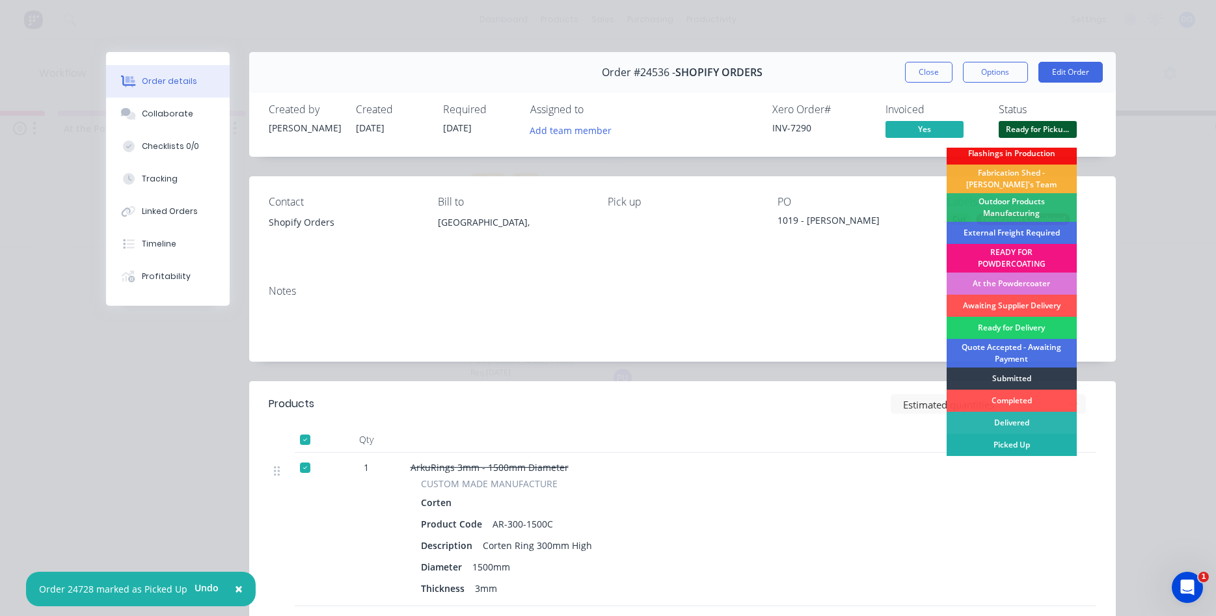
click at [992, 446] on div "Picked Up" at bounding box center [1011, 445] width 130 height 22
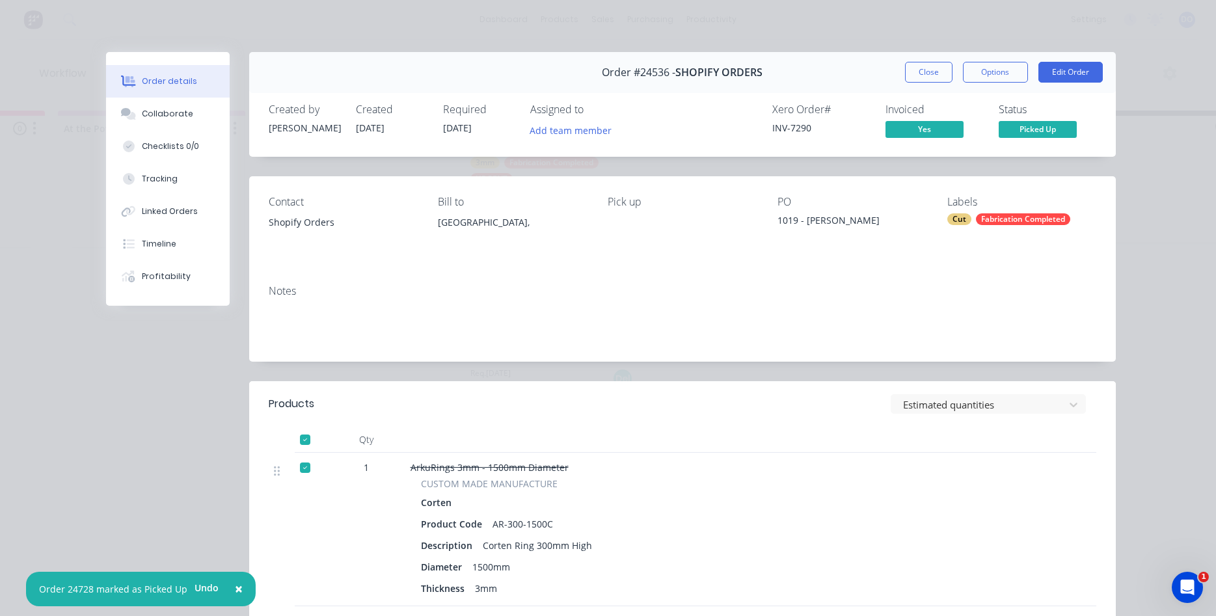
scroll to position [8, 0]
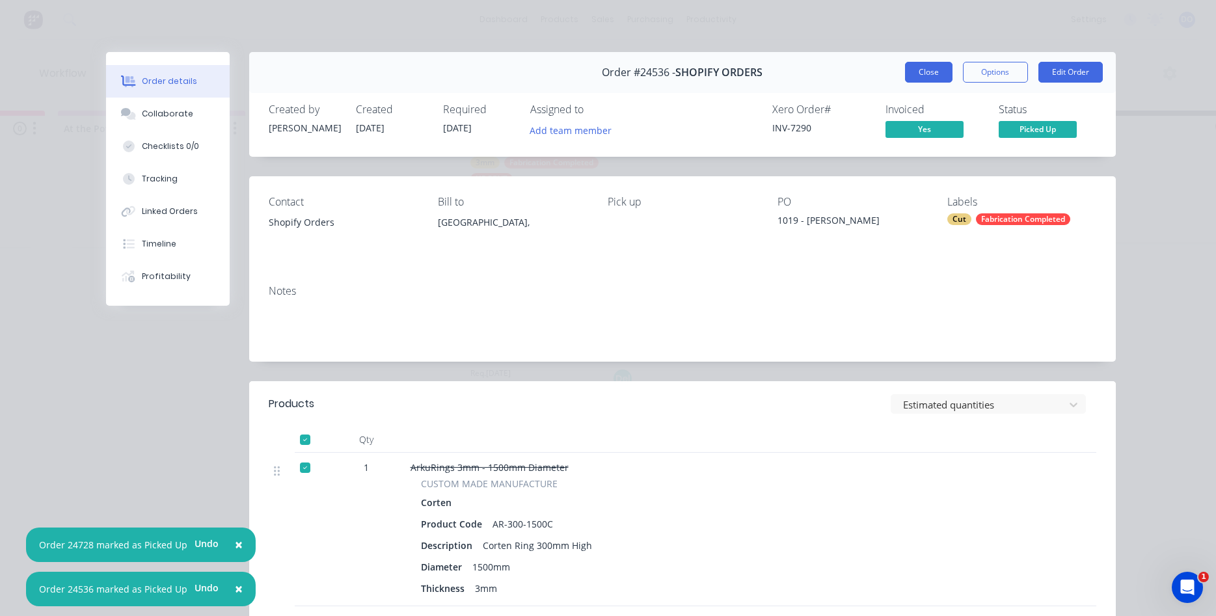
click at [932, 73] on button "Close" at bounding box center [928, 72] width 47 height 21
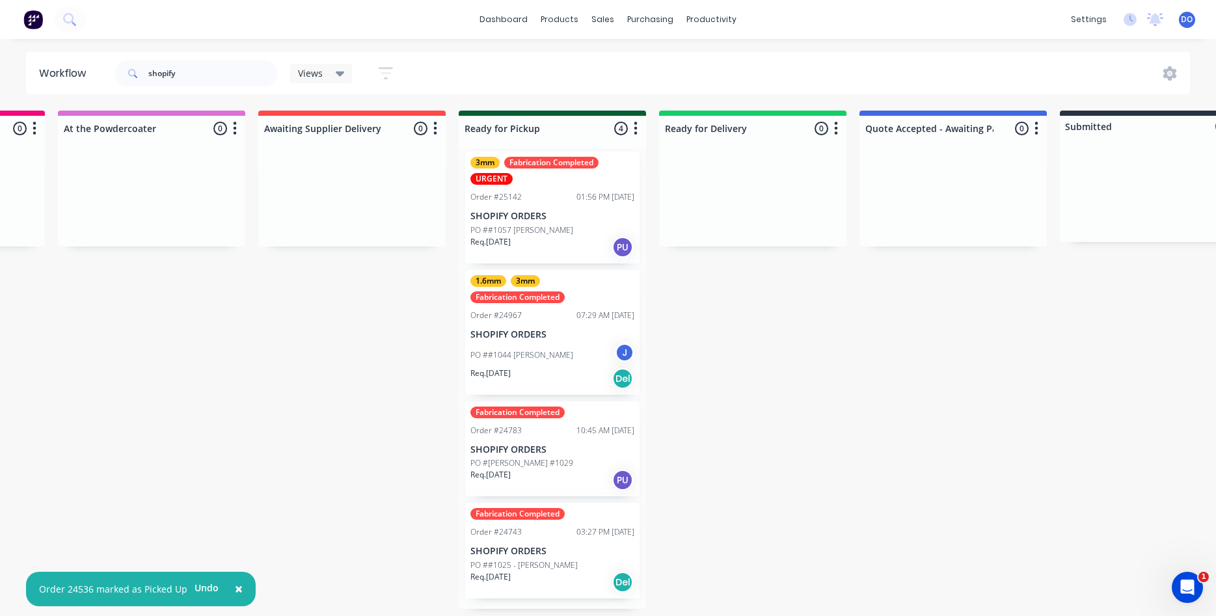
click at [539, 546] on p "SHOPIFY ORDERS" at bounding box center [552, 551] width 164 height 11
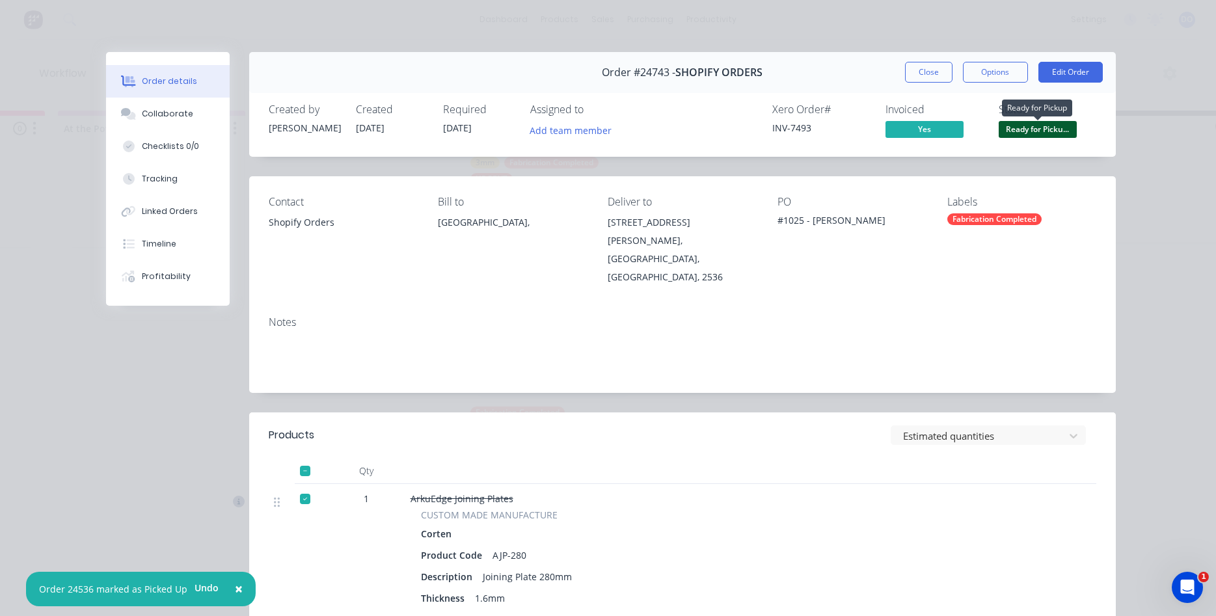
click at [1041, 131] on span "Ready for Picku..." at bounding box center [1037, 129] width 78 height 16
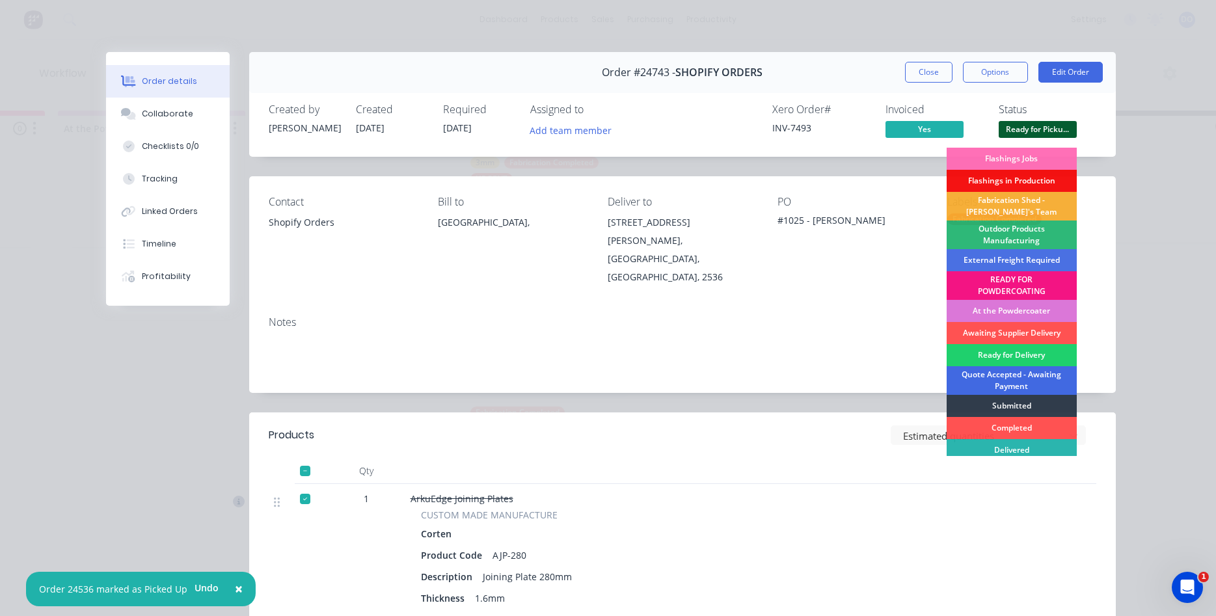
scroll to position [27, 0]
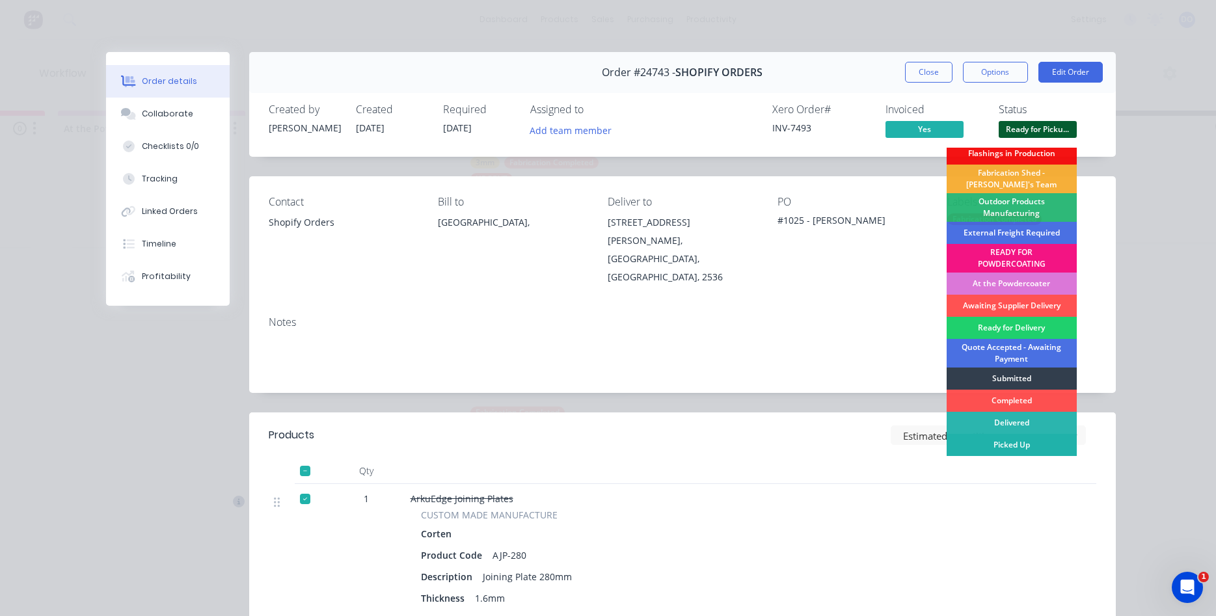
click at [1008, 448] on div "Picked Up" at bounding box center [1011, 445] width 130 height 22
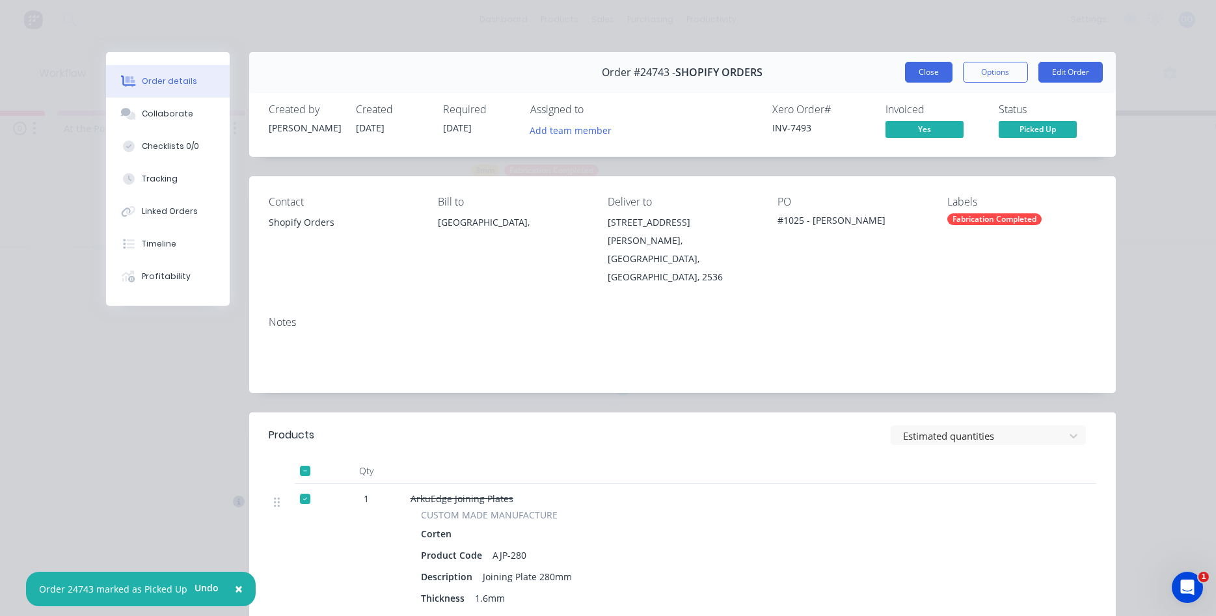
click at [915, 74] on button "Close" at bounding box center [928, 72] width 47 height 21
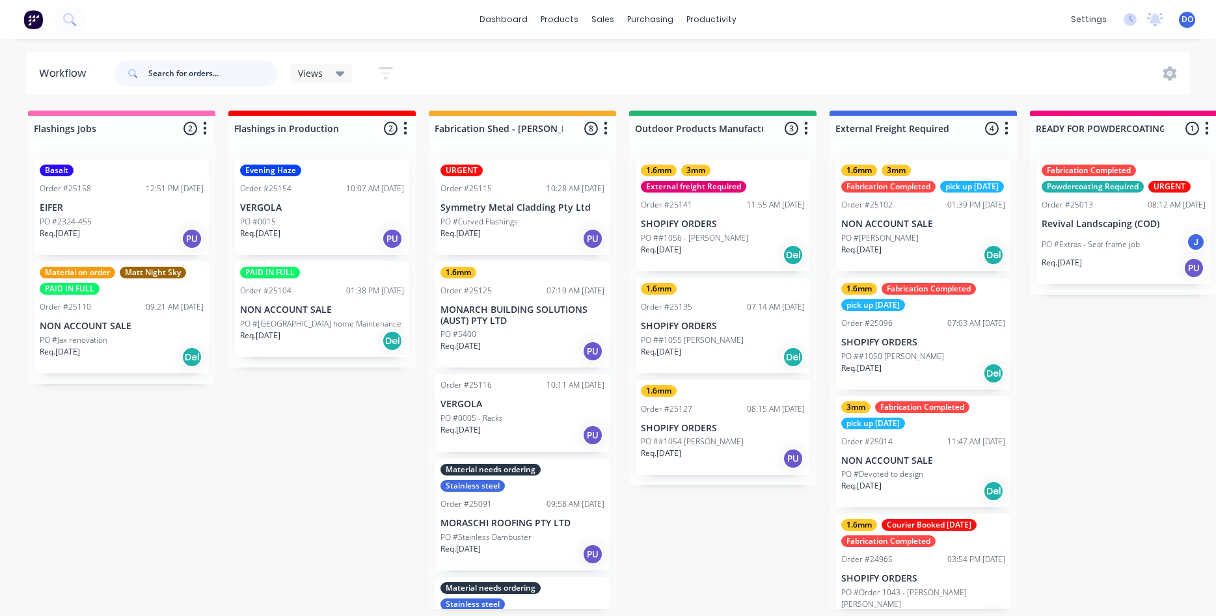
drag, startPoint x: 200, startPoint y: 65, endPoint x: 206, endPoint y: 64, distance: 6.6
click at [200, 66] on input "text" at bounding box center [212, 73] width 129 height 26
type input "shopify"
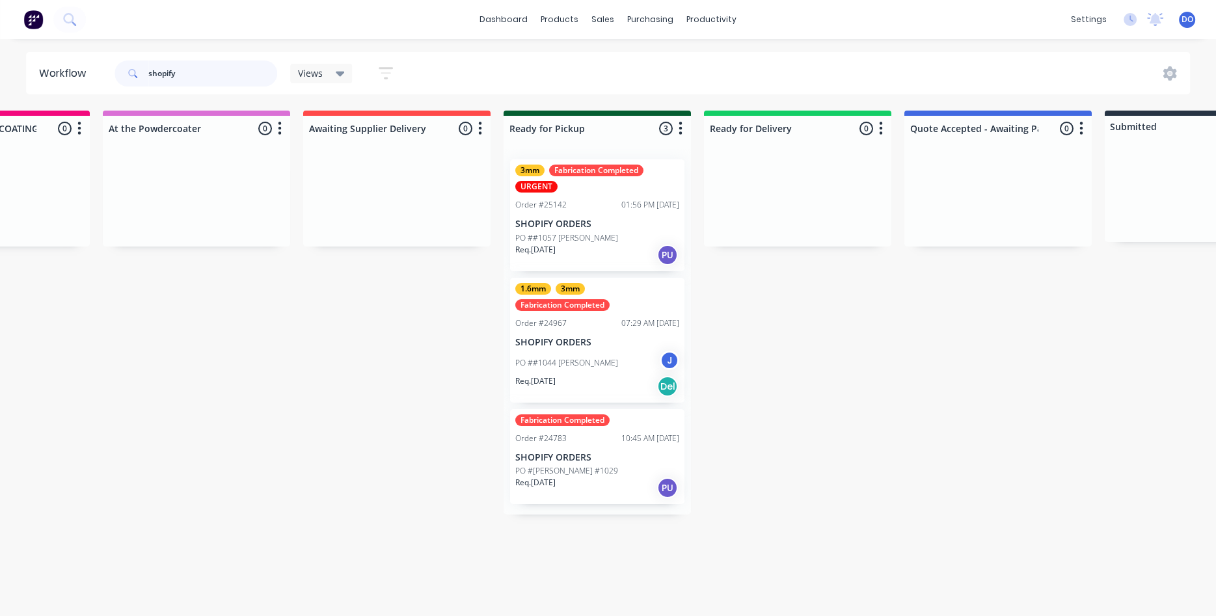
scroll to position [0, 1129]
click at [581, 462] on p "SHOPIFY ORDERS" at bounding box center [596, 457] width 164 height 11
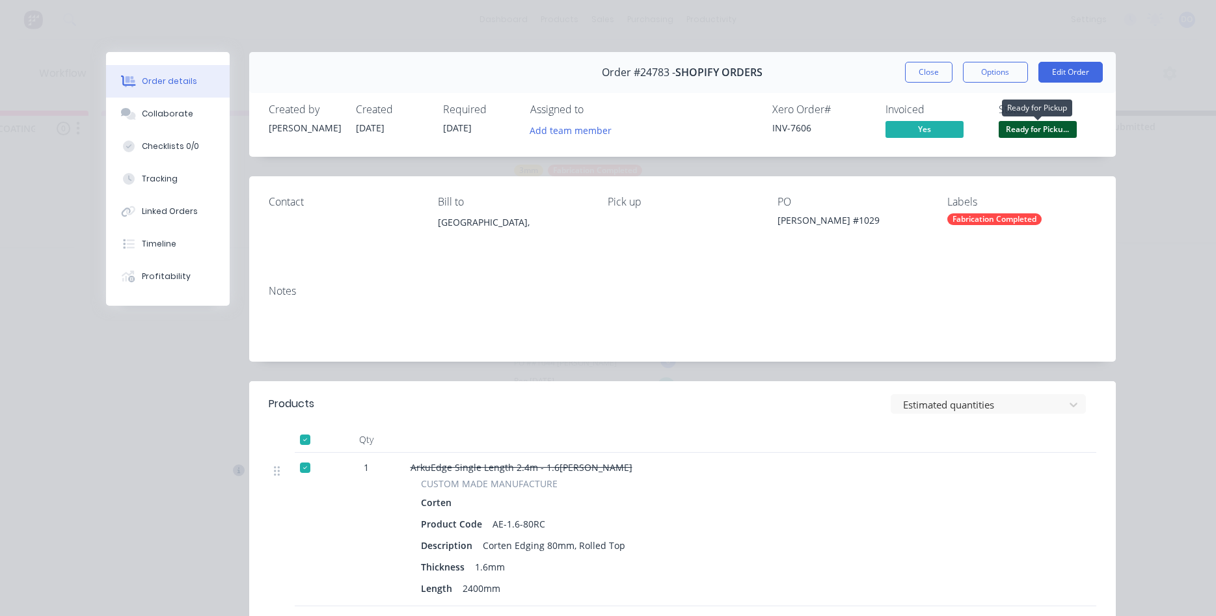
click at [1028, 133] on span "Ready for Picku..." at bounding box center [1037, 129] width 78 height 16
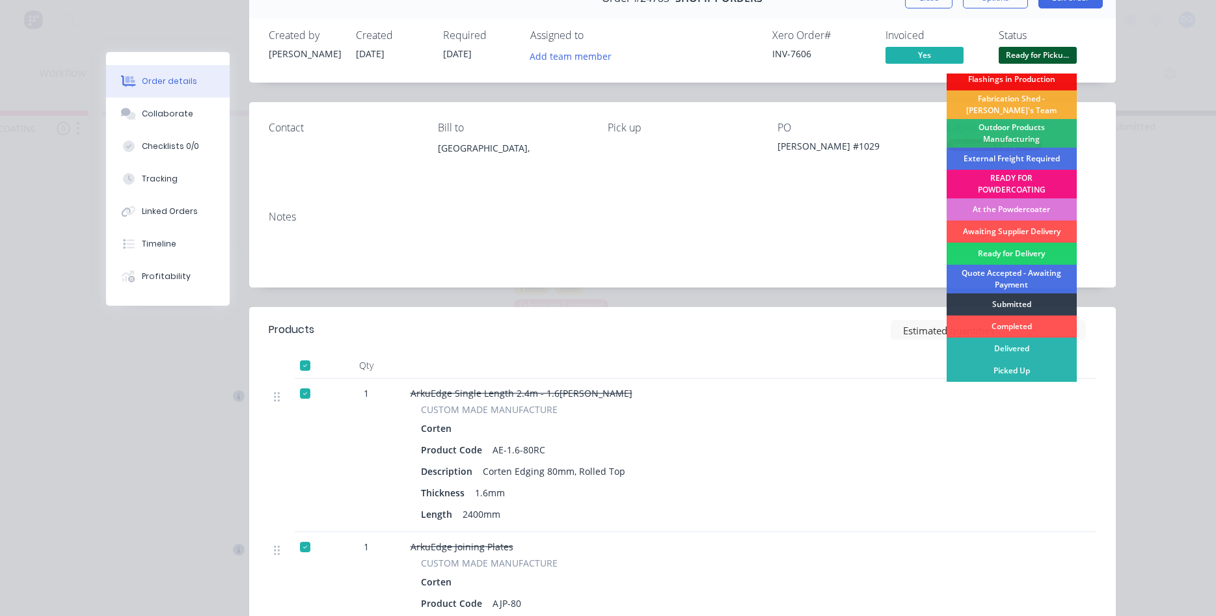
scroll to position [148, 0]
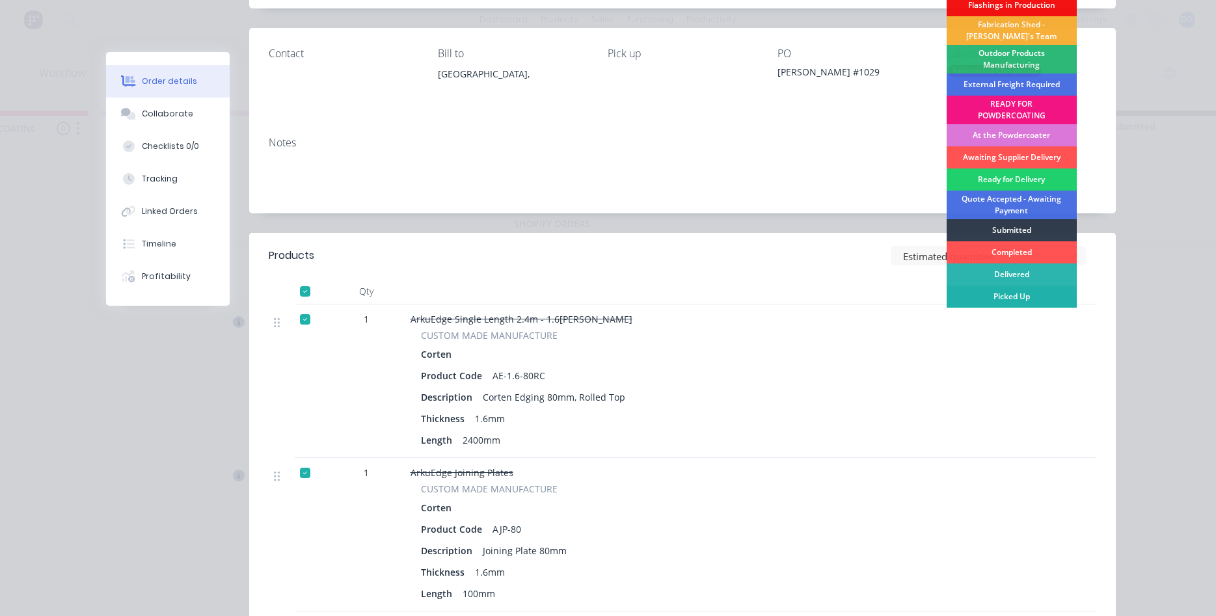
click at [1015, 297] on div "Picked Up" at bounding box center [1011, 297] width 130 height 22
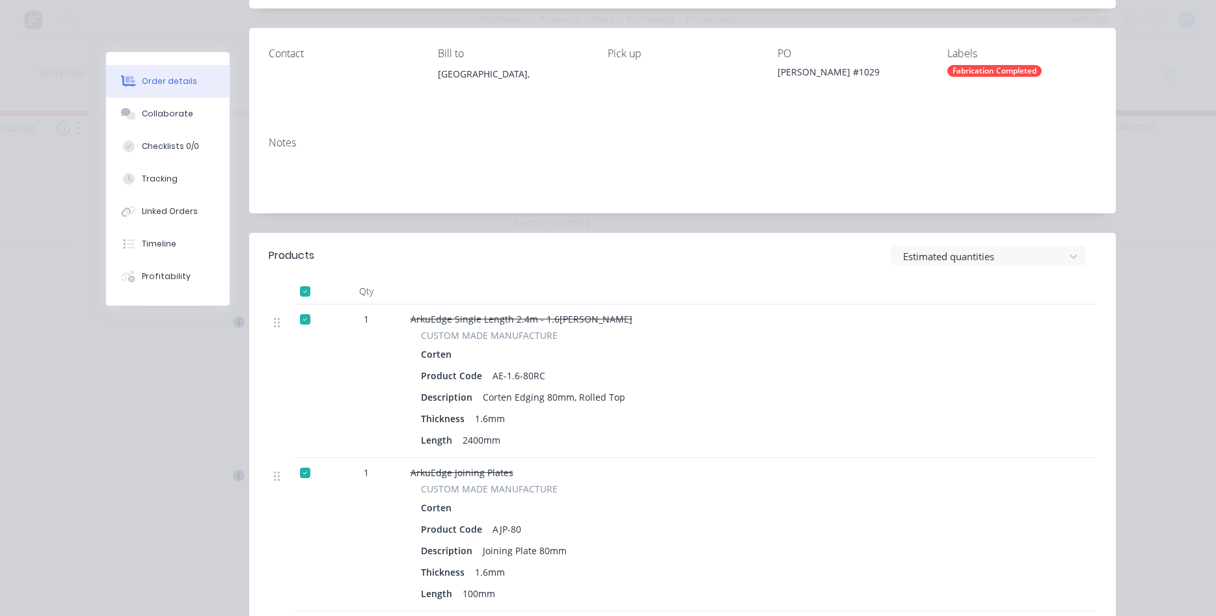
scroll to position [0, 0]
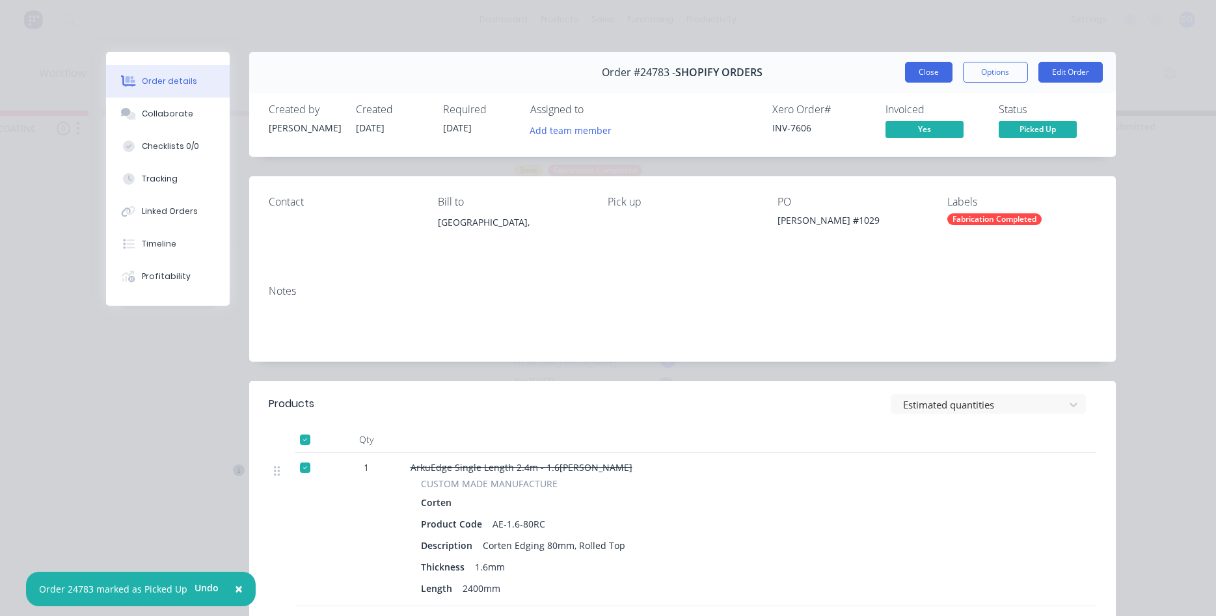
click at [924, 70] on button "Close" at bounding box center [928, 72] width 47 height 21
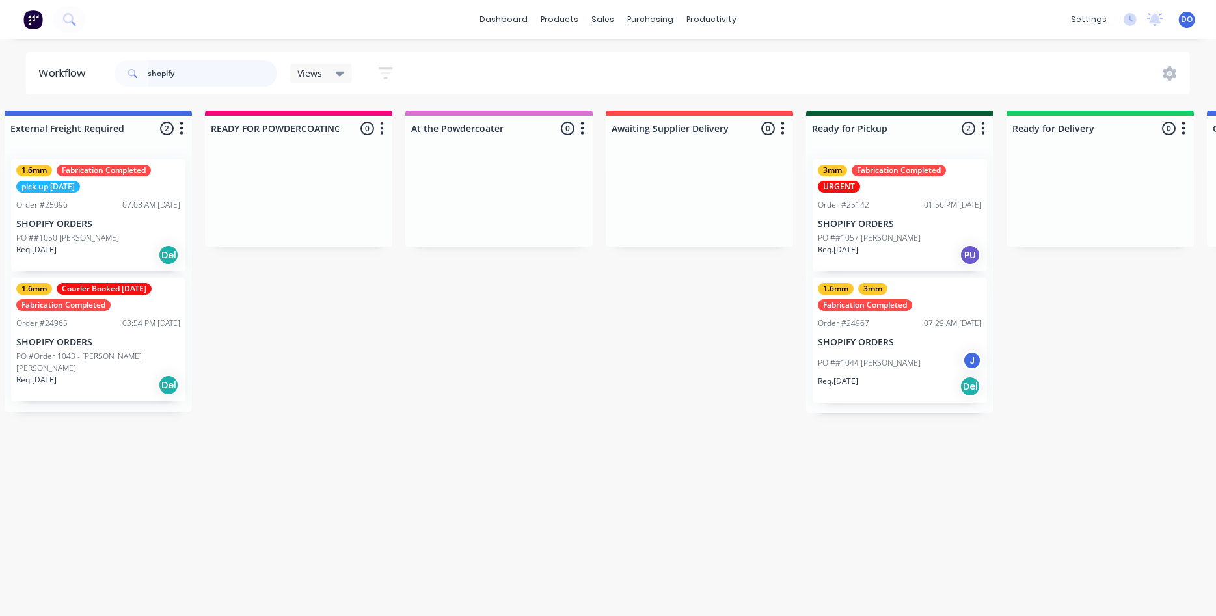
scroll to position [0, 328]
